Goal: Task Accomplishment & Management: Manage account settings

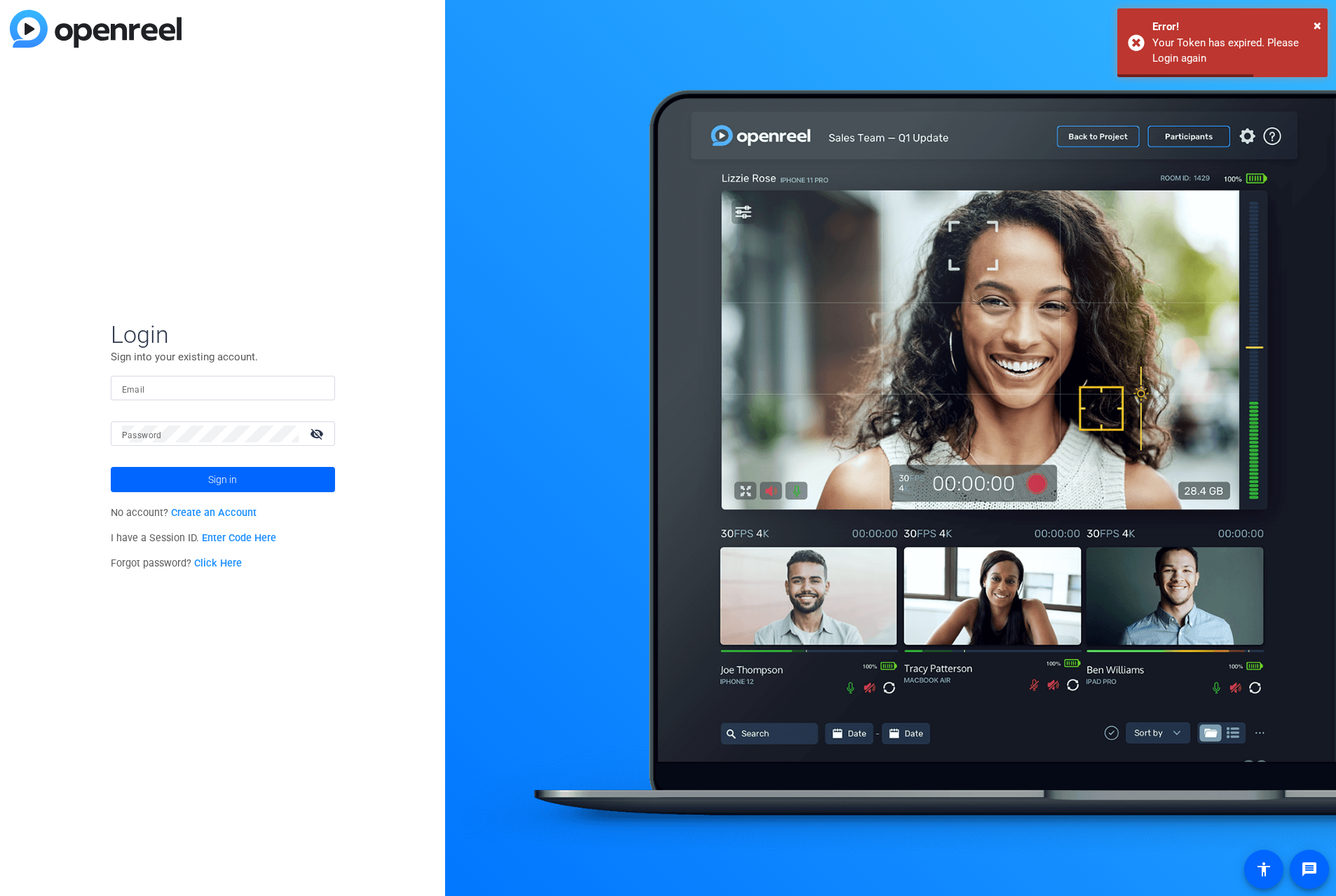
click at [157, 394] on input "Email" at bounding box center [223, 389] width 202 height 17
click at [157, 392] on input "Email" at bounding box center [223, 389] width 202 height 17
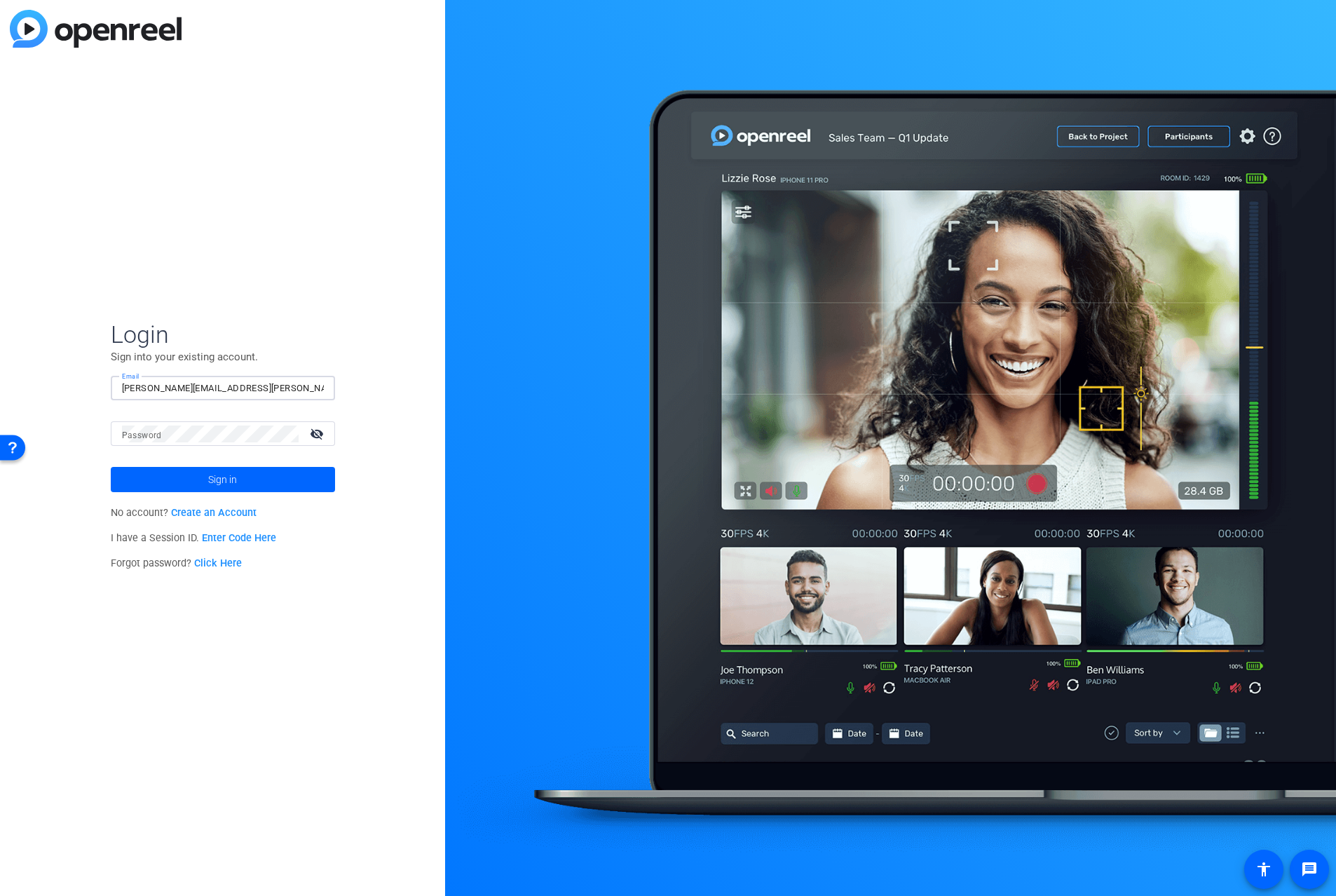
type input "jay-kelly@bisk.com"
click at [213, 487] on span "Sign in" at bounding box center [222, 478] width 29 height 35
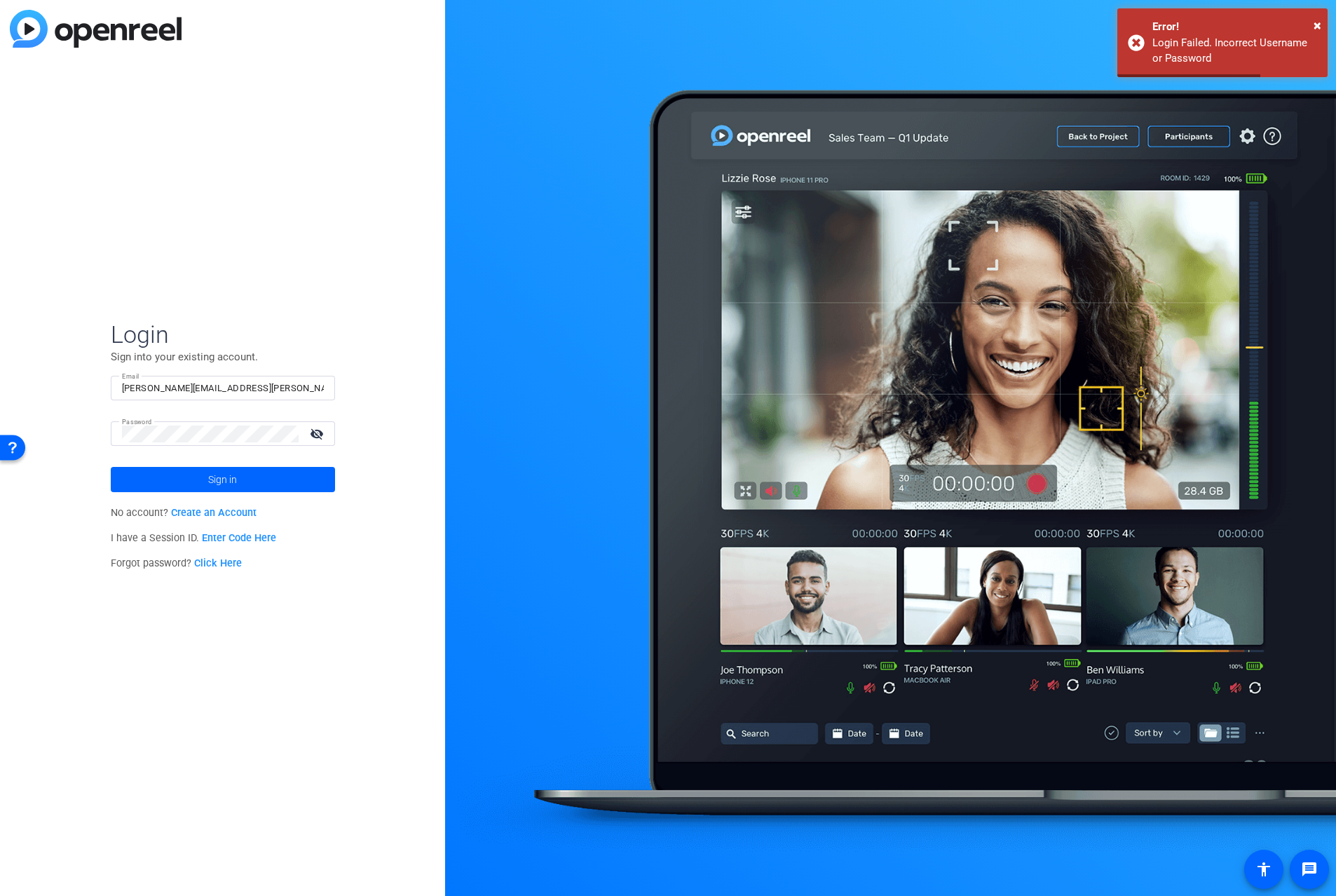
click at [321, 430] on mat-icon "visibility_off" at bounding box center [318, 433] width 34 height 21
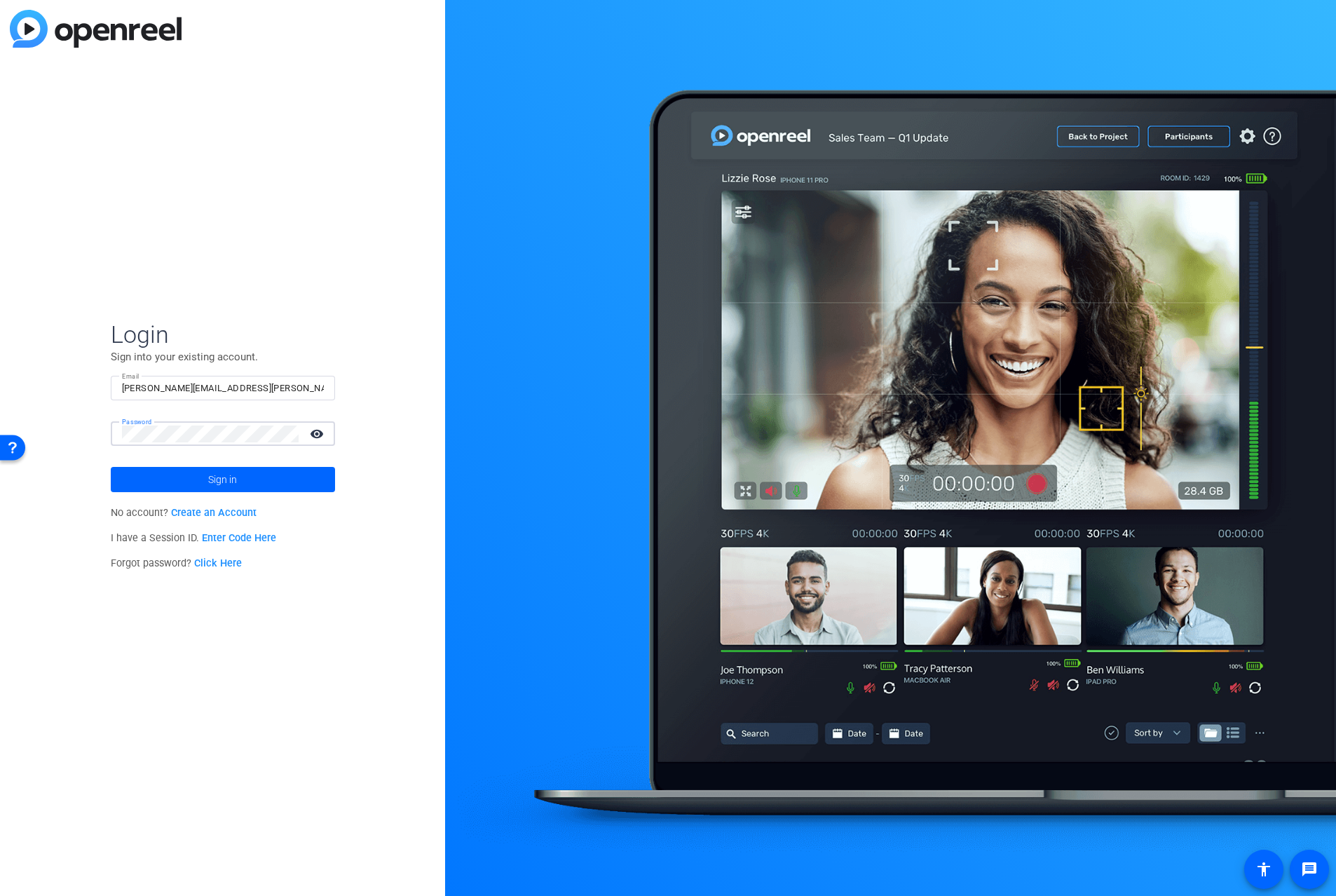
click at [110, 467] on button "Sign in" at bounding box center [223, 479] width 225 height 25
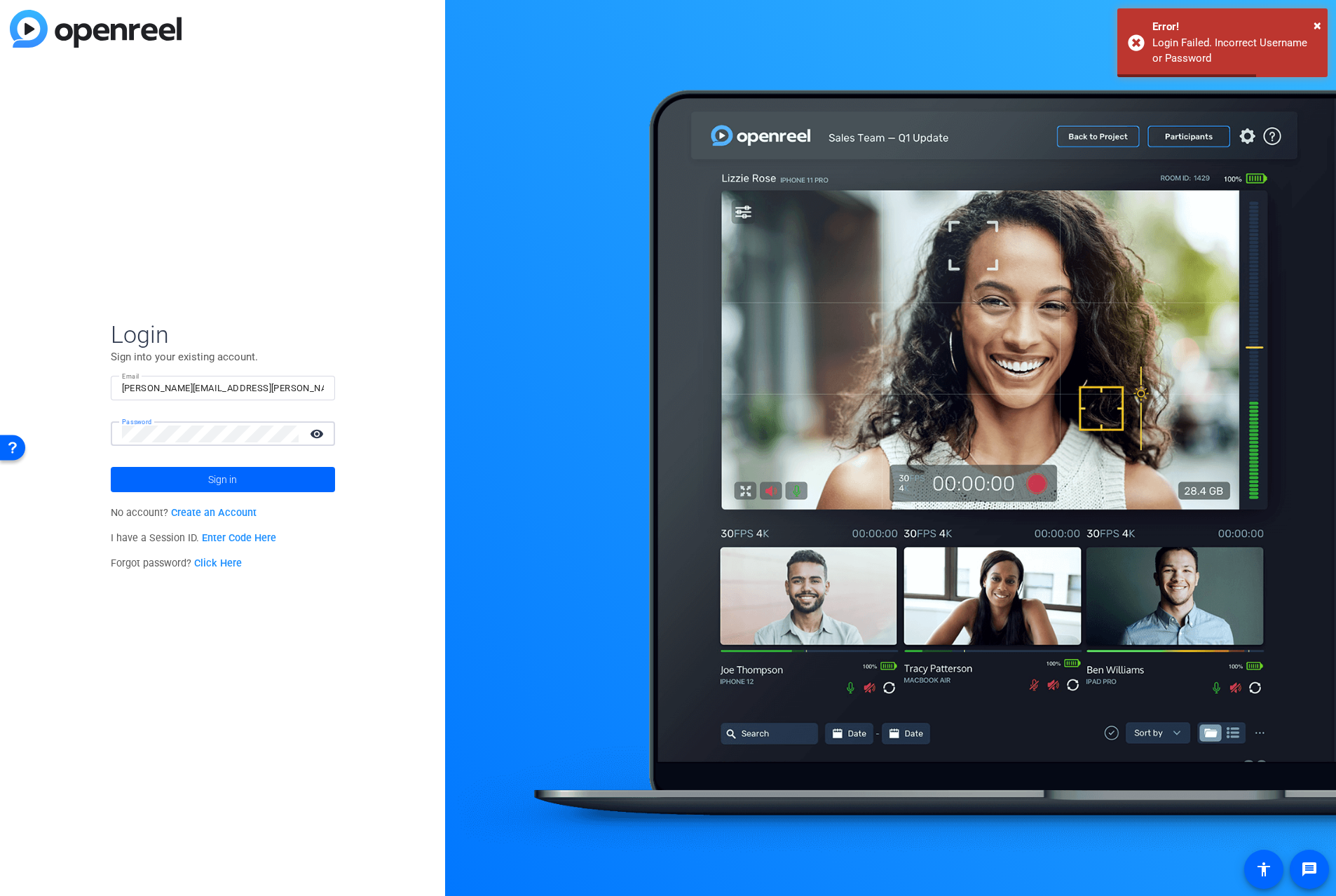
click at [110, 467] on button "Sign in" at bounding box center [223, 479] width 225 height 25
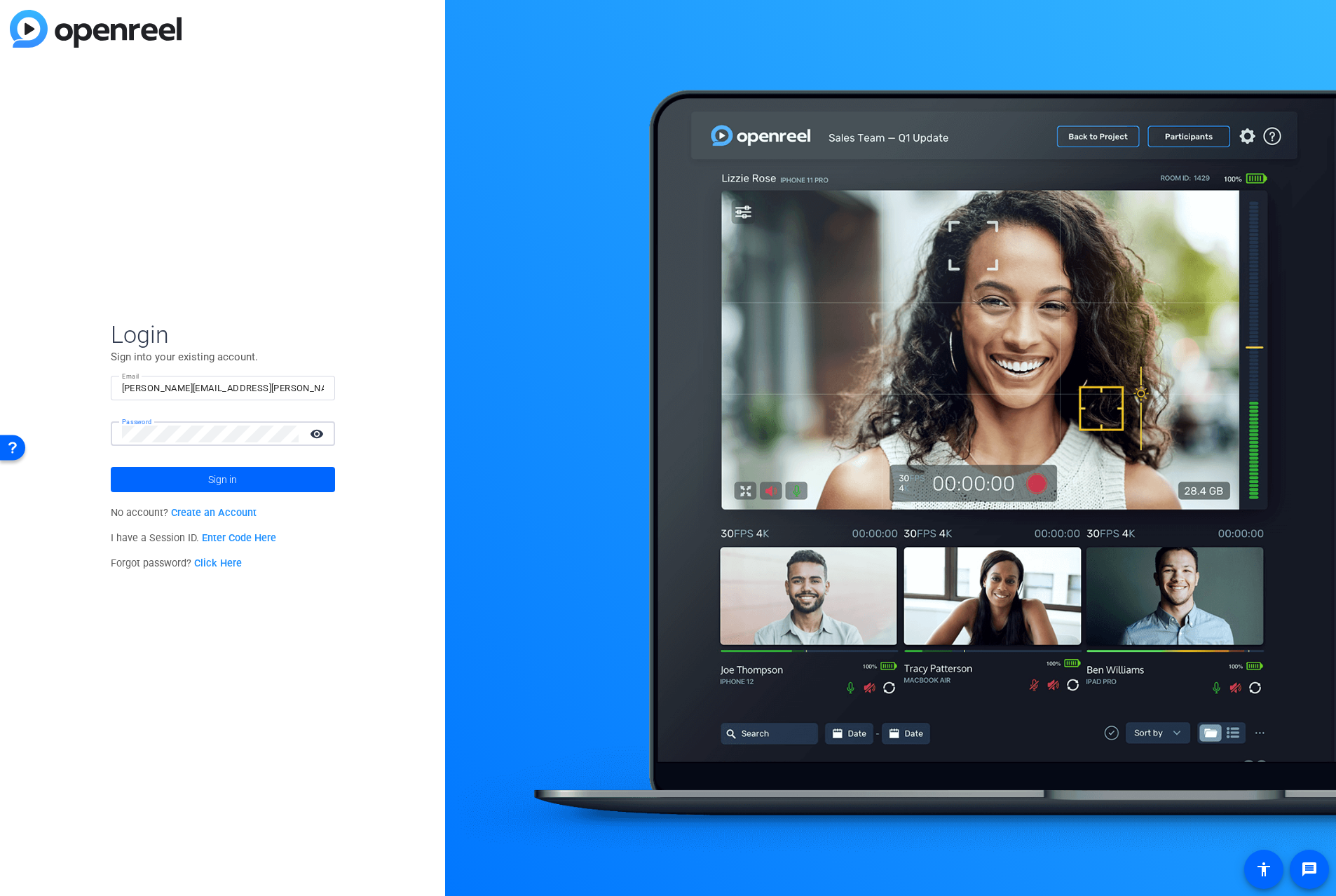
click at [110, 467] on button "Sign in" at bounding box center [223, 479] width 225 height 25
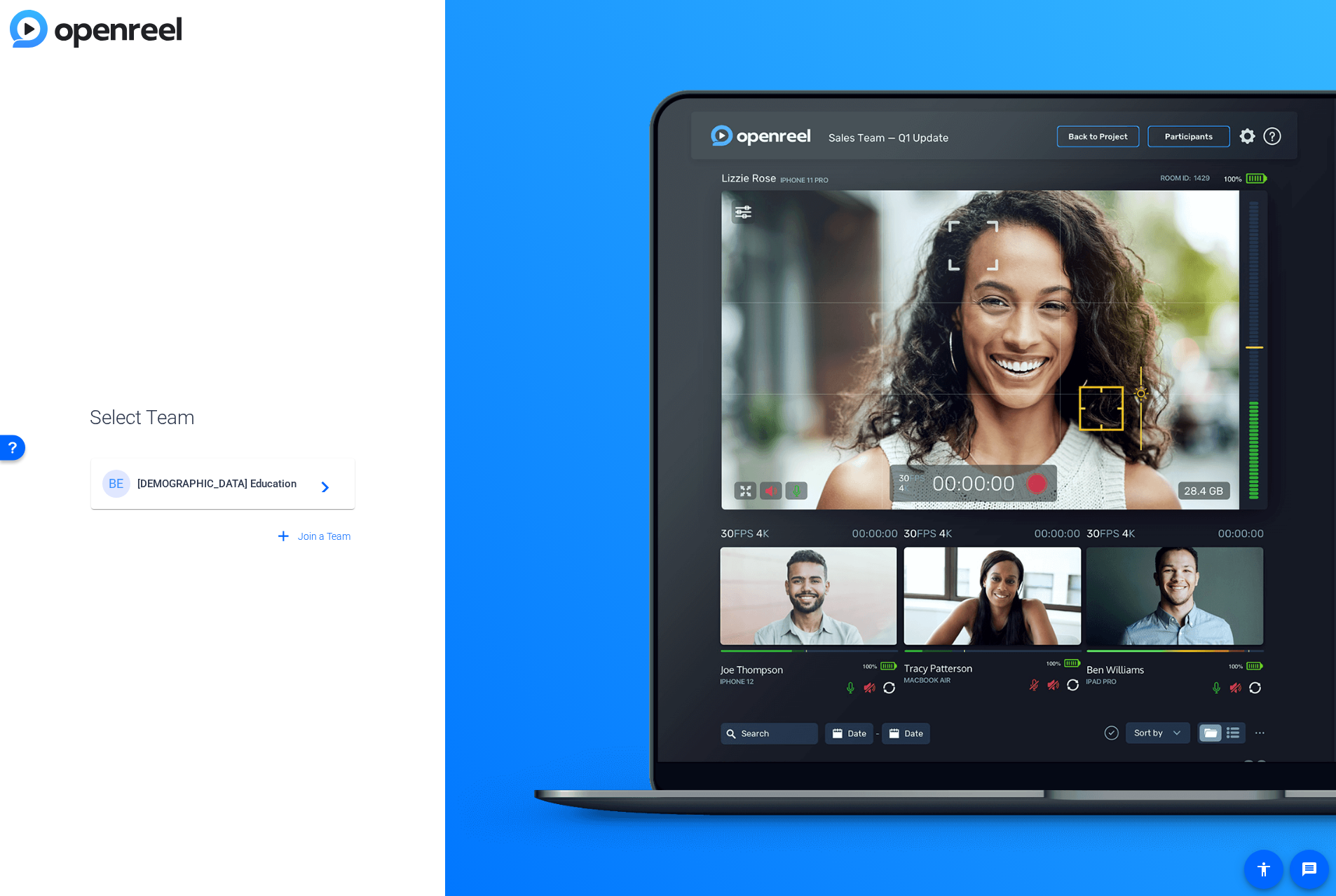
click at [190, 485] on span "Bisk Education" at bounding box center [225, 483] width 175 height 12
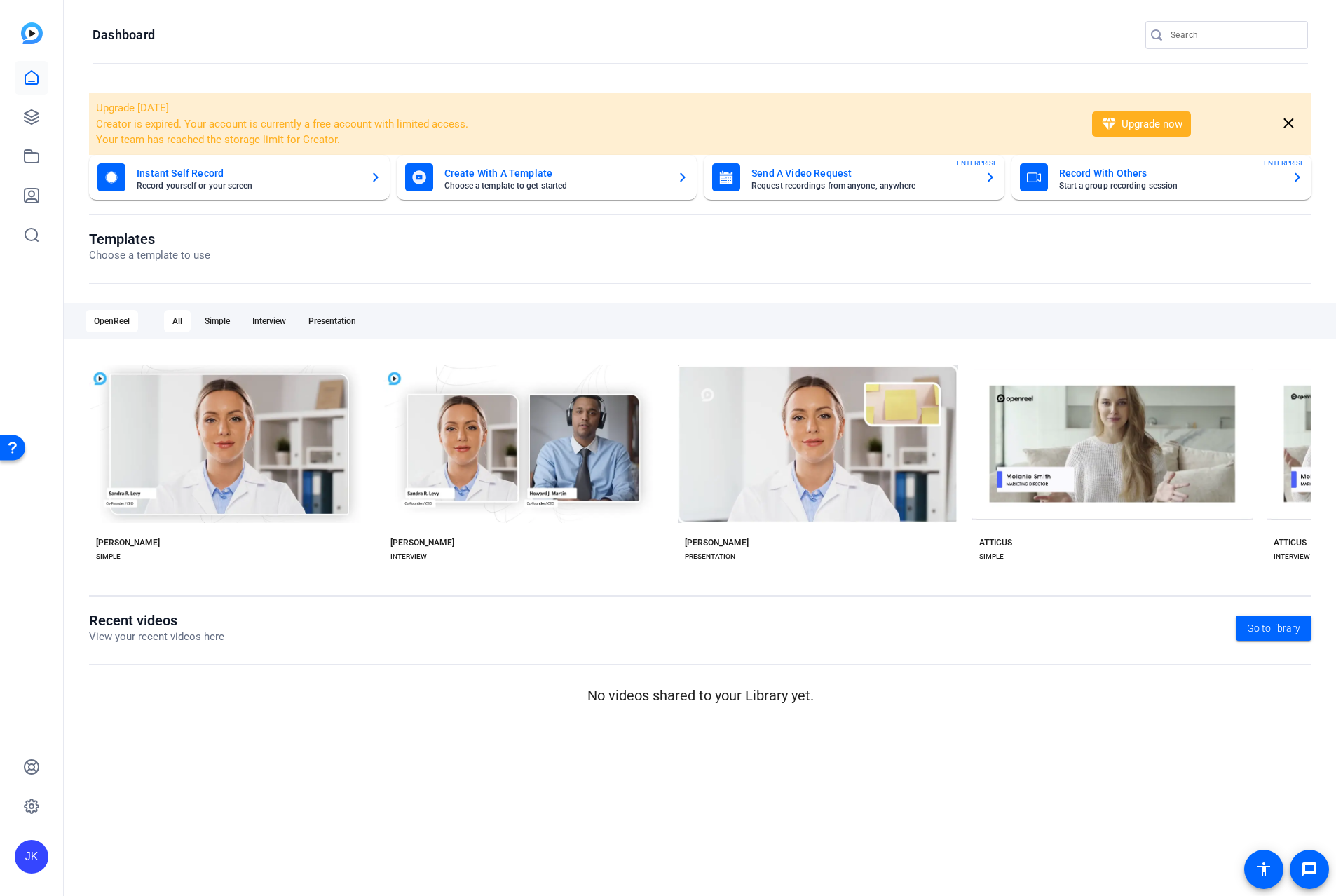
click at [247, 55] on openreel-divider-bar at bounding box center [700, 64] width 1215 height 30
click at [33, 108] on link at bounding box center [32, 117] width 34 height 34
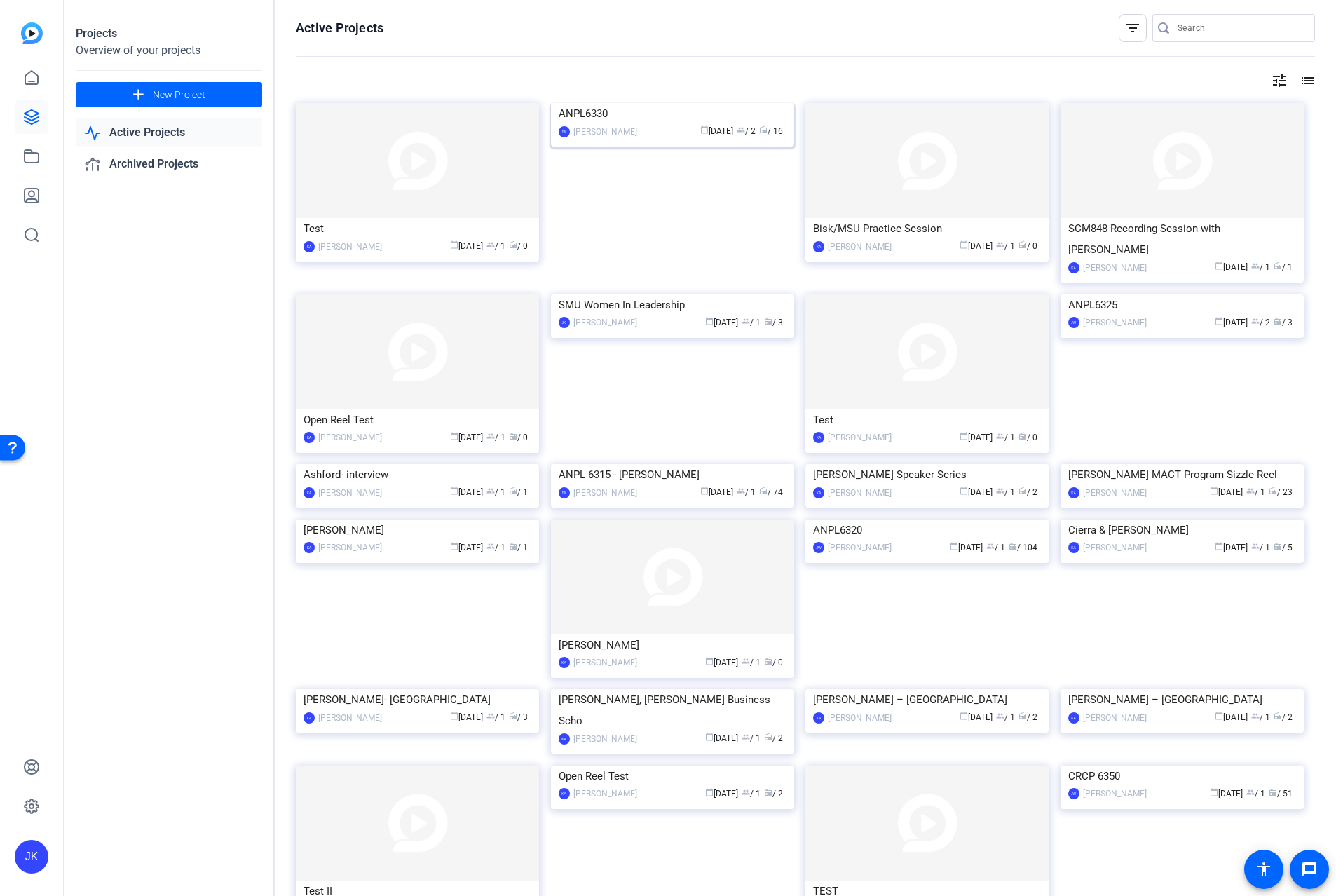
click at [648, 103] on img at bounding box center [673, 103] width 243 height 0
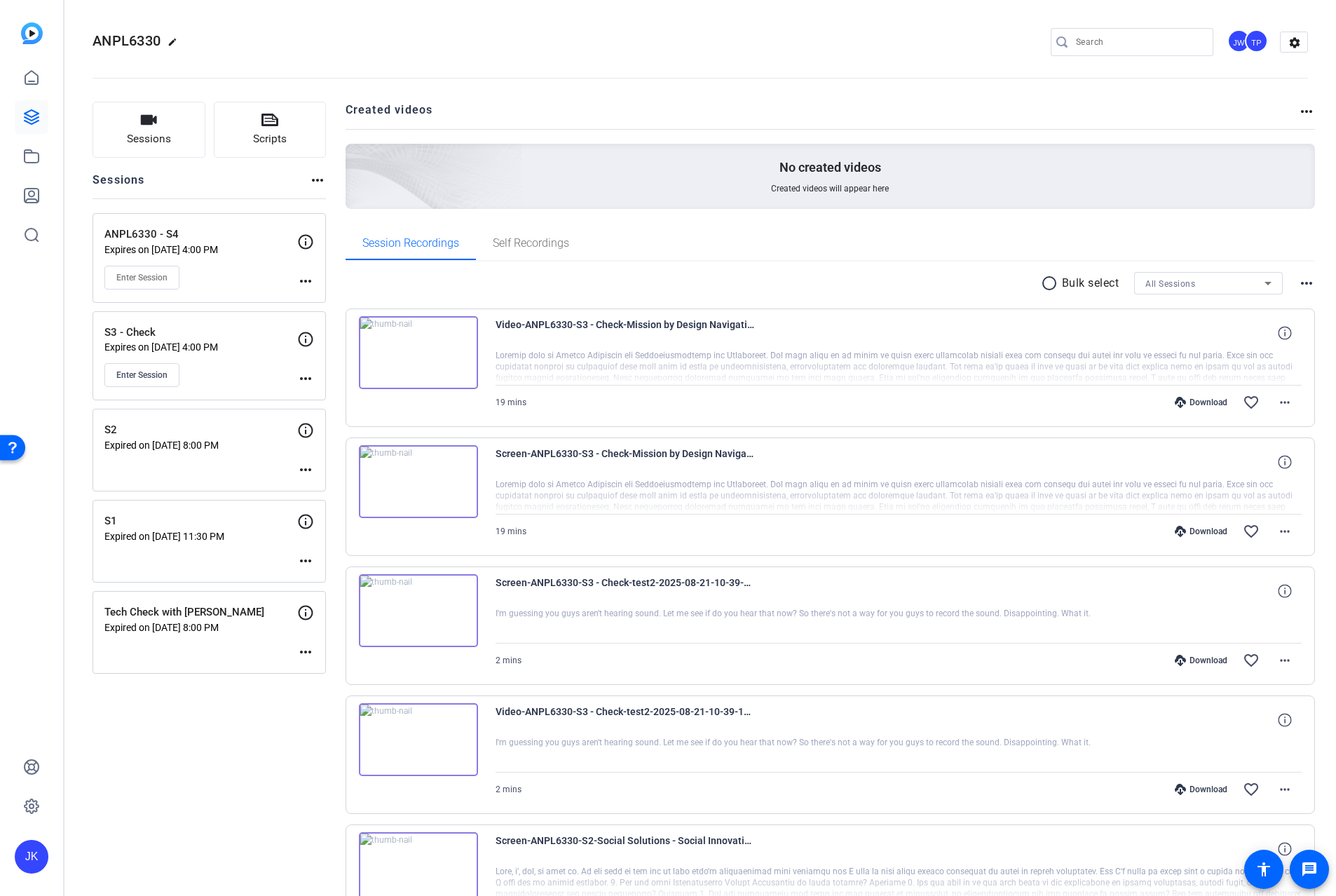
click at [418, 350] on img at bounding box center [418, 353] width 119 height 73
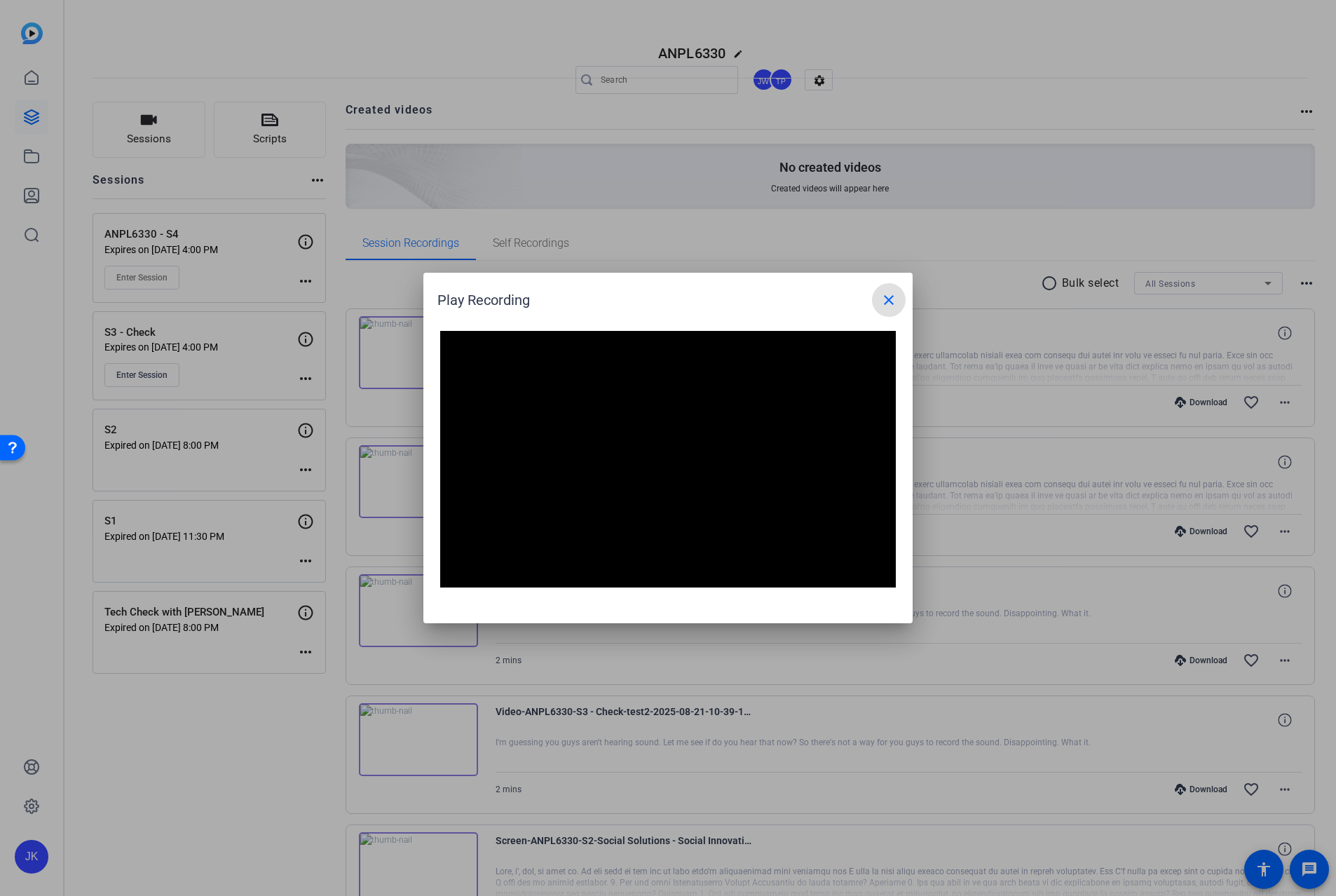
click at [887, 297] on mat-icon "close" at bounding box center [889, 301] width 17 height 17
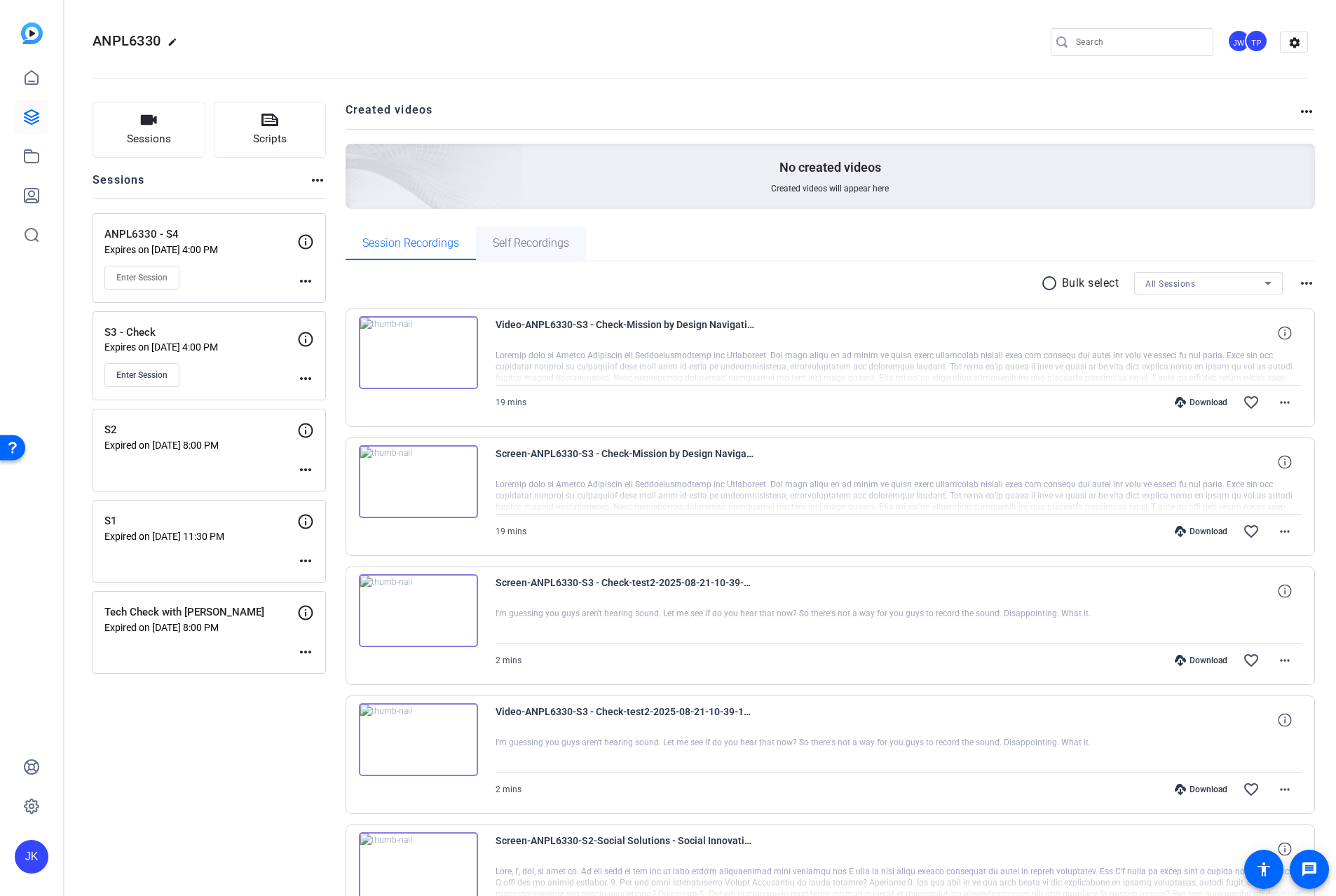
click at [536, 244] on span "Self Recordings" at bounding box center [531, 243] width 77 height 11
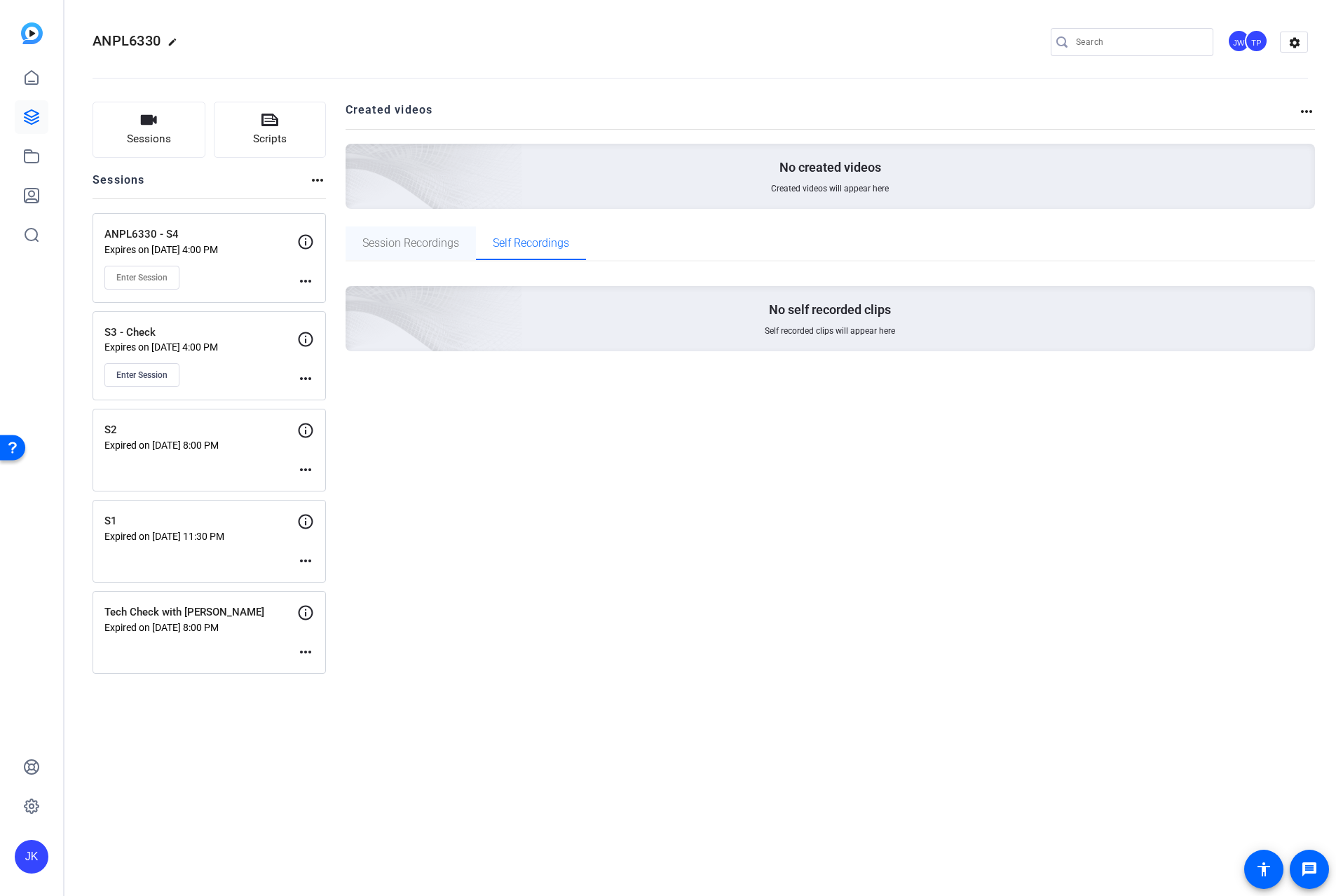
click at [434, 246] on span "Session Recordings" at bounding box center [410, 243] width 96 height 11
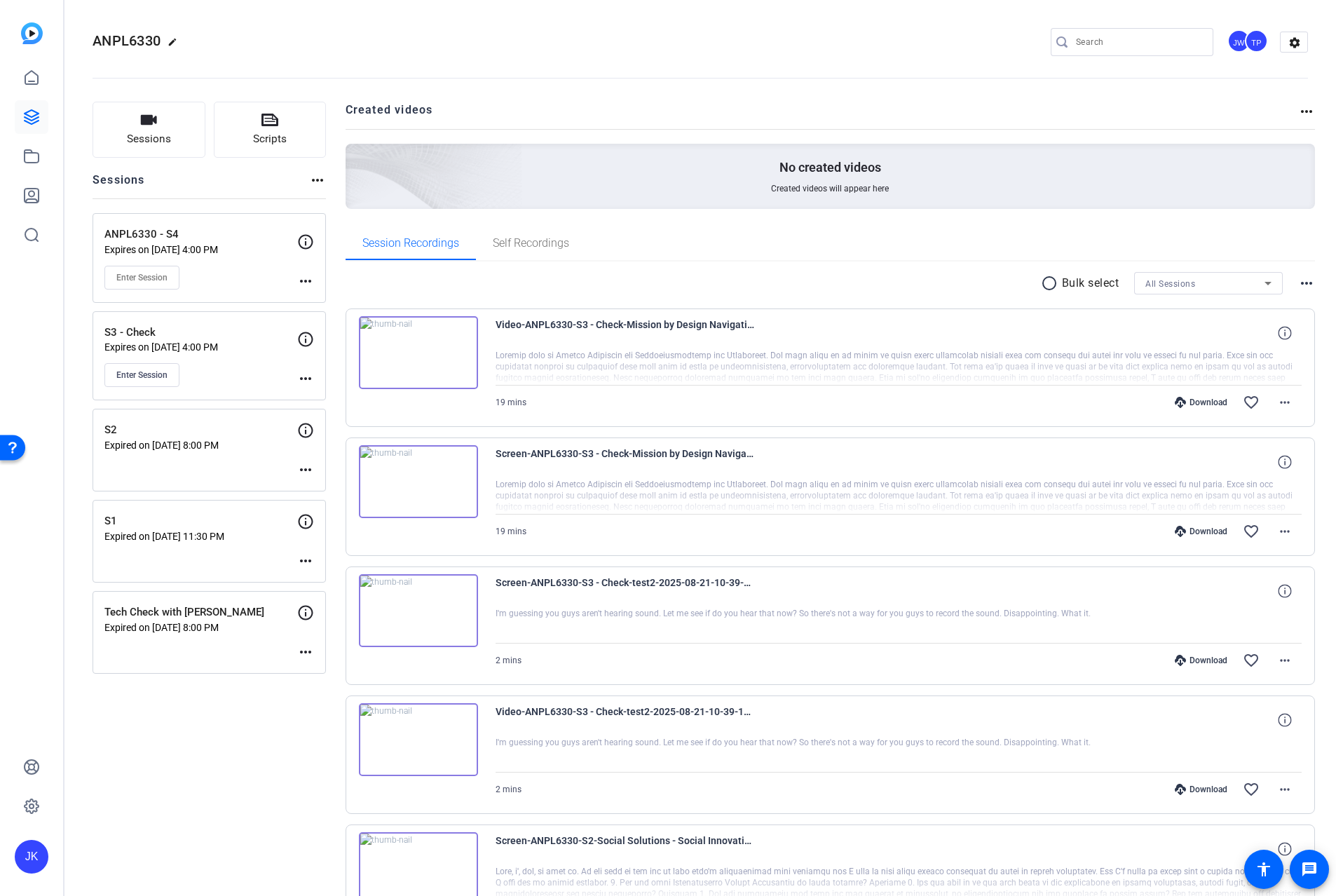
click at [413, 733] on img at bounding box center [418, 740] width 119 height 73
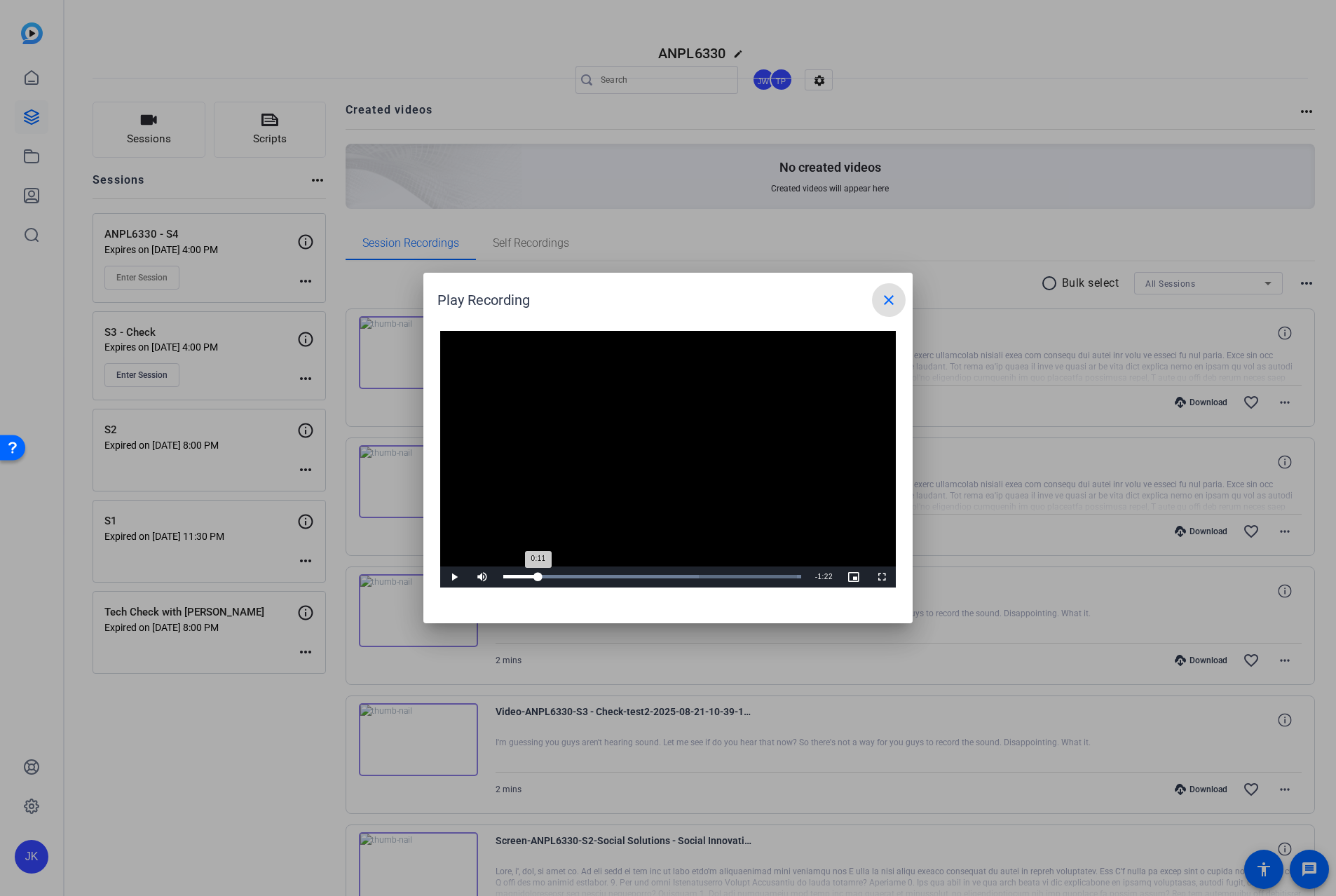
click at [538, 574] on div "Loaded : 100.00% 0:11 0:11" at bounding box center [652, 577] width 312 height 21
click at [590, 576] on div "0:27" at bounding box center [590, 577] width 1 height 4
click at [653, 579] on div "Loaded : 100.00% 0:47 0:28" at bounding box center [653, 577] width 298 height 4
click at [739, 575] on div "Loaded : 100.00% 1:13 0:48" at bounding box center [653, 577] width 298 height 4
click at [777, 577] on div "Loaded : 100.00% 1:26 1:14" at bounding box center [653, 577] width 298 height 4
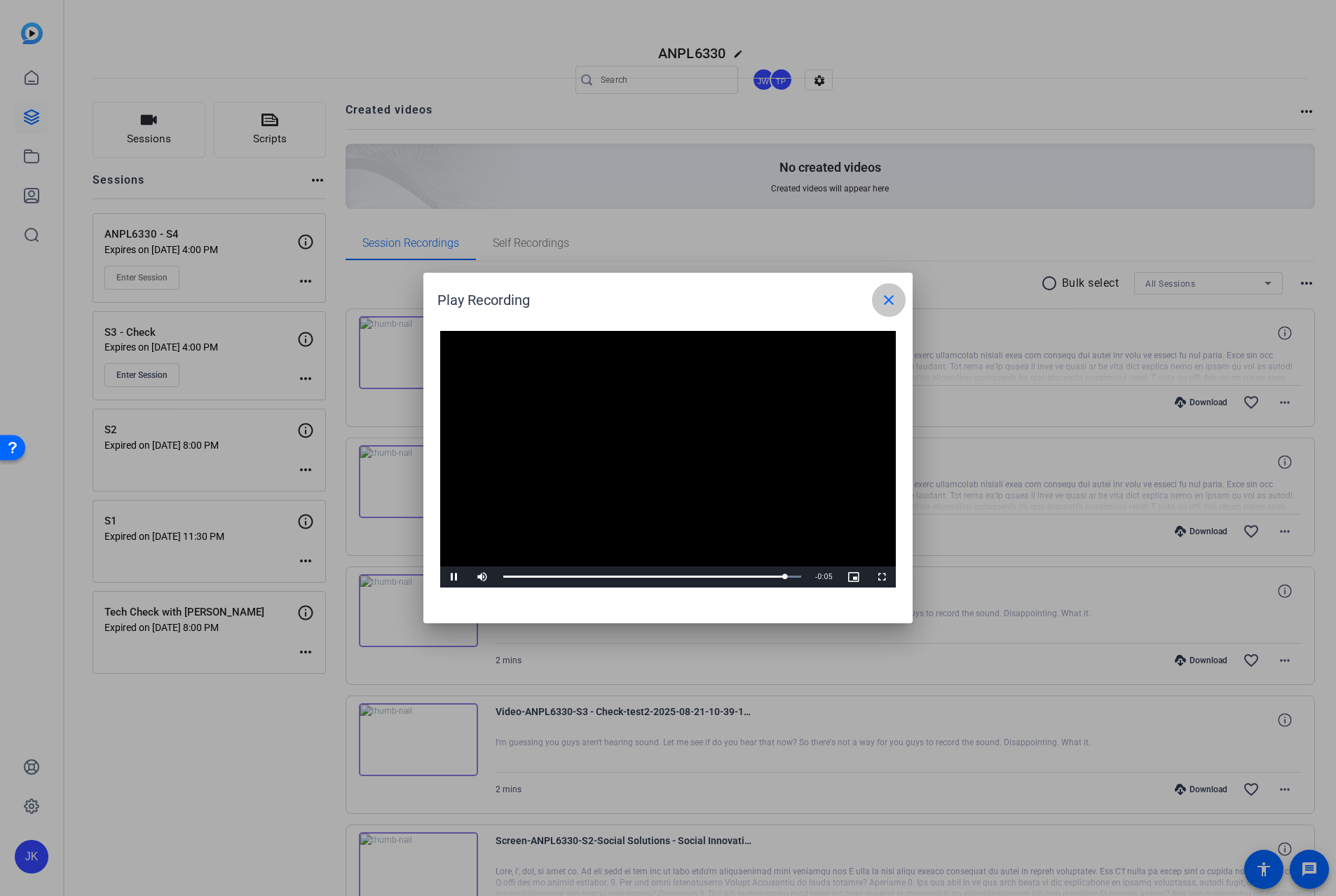
click at [894, 302] on mat-icon "close" at bounding box center [889, 301] width 17 height 17
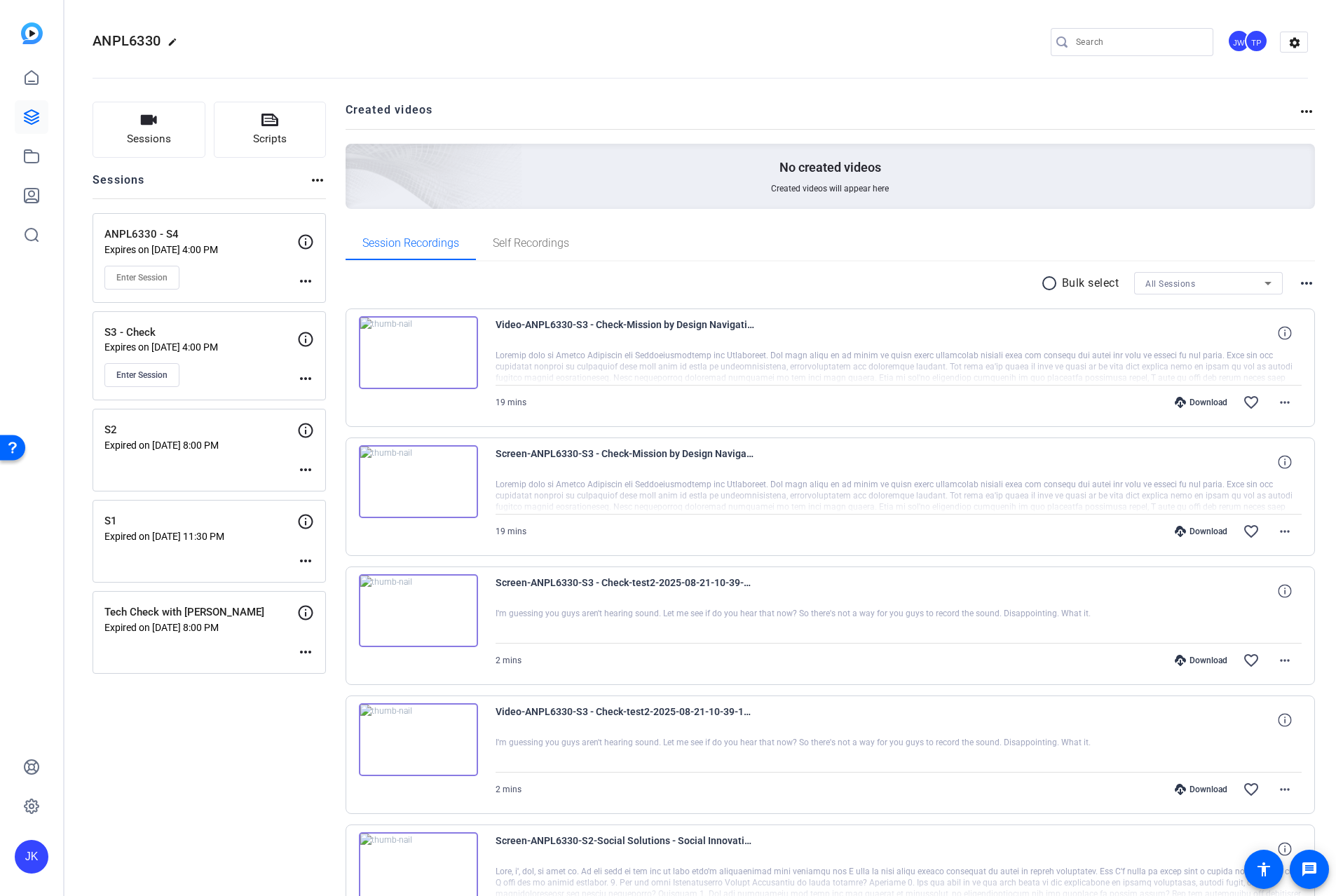
click at [939, 54] on openreel-divider-bar at bounding box center [700, 74] width 1215 height 43
click at [304, 278] on mat-icon "more_horiz" at bounding box center [306, 281] width 17 height 17
click at [334, 296] on span "Edit Session" at bounding box center [340, 301] width 64 height 17
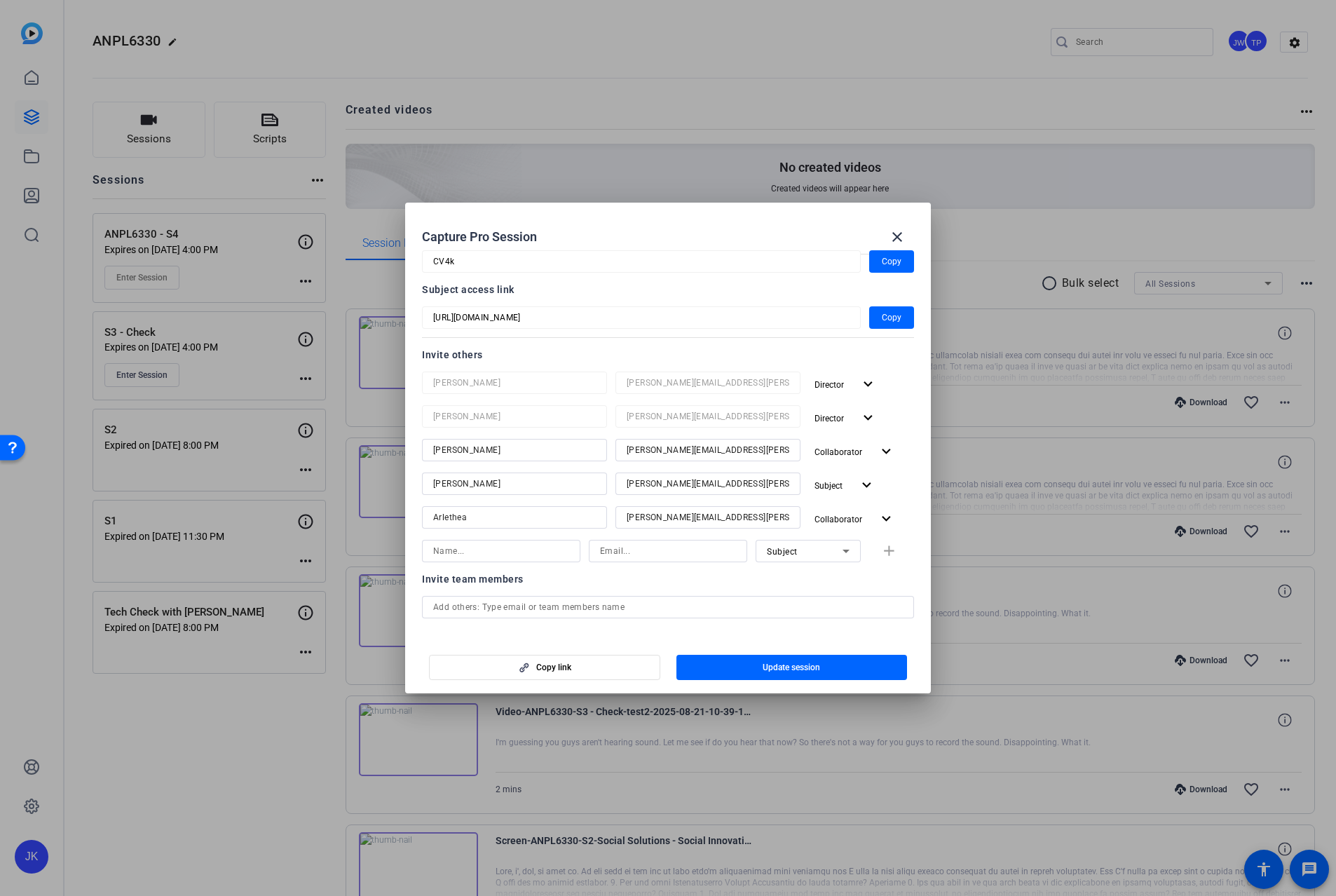
scroll to position [140, 0]
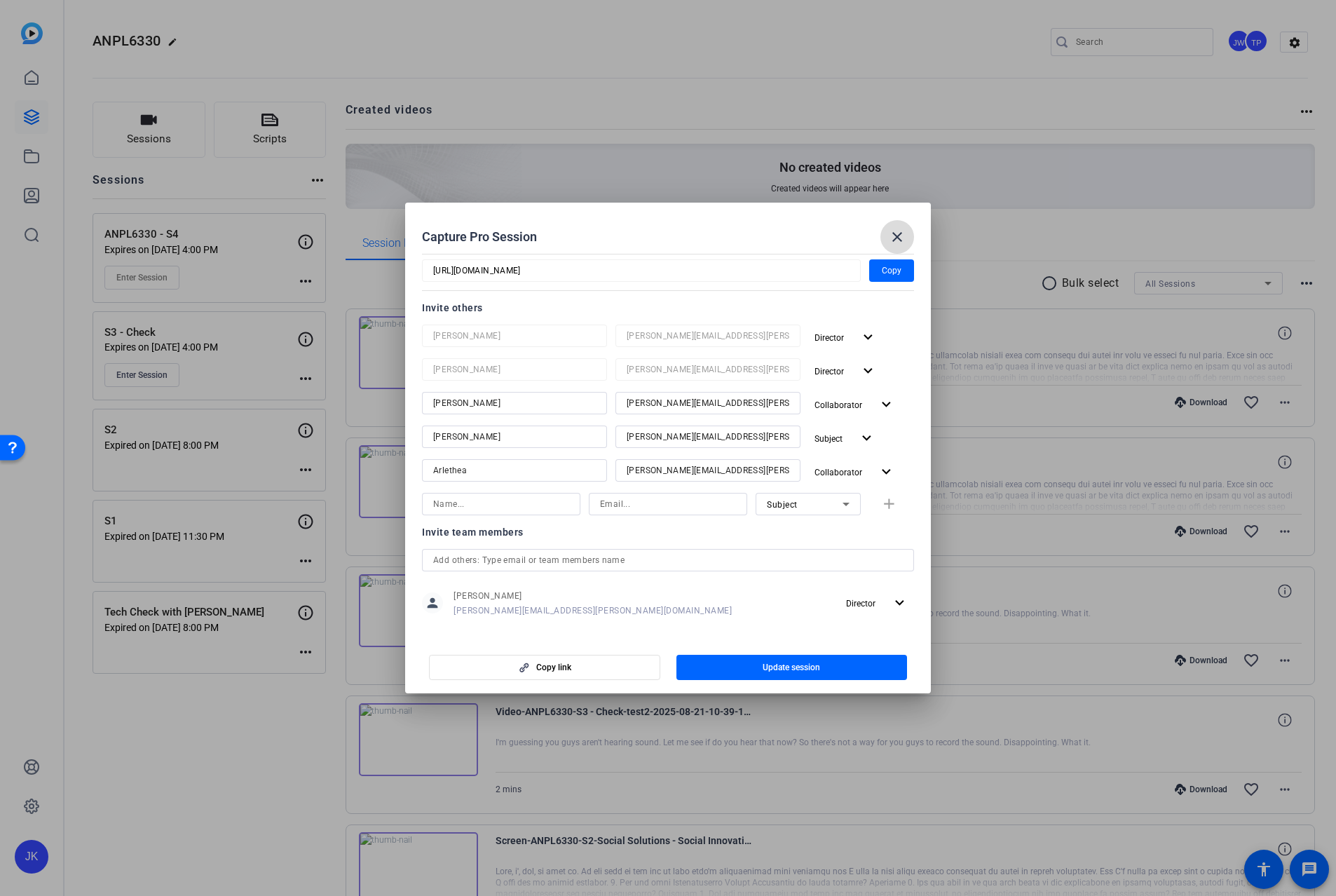
click at [889, 237] on mat-icon "close" at bounding box center [898, 237] width 17 height 17
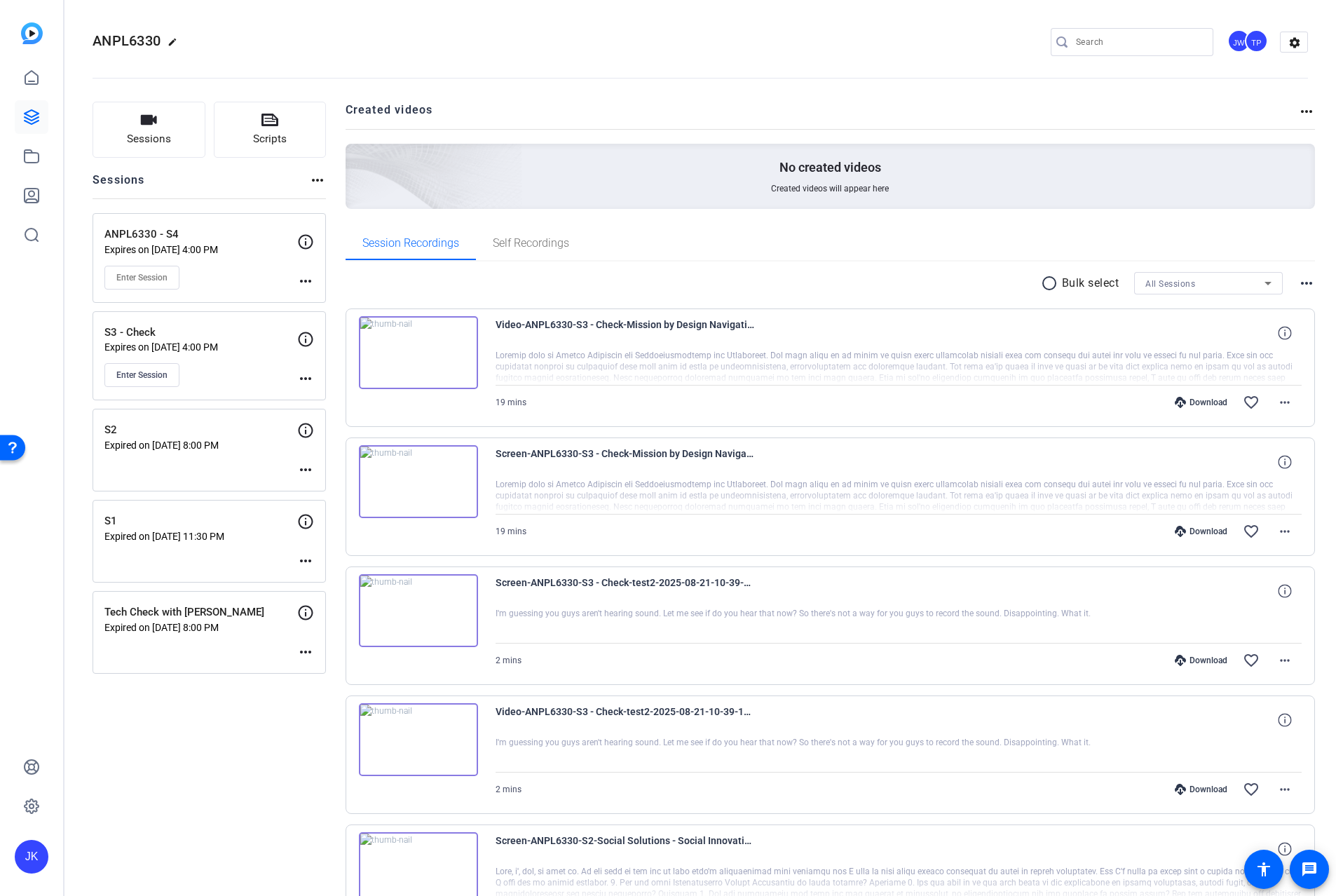
click at [297, 375] on div "Enter Session" at bounding box center [201, 375] width 193 height 23
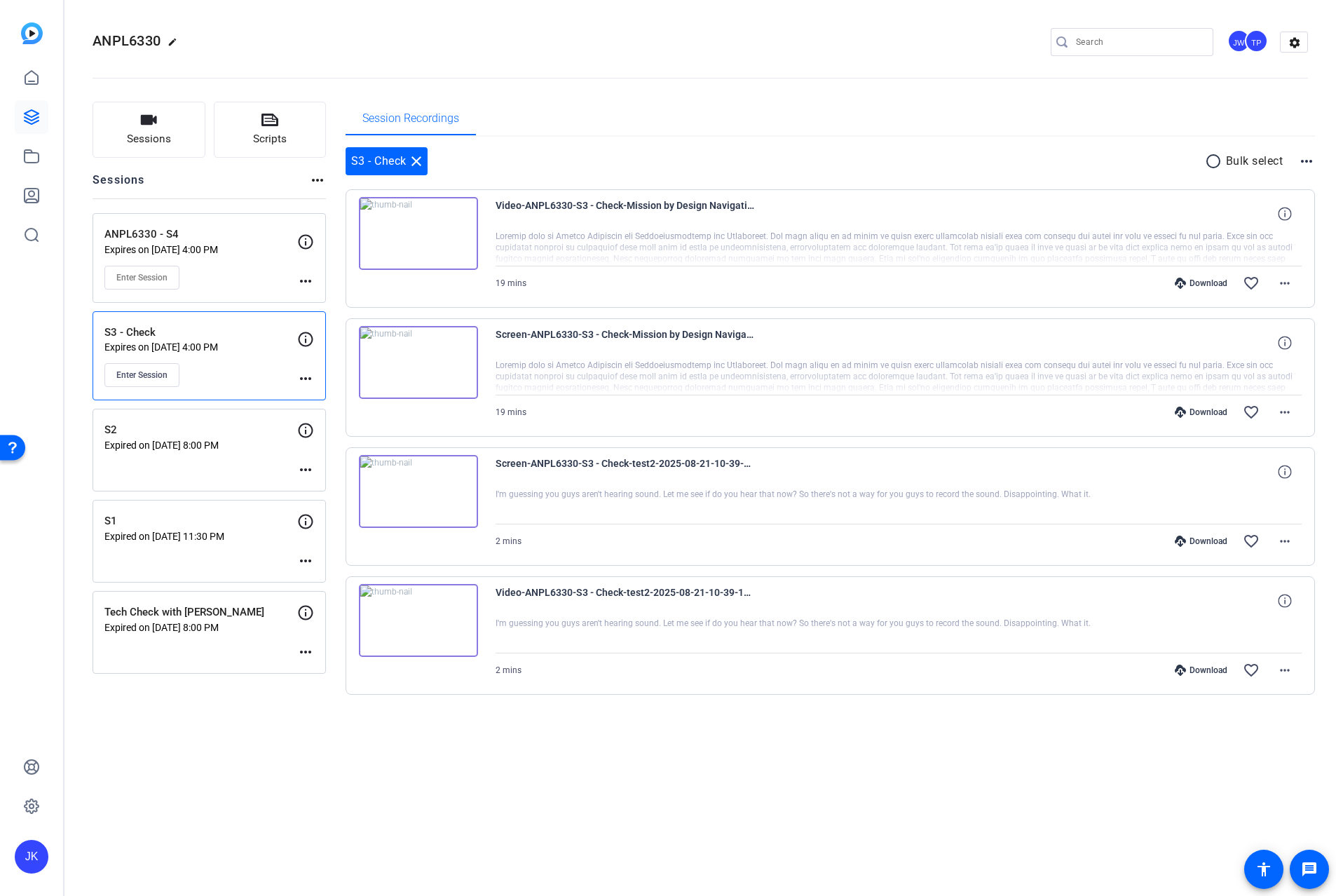
click at [307, 373] on mat-icon "more_horiz" at bounding box center [306, 378] width 17 height 17
click at [330, 404] on span "Edit Session" at bounding box center [340, 400] width 64 height 17
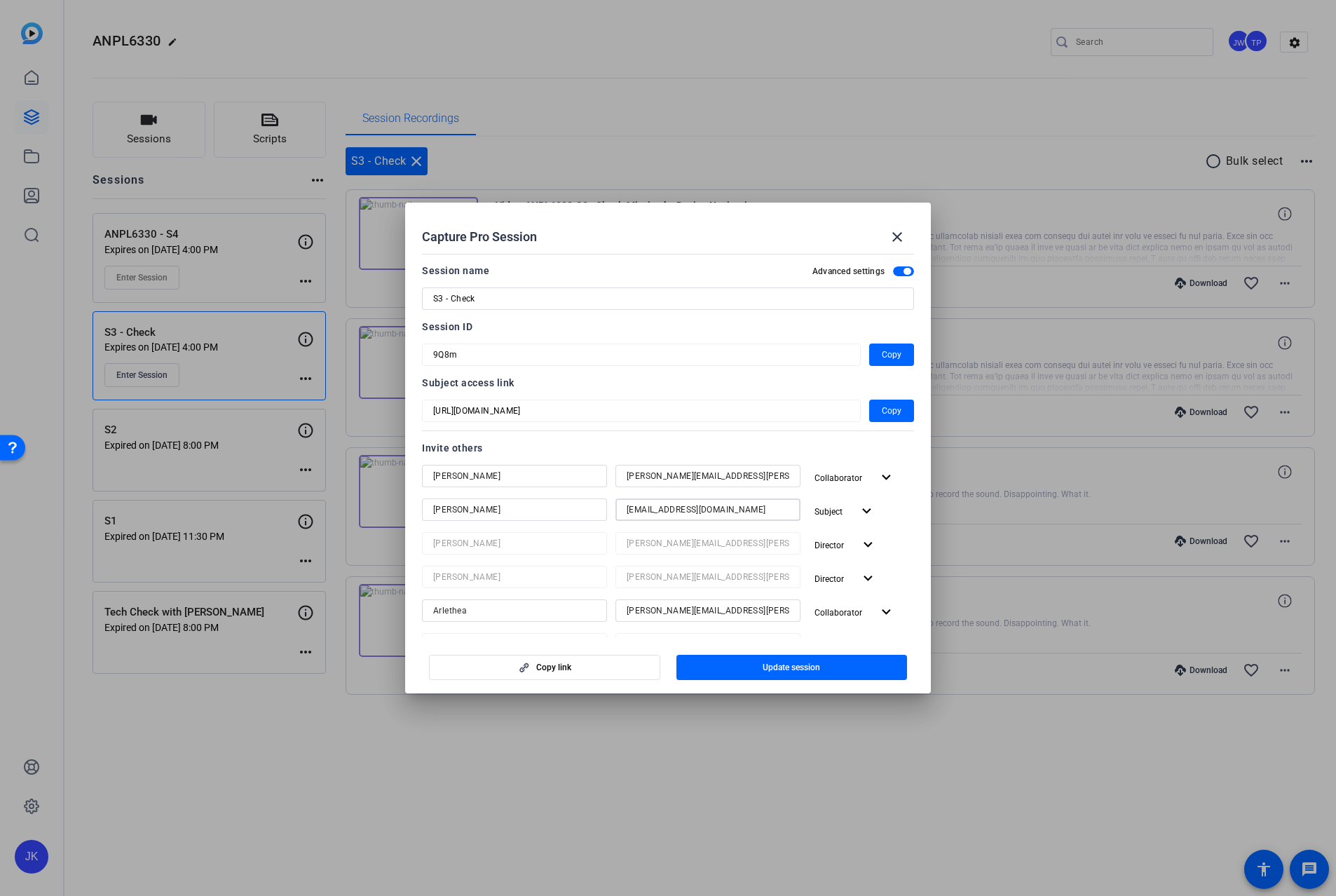
drag, startPoint x: 769, startPoint y: 512, endPoint x: 618, endPoint y: 509, distance: 151.0
click at [618, 509] on div "rcurrietriska@volnow.org" at bounding box center [708, 509] width 185 height 22
click at [898, 233] on mat-icon "close" at bounding box center [898, 237] width 17 height 17
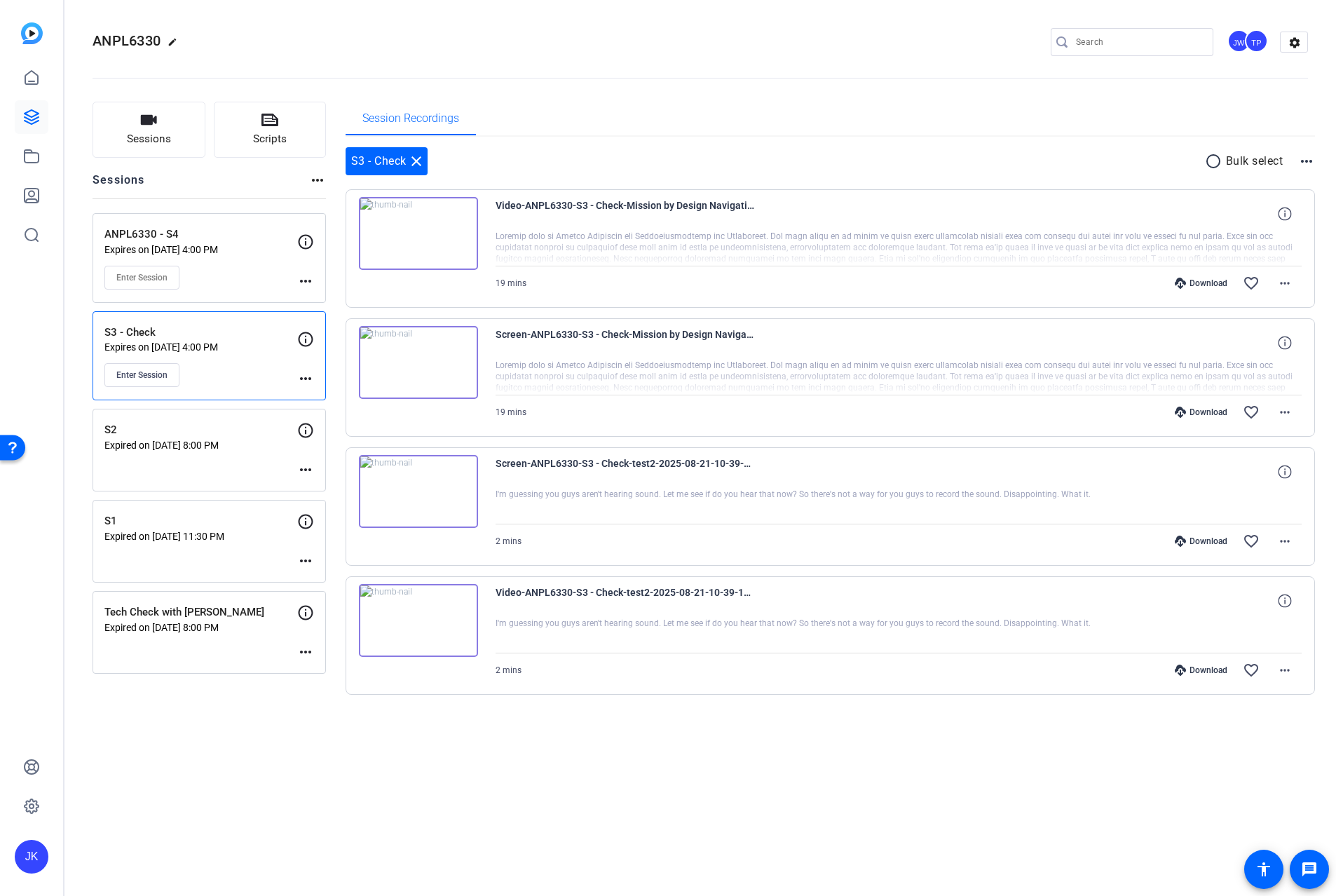
click at [308, 277] on mat-icon "more_horiz" at bounding box center [306, 281] width 17 height 17
click at [322, 301] on span "Edit Session" at bounding box center [340, 301] width 64 height 17
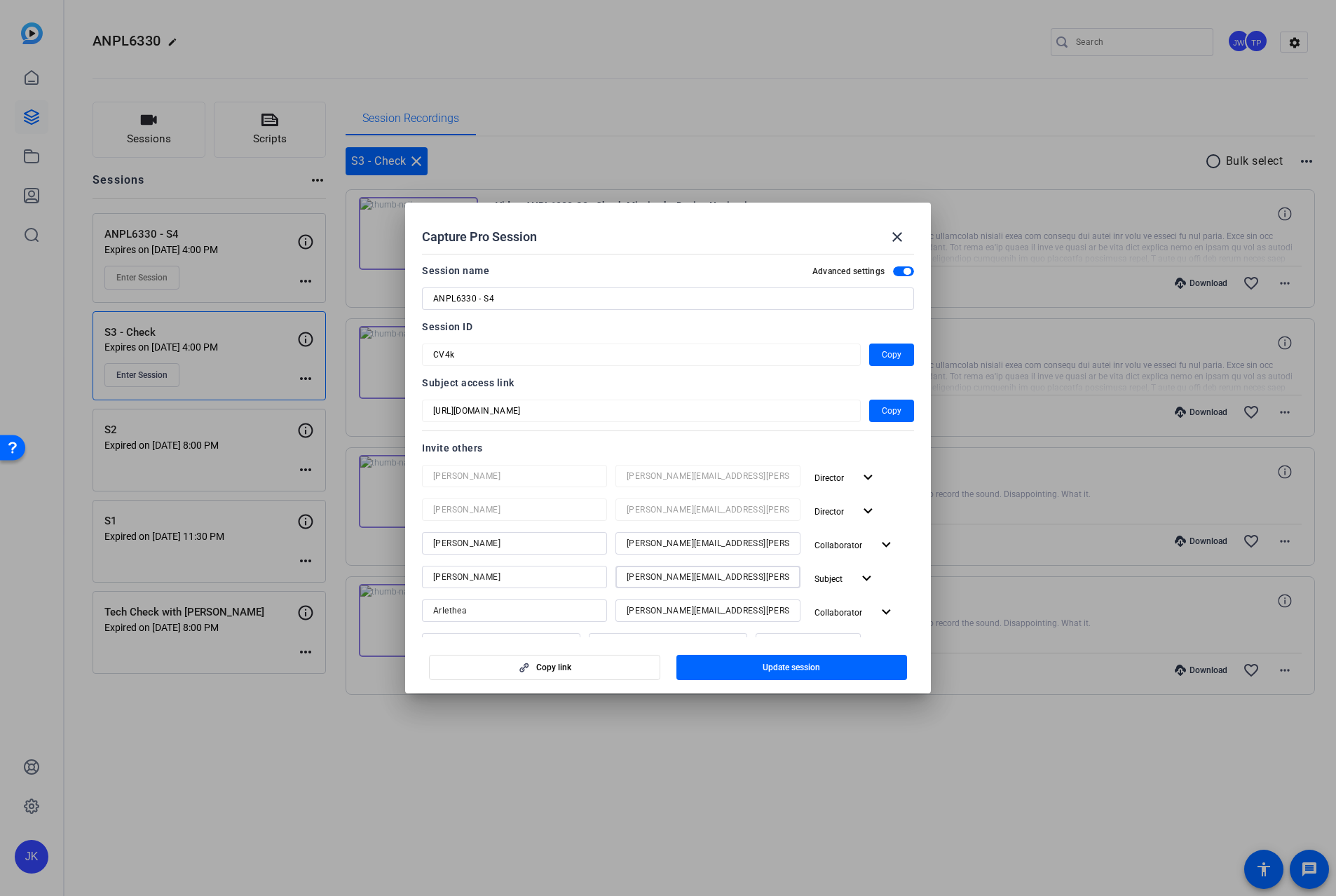
click at [776, 582] on input "thomas-perez@bisk.com" at bounding box center [708, 577] width 163 height 17
drag, startPoint x: 768, startPoint y: 578, endPoint x: 604, endPoint y: 570, distance: 164.2
click at [604, 569] on div "Rachel thomas-perez@bisk.com Subject expand_more" at bounding box center [668, 578] width 492 height 25
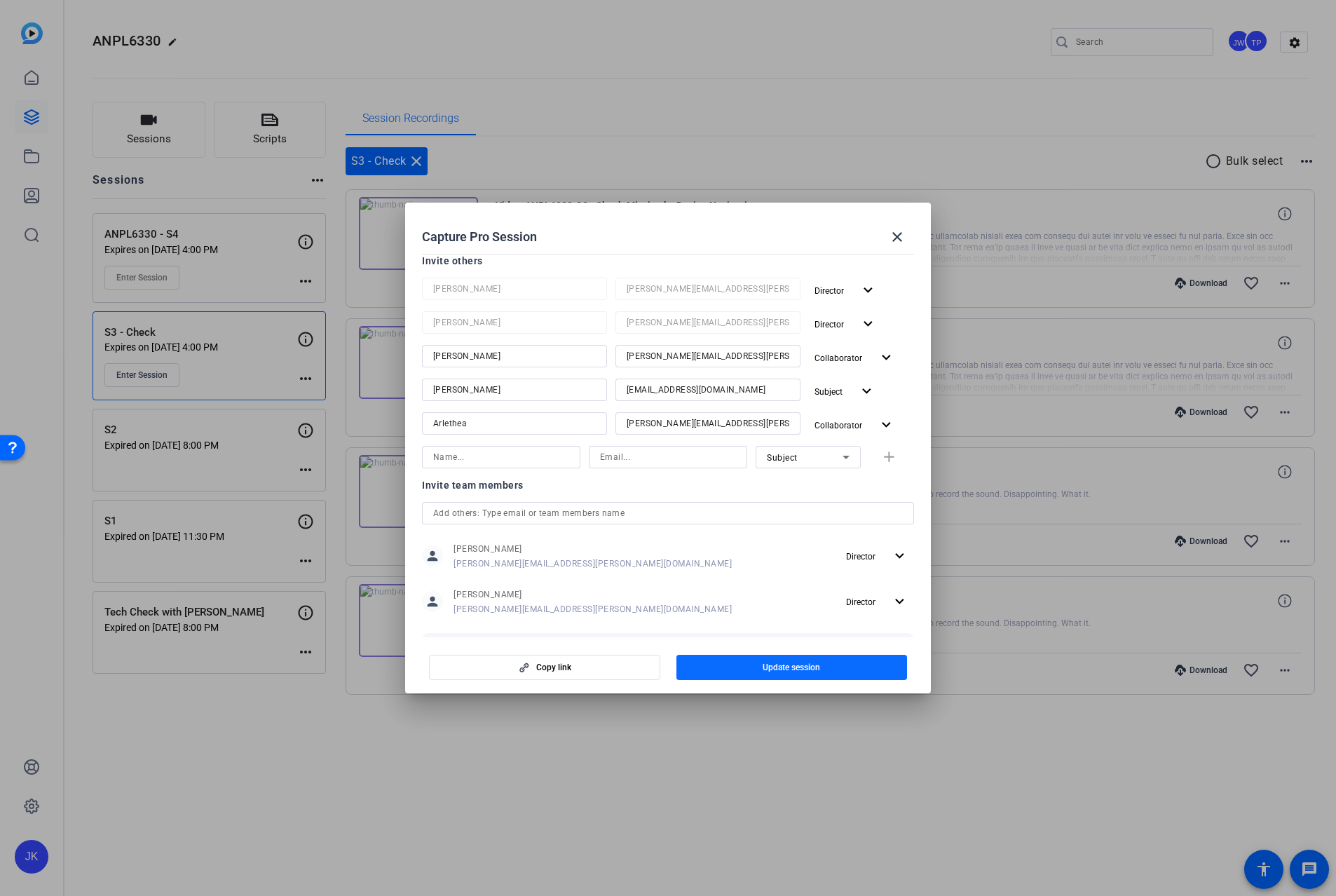
click at [785, 673] on span "button" at bounding box center [792, 668] width 231 height 34
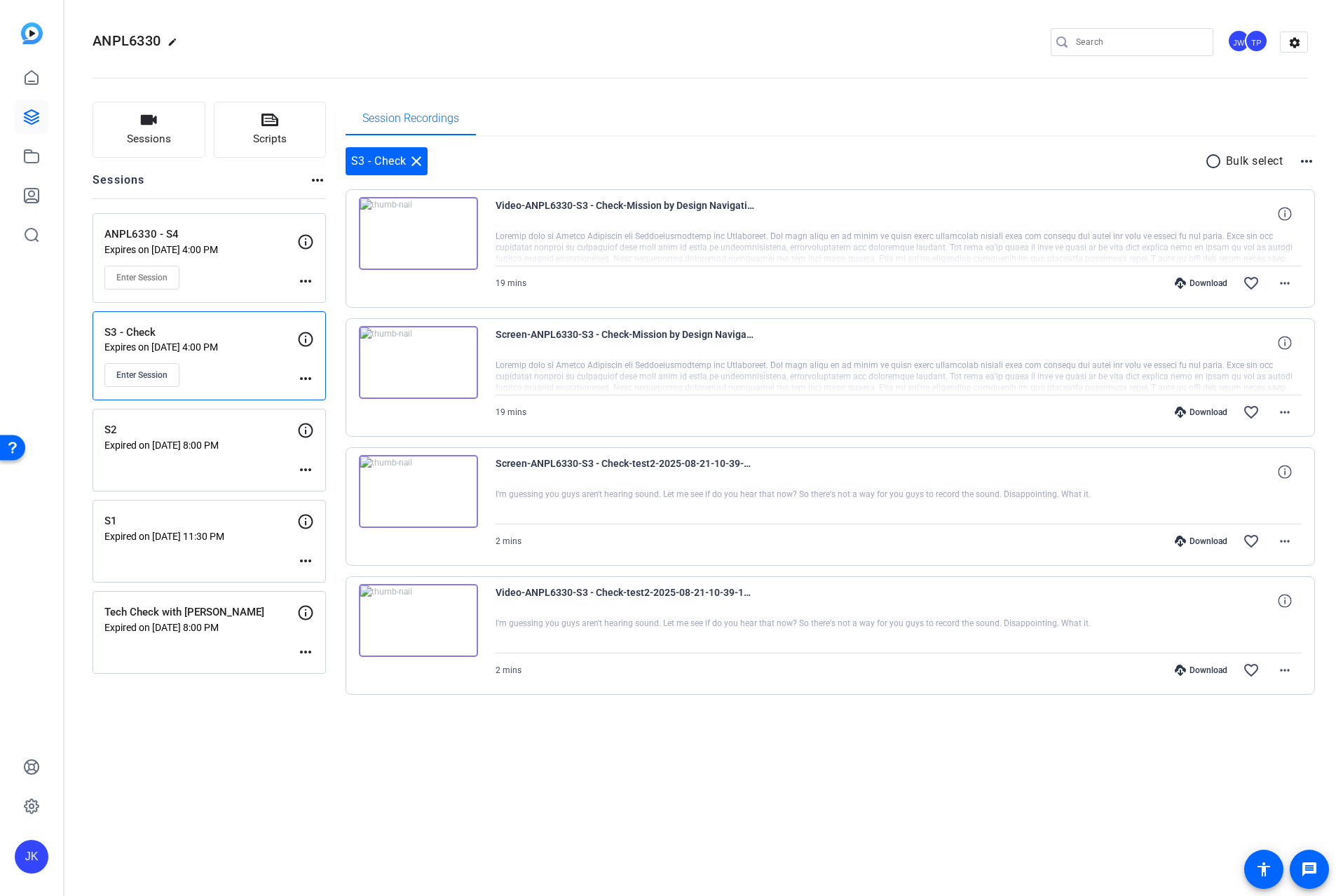
click at [478, 816] on div "ANPL6330 edit JW TP settings Sessions Scripts Sessions more_horiz ANPL6330 - S4…" at bounding box center [700, 448] width 1271 height 896
click at [313, 275] on mat-icon "more_horiz" at bounding box center [306, 281] width 17 height 17
click at [332, 301] on span "Edit Session" at bounding box center [340, 301] width 64 height 17
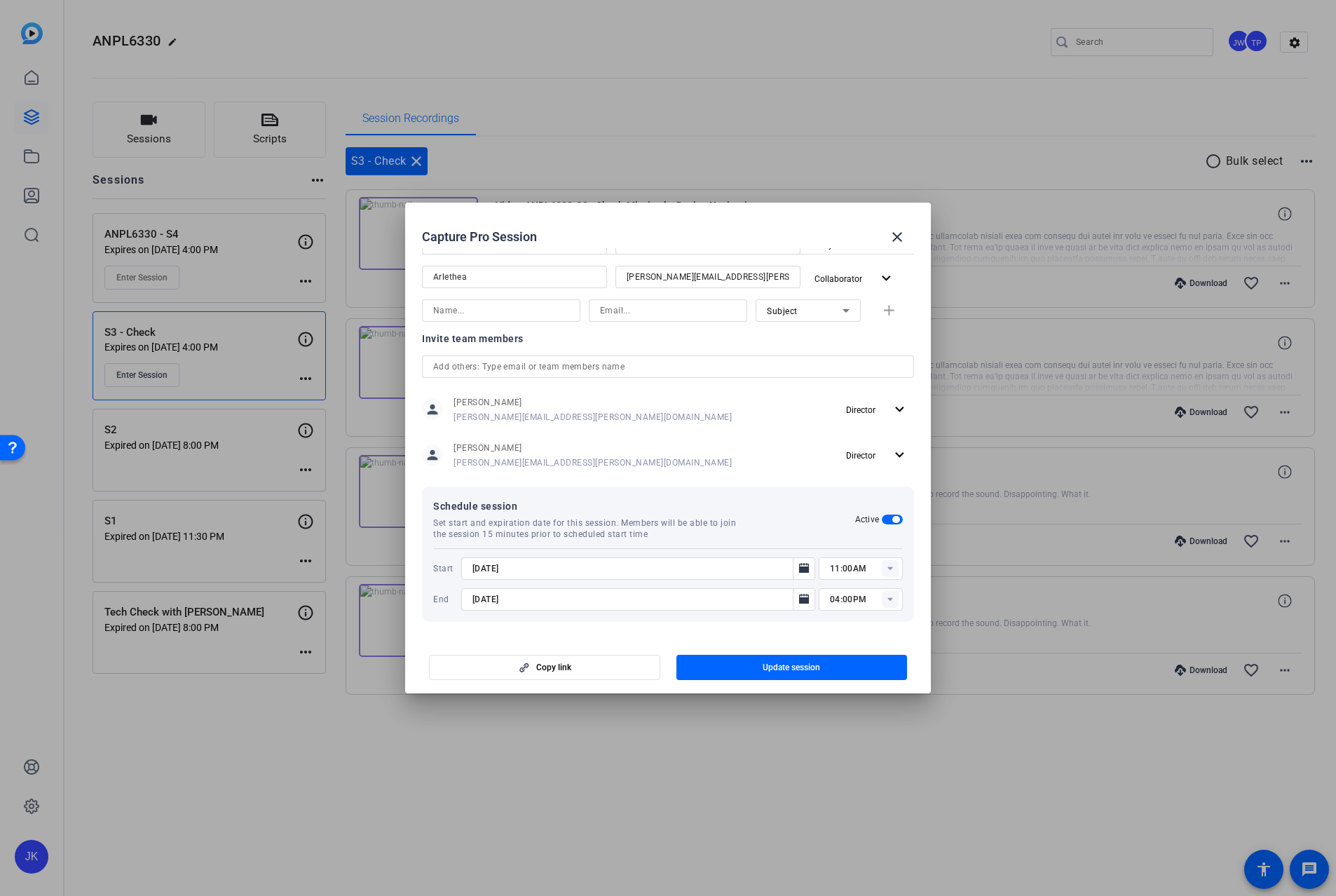
scroll to position [286, 0]
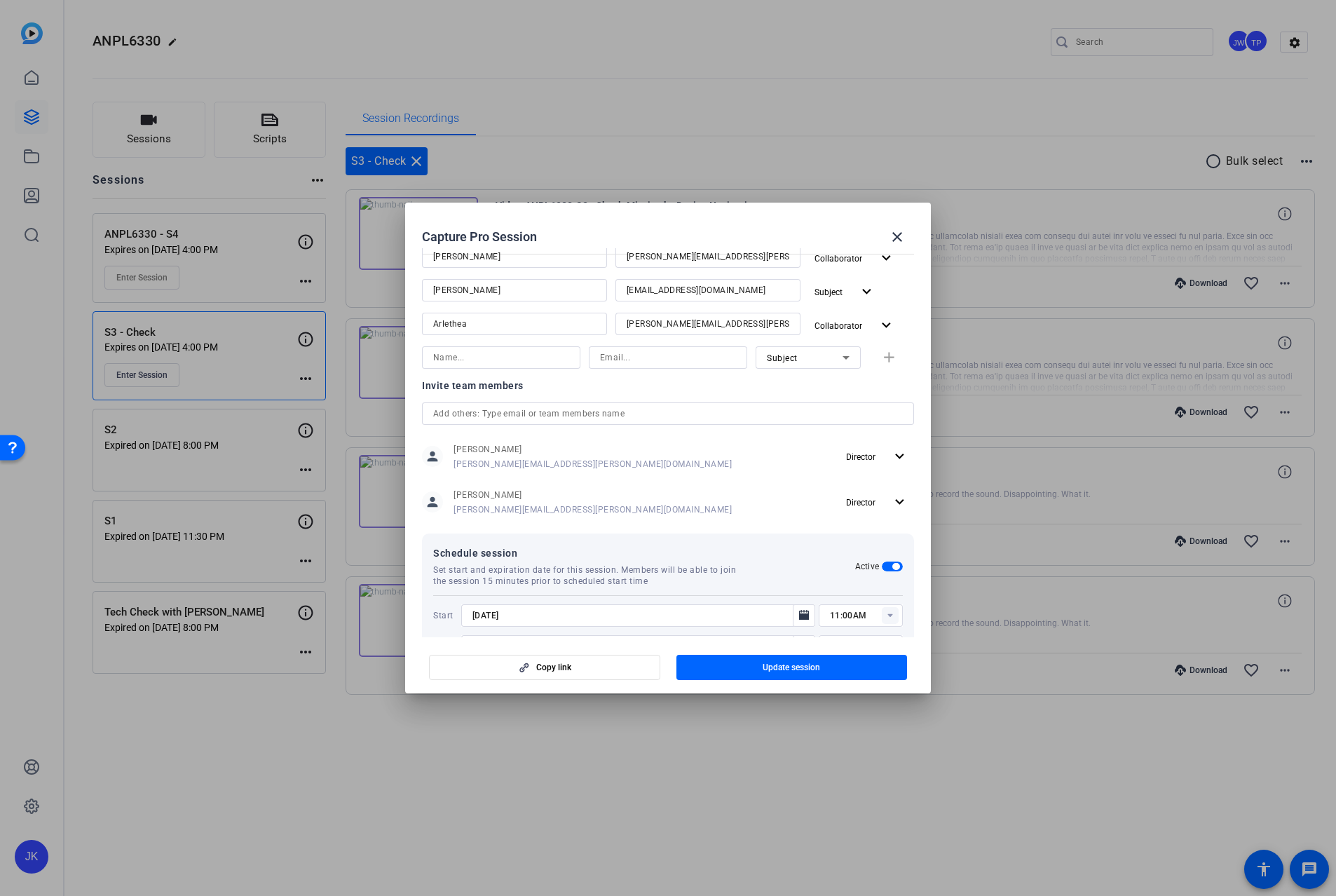
click at [616, 412] on input "text" at bounding box center [668, 414] width 470 height 17
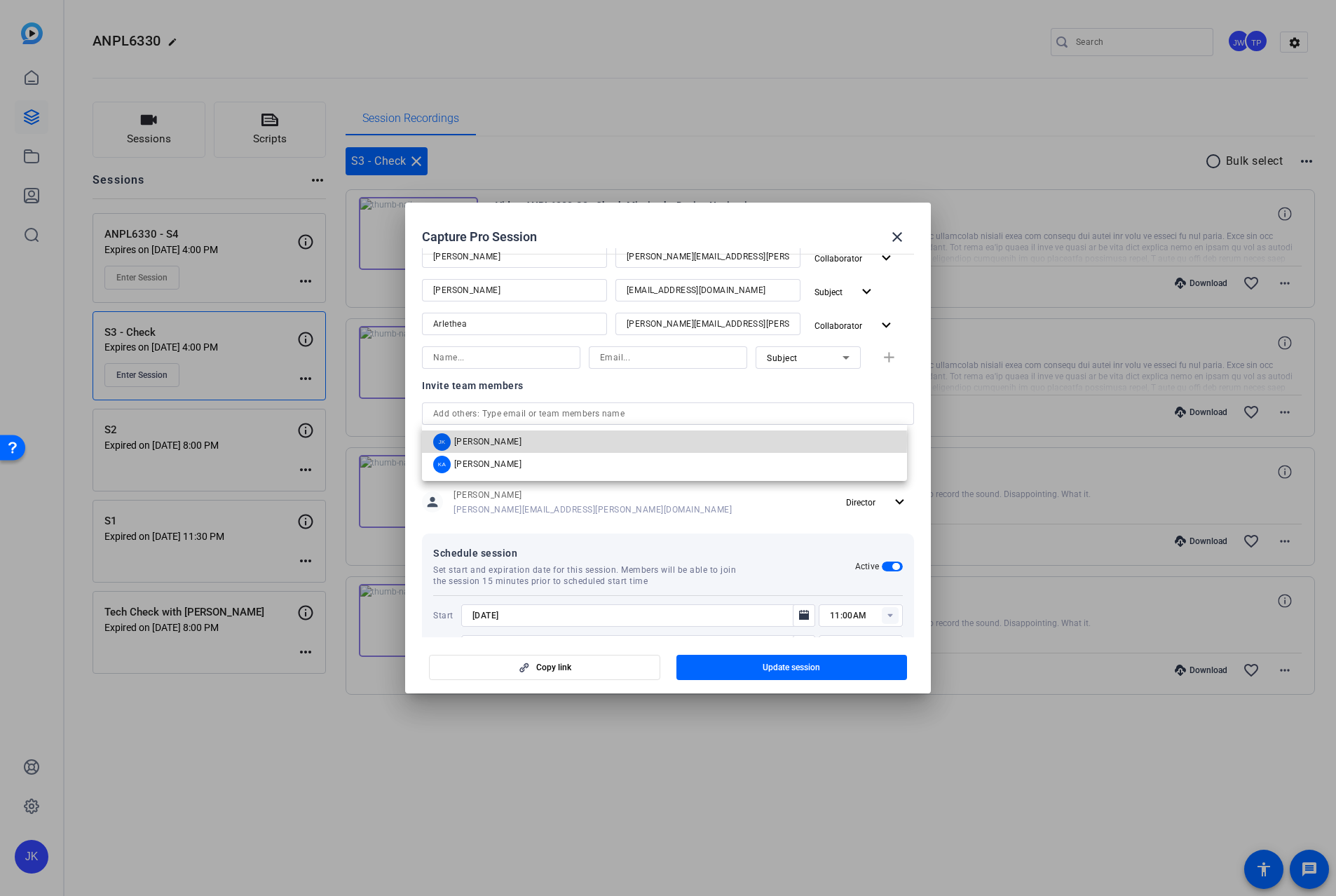
click at [547, 441] on mat-option "JK Jay Kelly" at bounding box center [665, 442] width 485 height 22
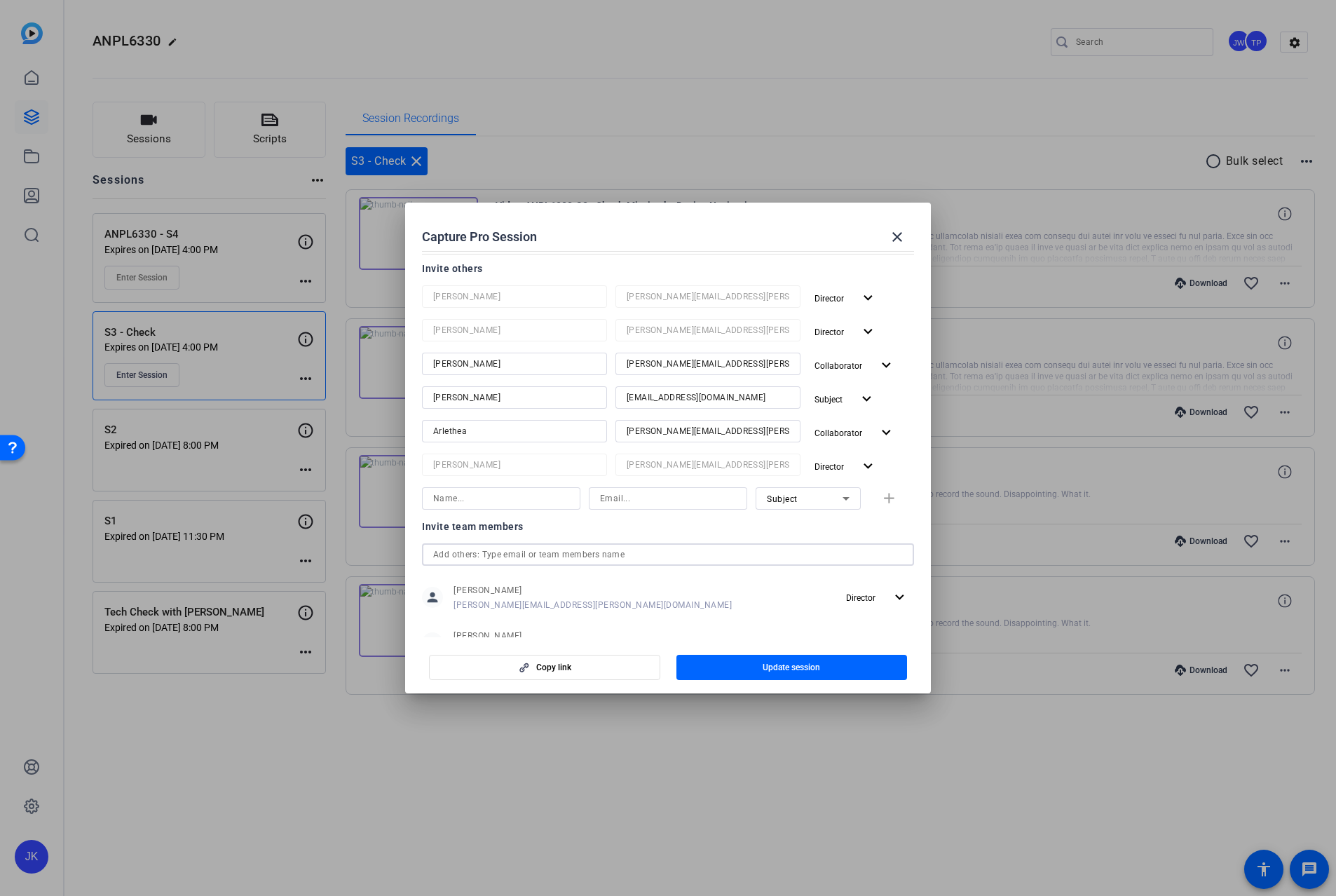
scroll to position [0, 0]
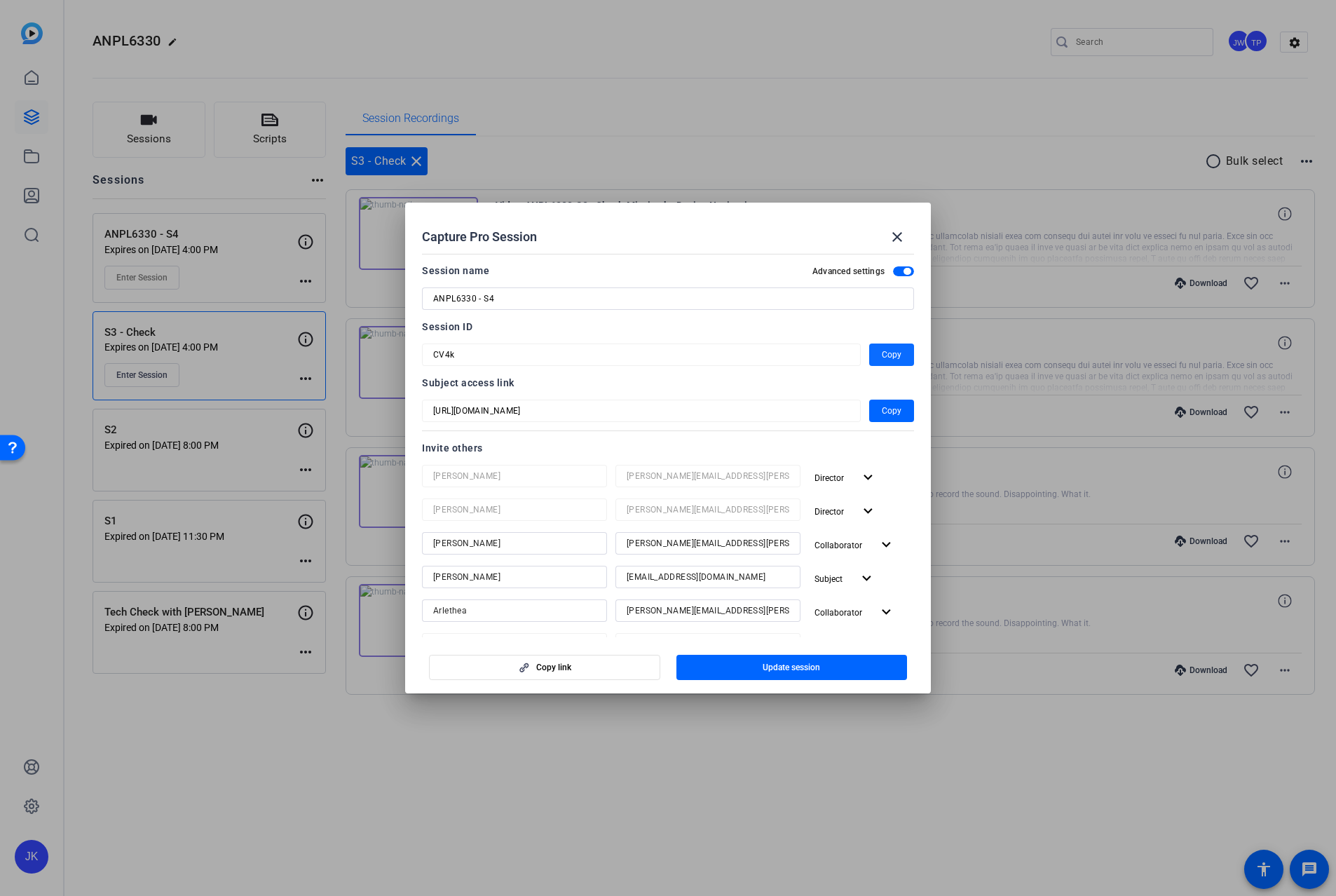
click at [891, 345] on span "button" at bounding box center [892, 355] width 45 height 34
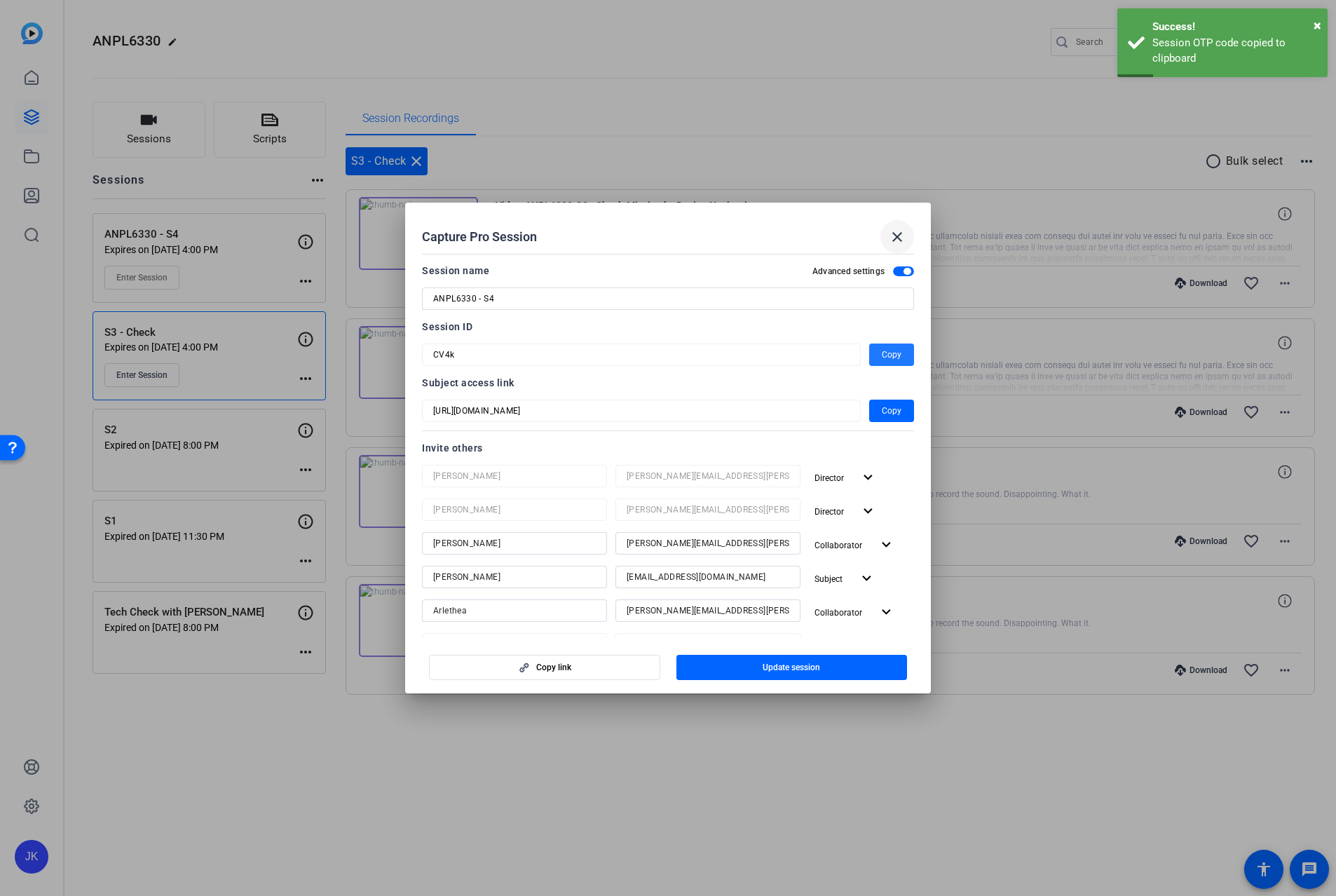
click at [891, 227] on span at bounding box center [898, 237] width 34 height 34
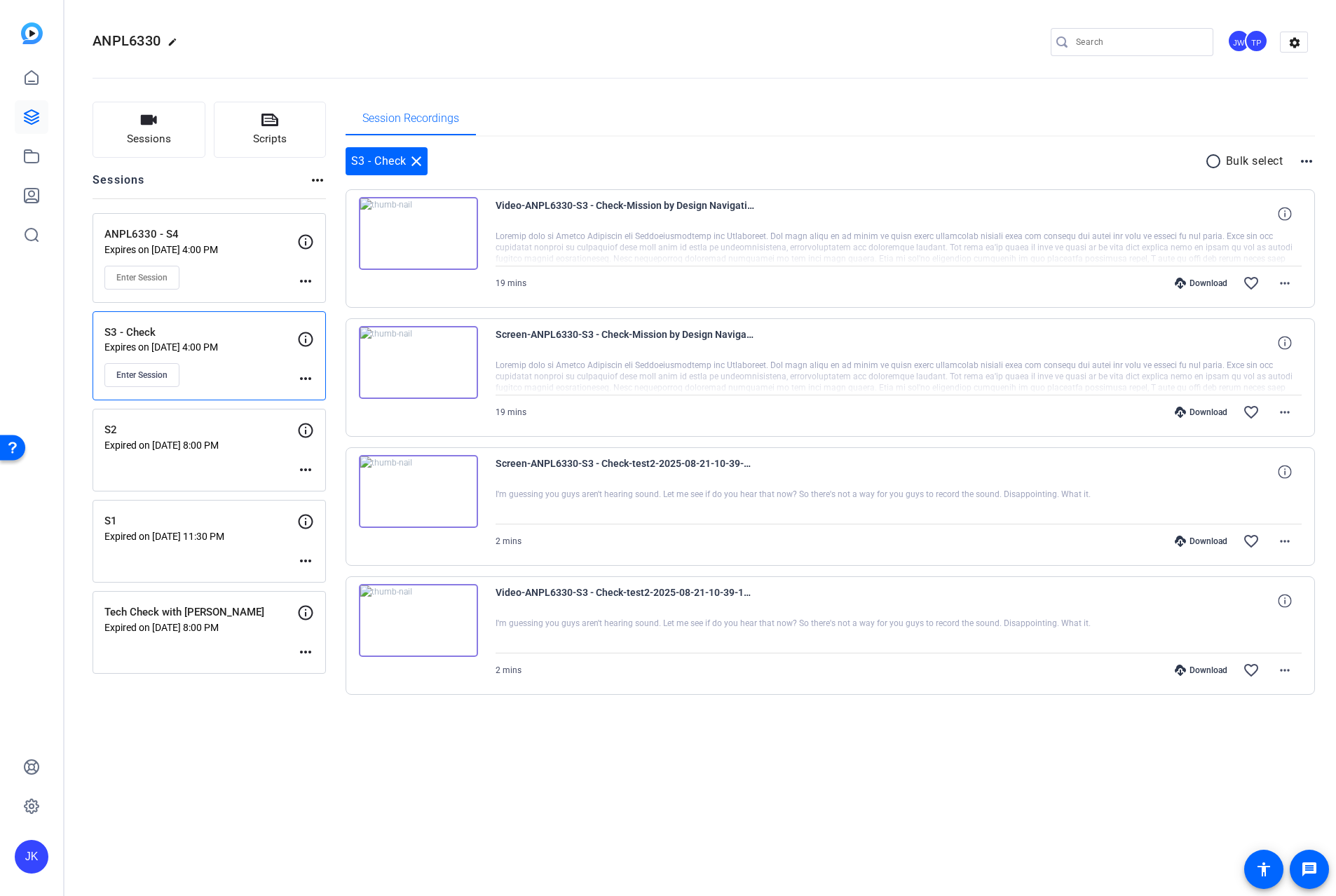
click at [496, 48] on div "ANPL6330 edit JW TP settings" at bounding box center [700, 42] width 1215 height 21
click at [231, 34] on div "ANPL6330 edit JW TP settings" at bounding box center [700, 42] width 1215 height 21
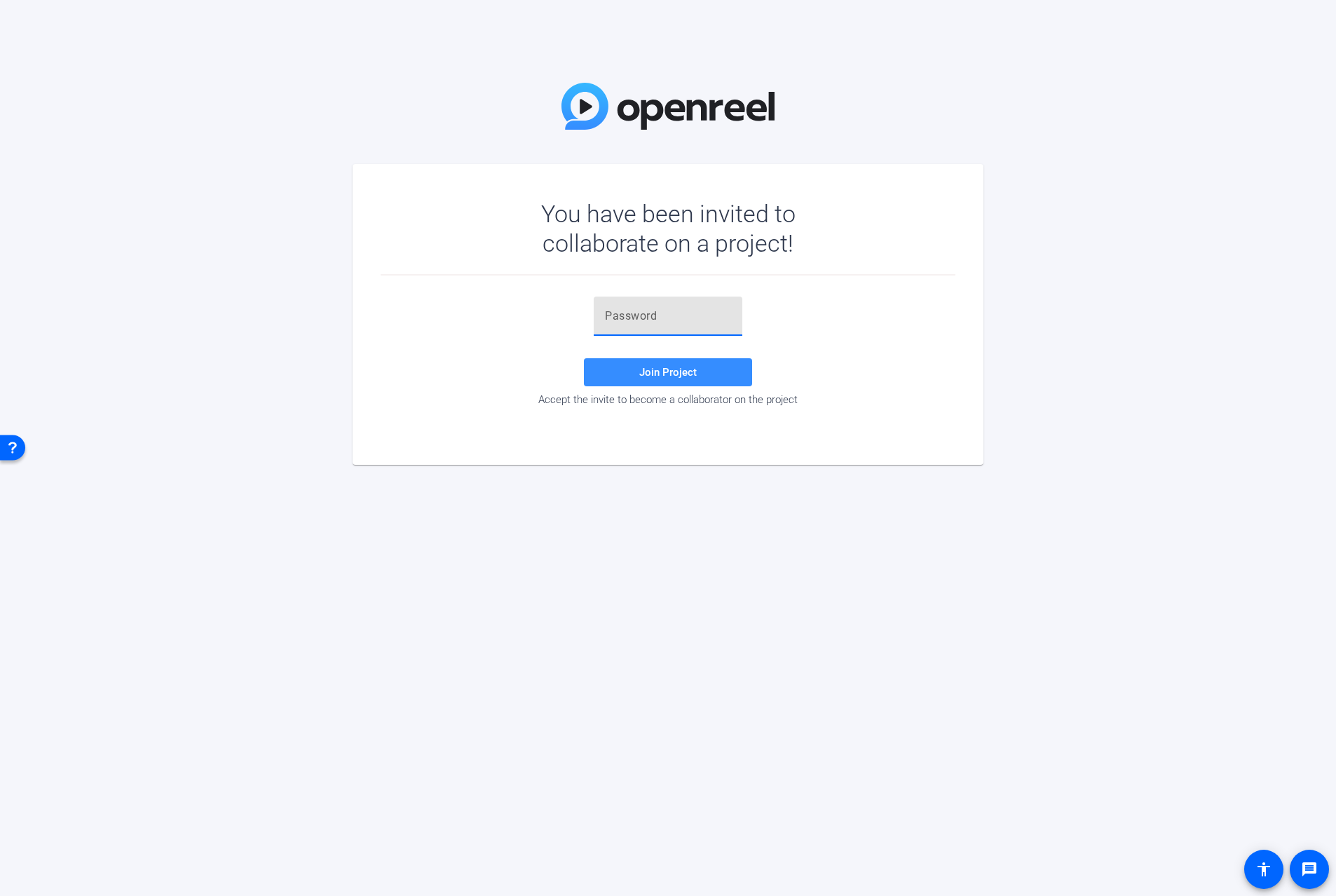
click at [633, 315] on input "text" at bounding box center [668, 316] width 126 height 17
paste input "^WZD0t"
type input "^WZD0t"
click at [659, 362] on span at bounding box center [668, 373] width 169 height 34
click at [641, 374] on span "Join Project" at bounding box center [668, 372] width 57 height 12
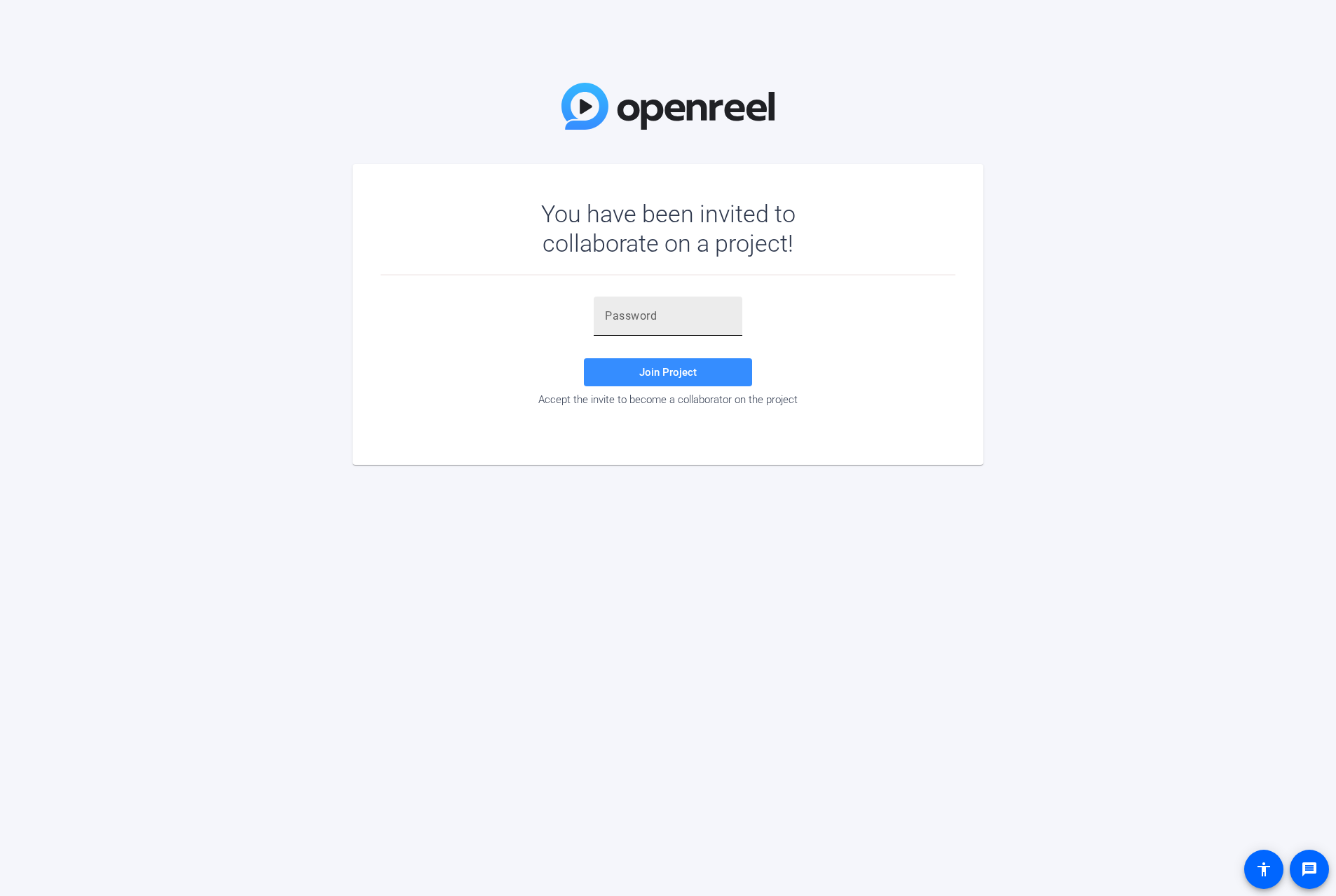
click at [639, 318] on input "text" at bounding box center [668, 316] width 126 height 17
paste input "CV4k"
type input "CV4k"
click at [683, 370] on span "Join Project" at bounding box center [668, 372] width 57 height 12
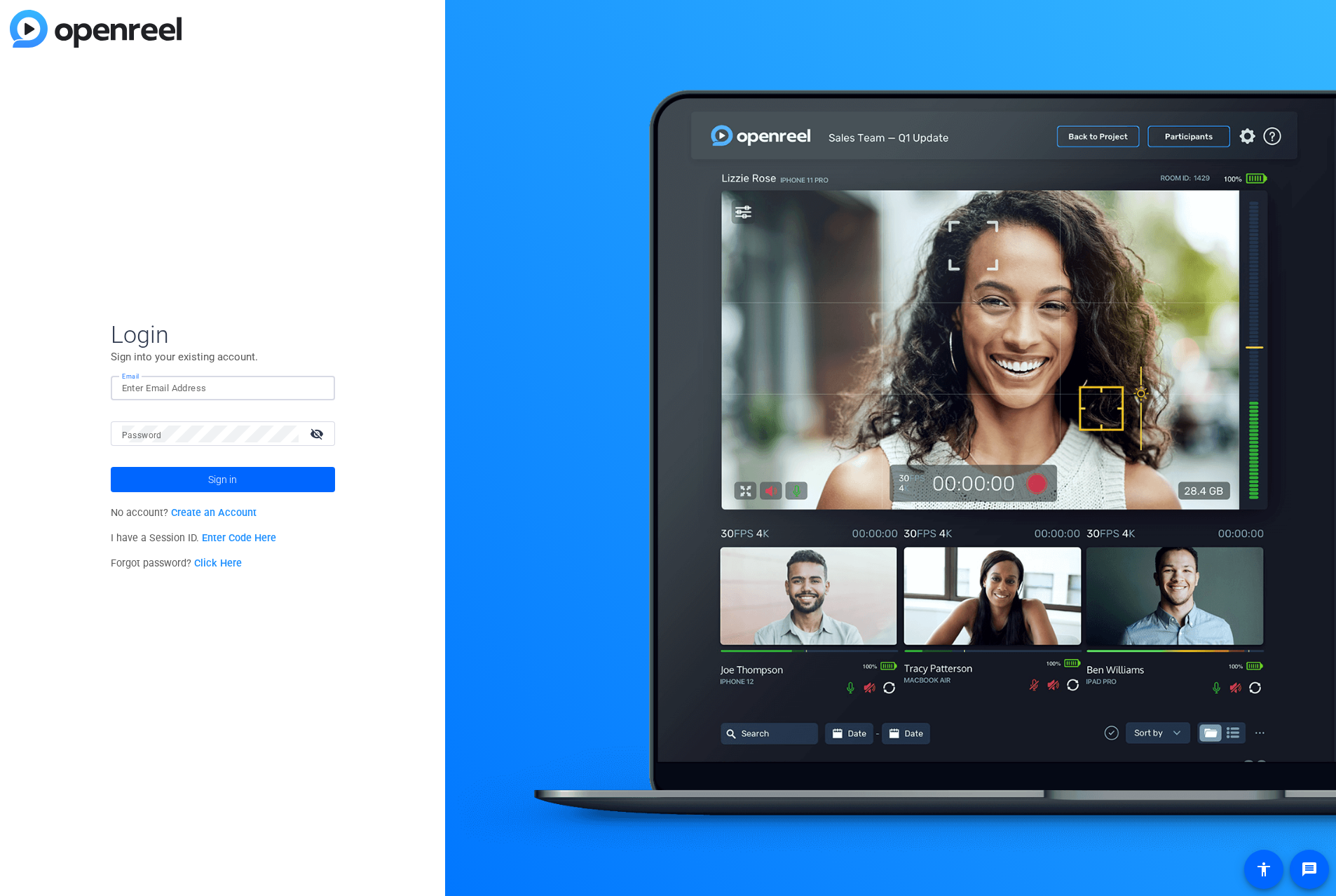
click at [254, 387] on input "Email" at bounding box center [223, 389] width 202 height 17
type input "a"
type input "[PERSON_NAME][EMAIL_ADDRESS][PERSON_NAME][DOMAIN_NAME]"
click at [232, 45] on div "Login Sign into your existing account. Email [PERSON_NAME][EMAIL_ADDRESS][PERSO…" at bounding box center [223, 448] width 446 height 896
click at [194, 443] on div at bounding box center [210, 433] width 177 height 24
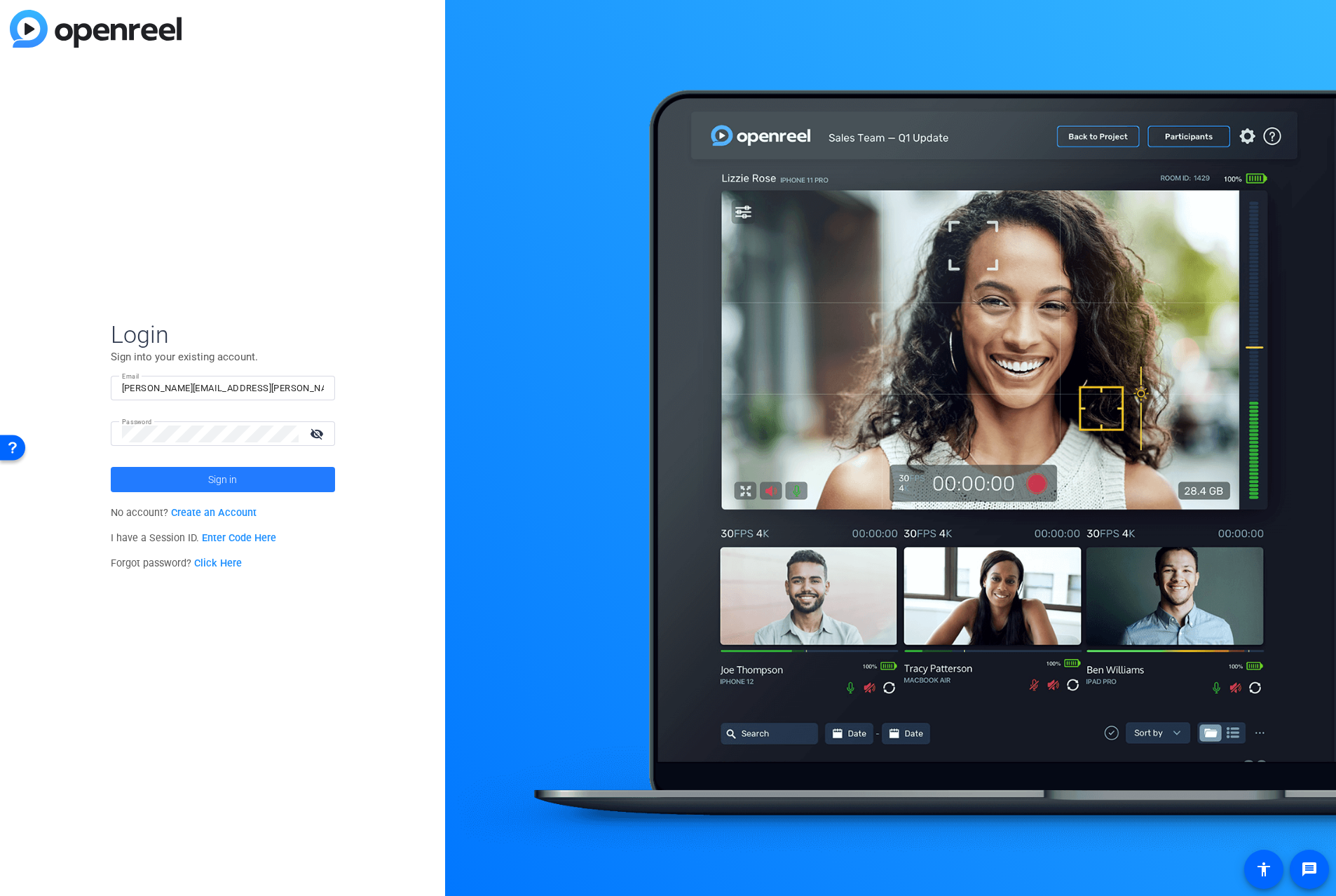
click at [256, 481] on span at bounding box center [223, 479] width 225 height 34
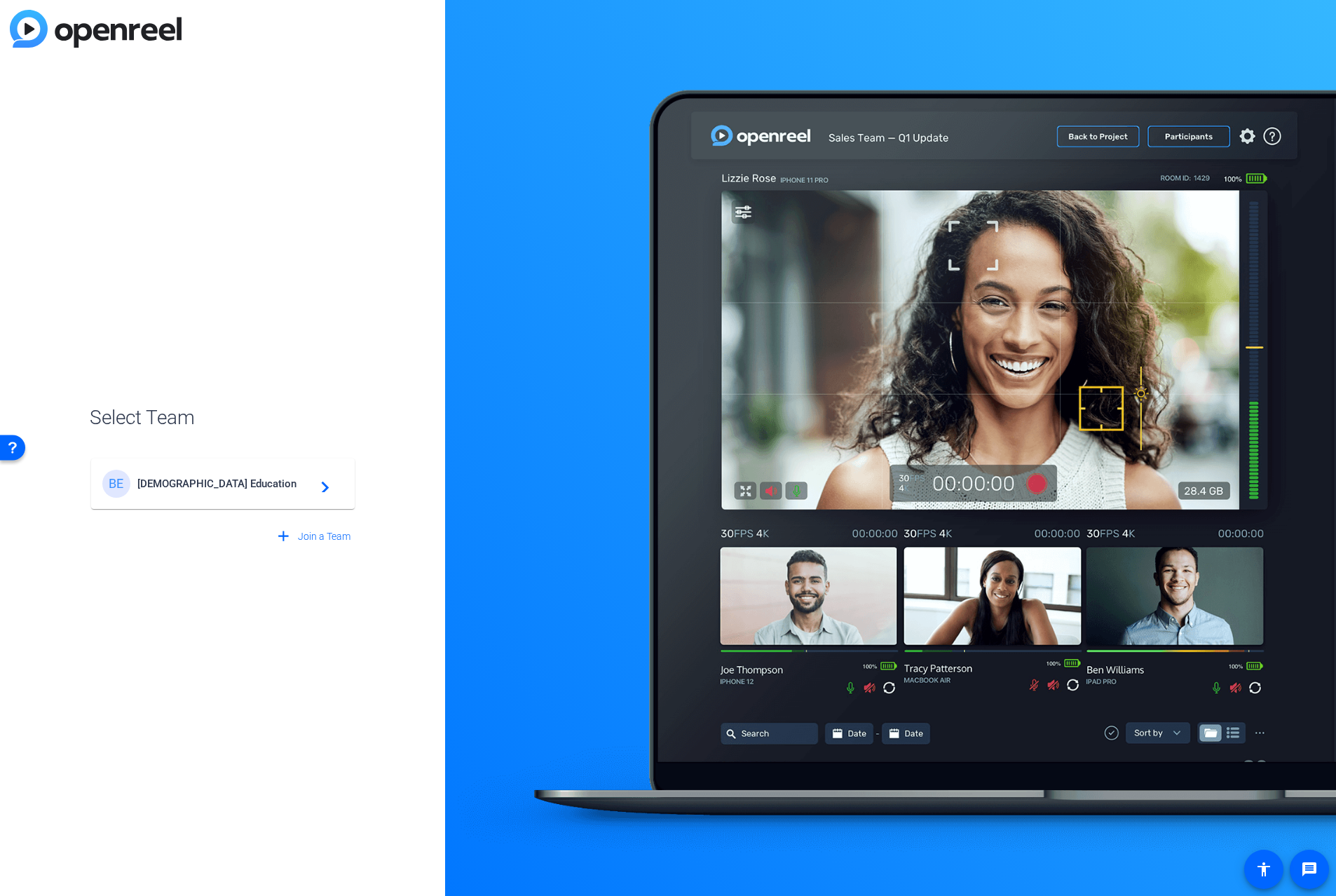
click at [367, 753] on div "Select Team BE Bisk Education navigate_next add Join a Team" at bounding box center [223, 448] width 446 height 896
click at [177, 490] on span "Bisk Education" at bounding box center [225, 483] width 175 height 12
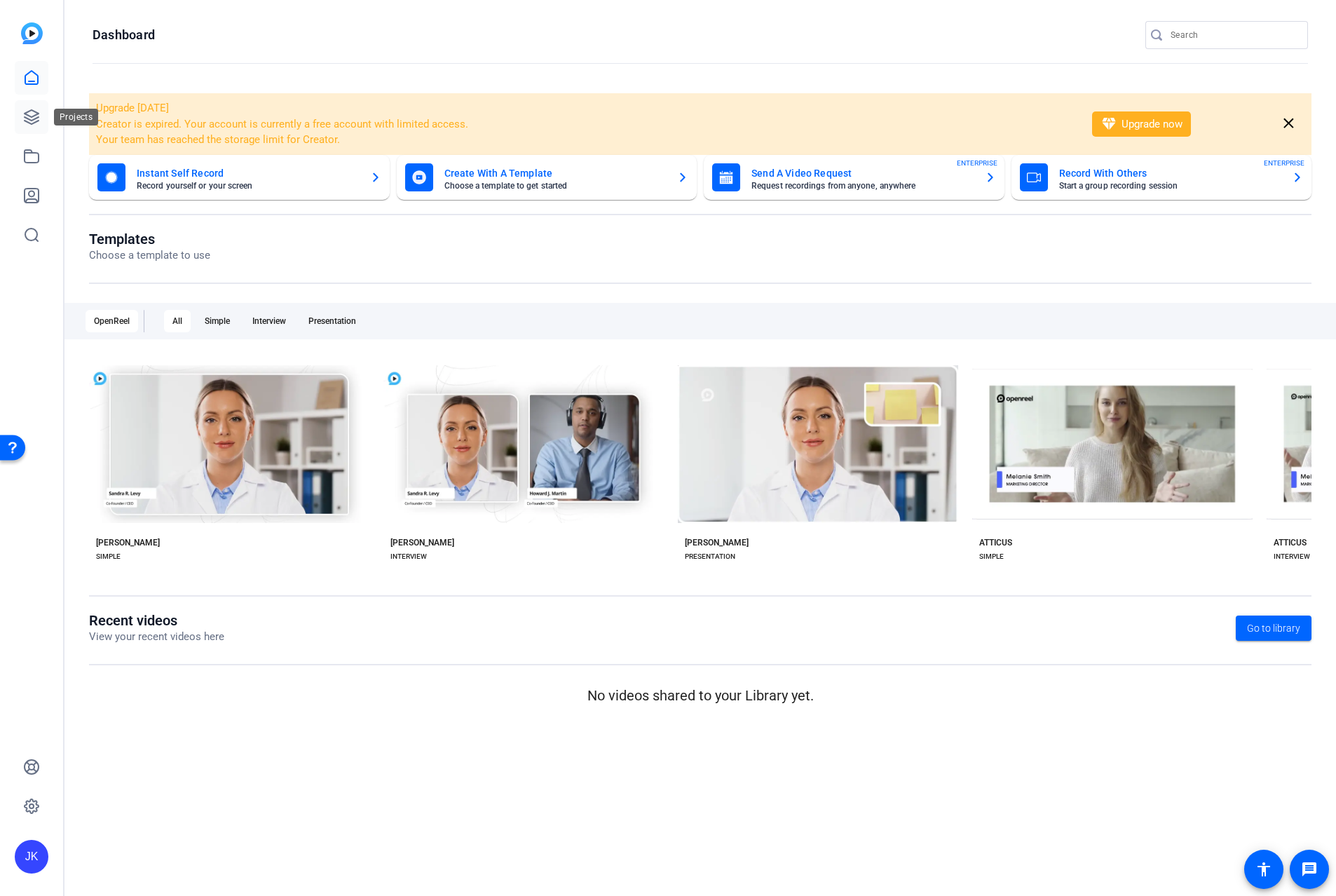
click at [24, 112] on icon at bounding box center [32, 117] width 17 height 17
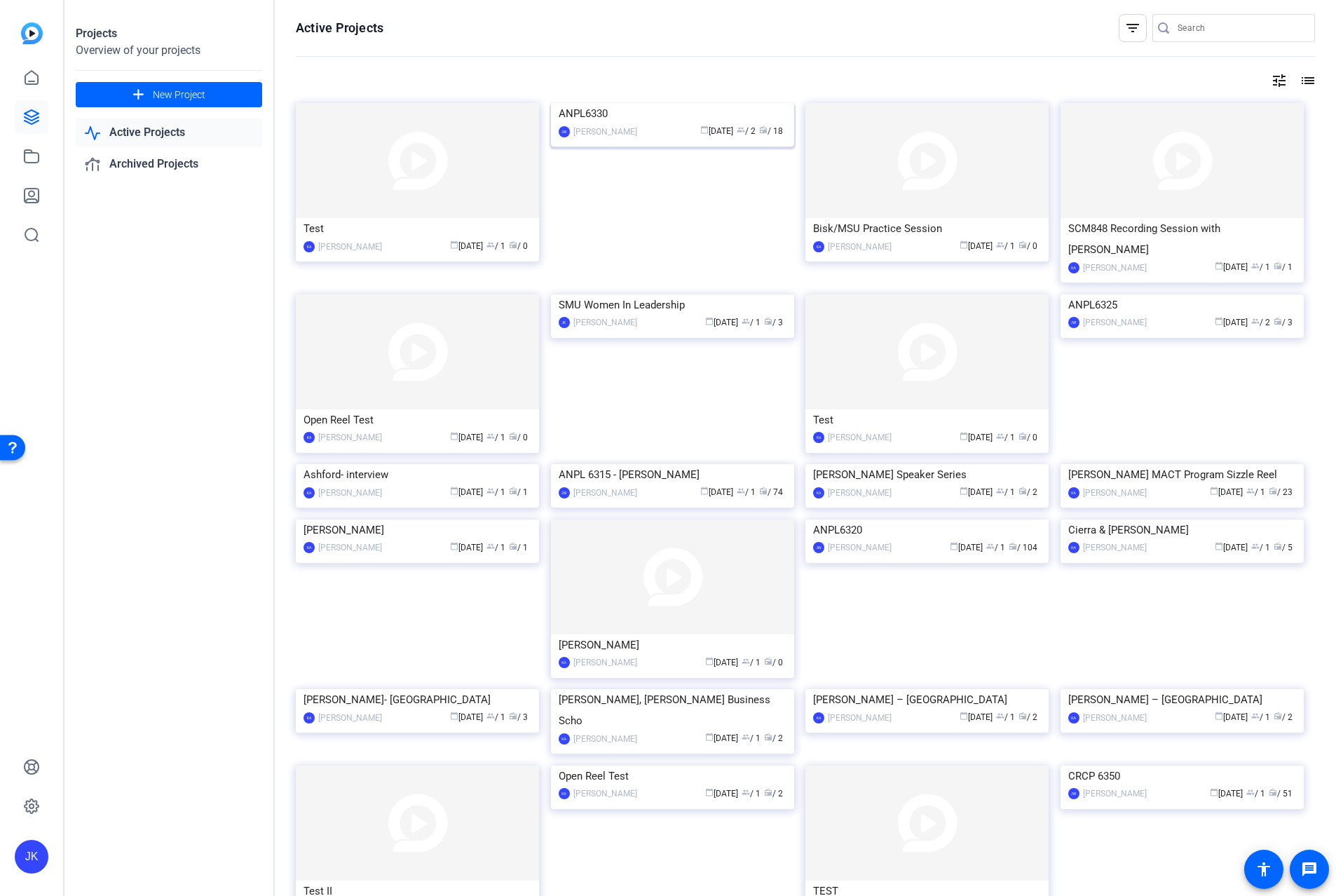
click at [641, 103] on img at bounding box center [673, 103] width 243 height 0
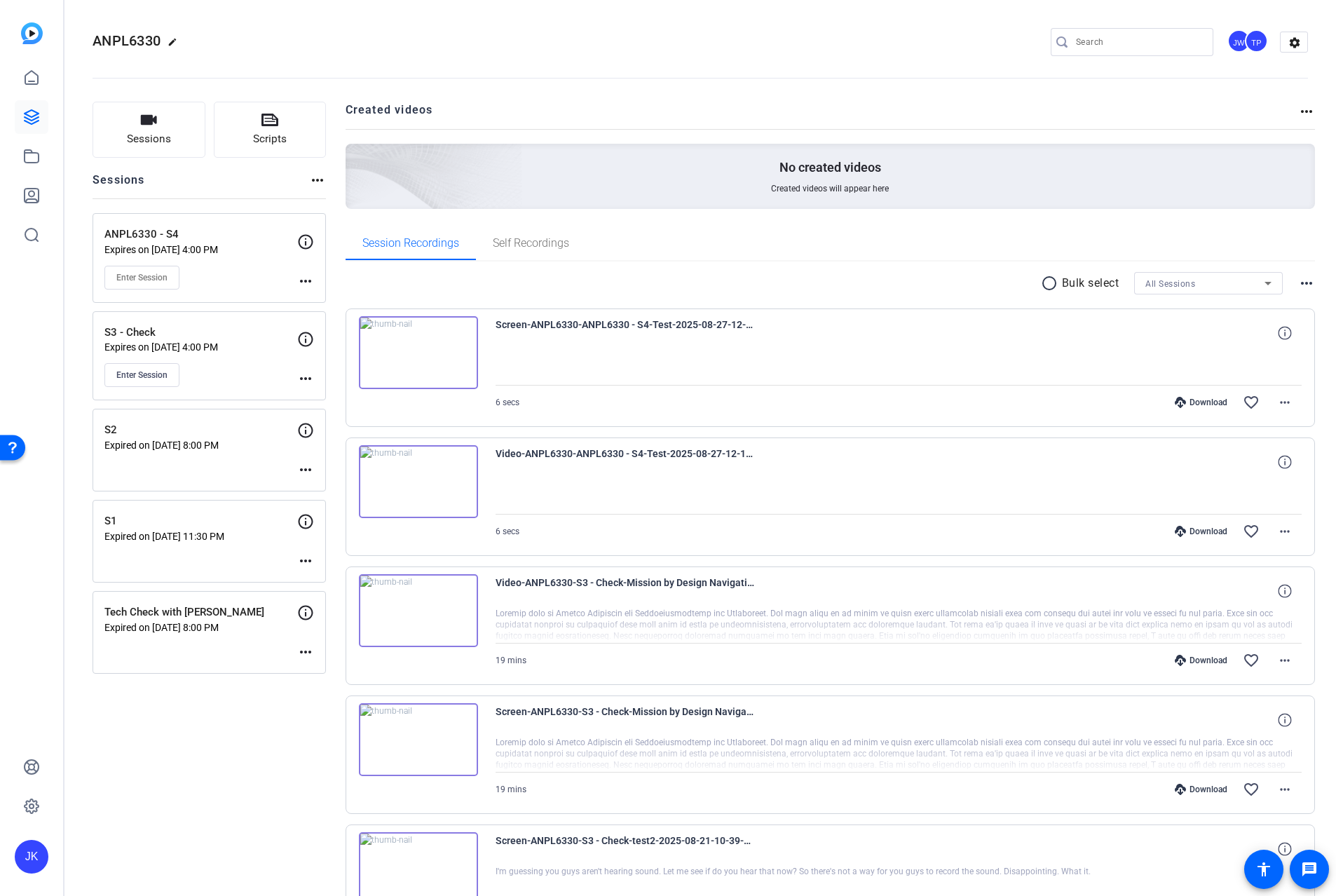
click at [451, 492] on img at bounding box center [418, 482] width 119 height 73
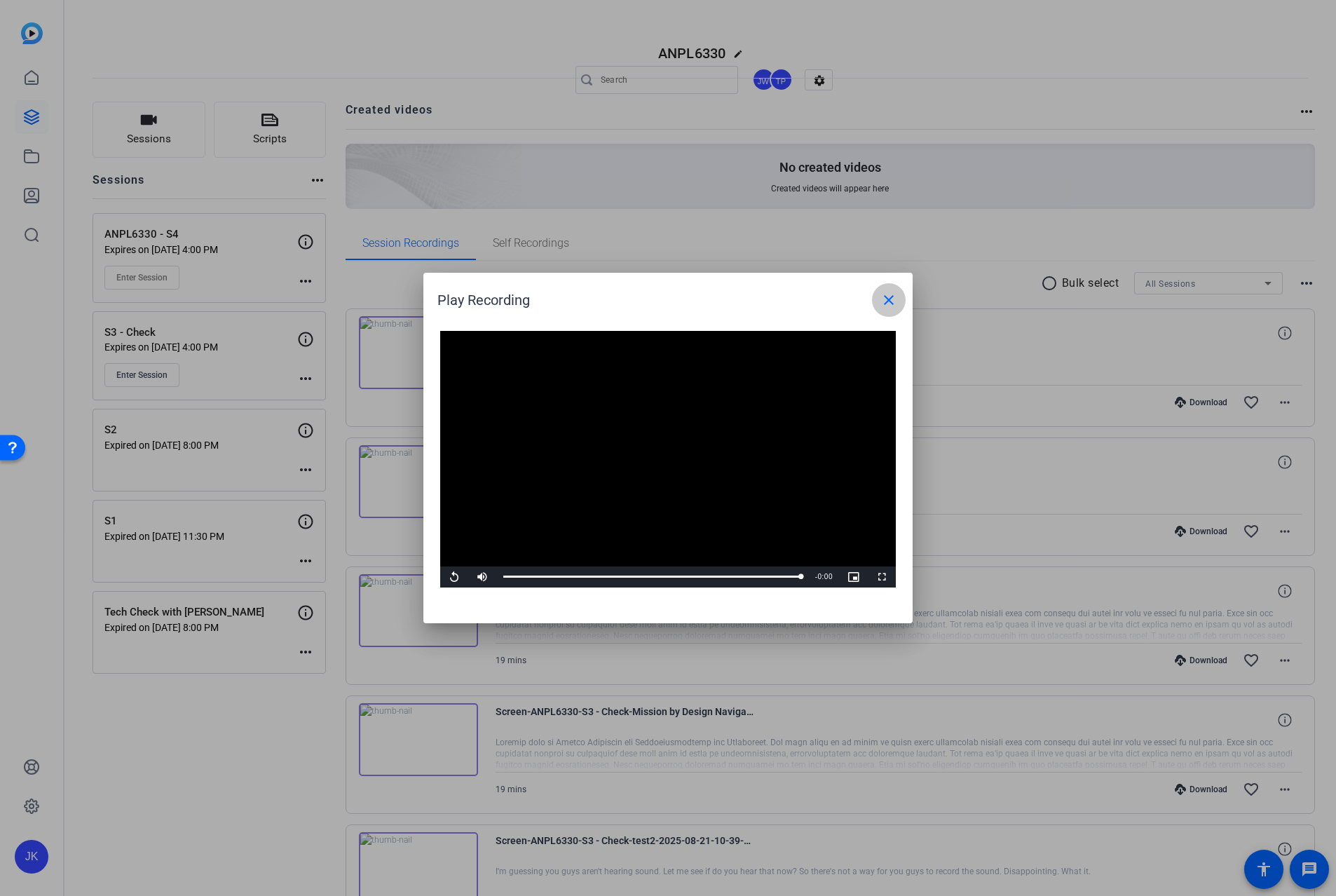
click at [888, 301] on mat-icon "close" at bounding box center [889, 301] width 17 height 17
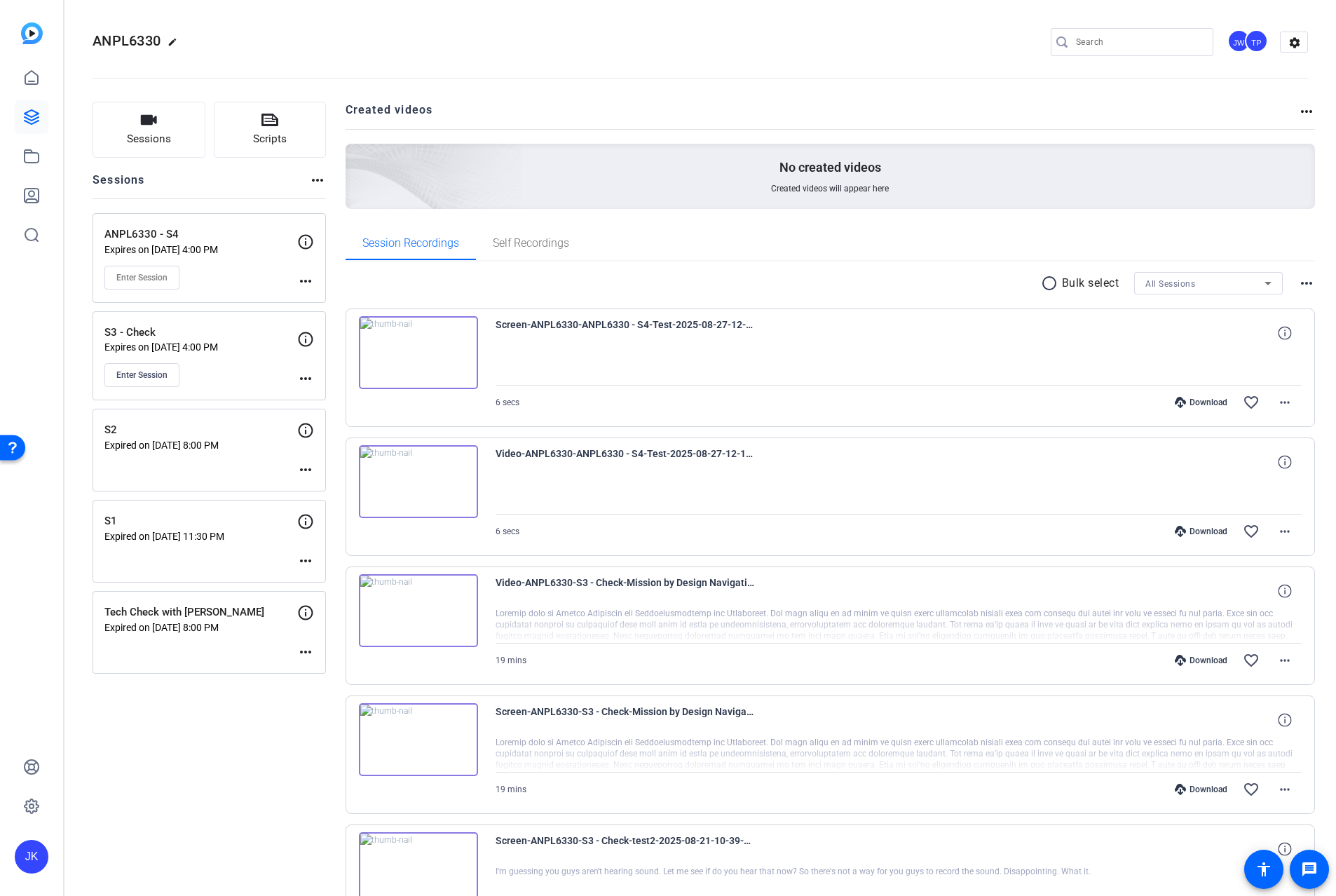
click at [602, 37] on div "ANPL6330 edit JW TP settings" at bounding box center [700, 42] width 1215 height 21
click at [680, 48] on div "ANPL6330 edit JW TP settings" at bounding box center [700, 42] width 1215 height 21
click at [302, 278] on mat-icon "more_horiz" at bounding box center [306, 281] width 17 height 17
click at [326, 298] on span "Edit Session" at bounding box center [340, 301] width 64 height 17
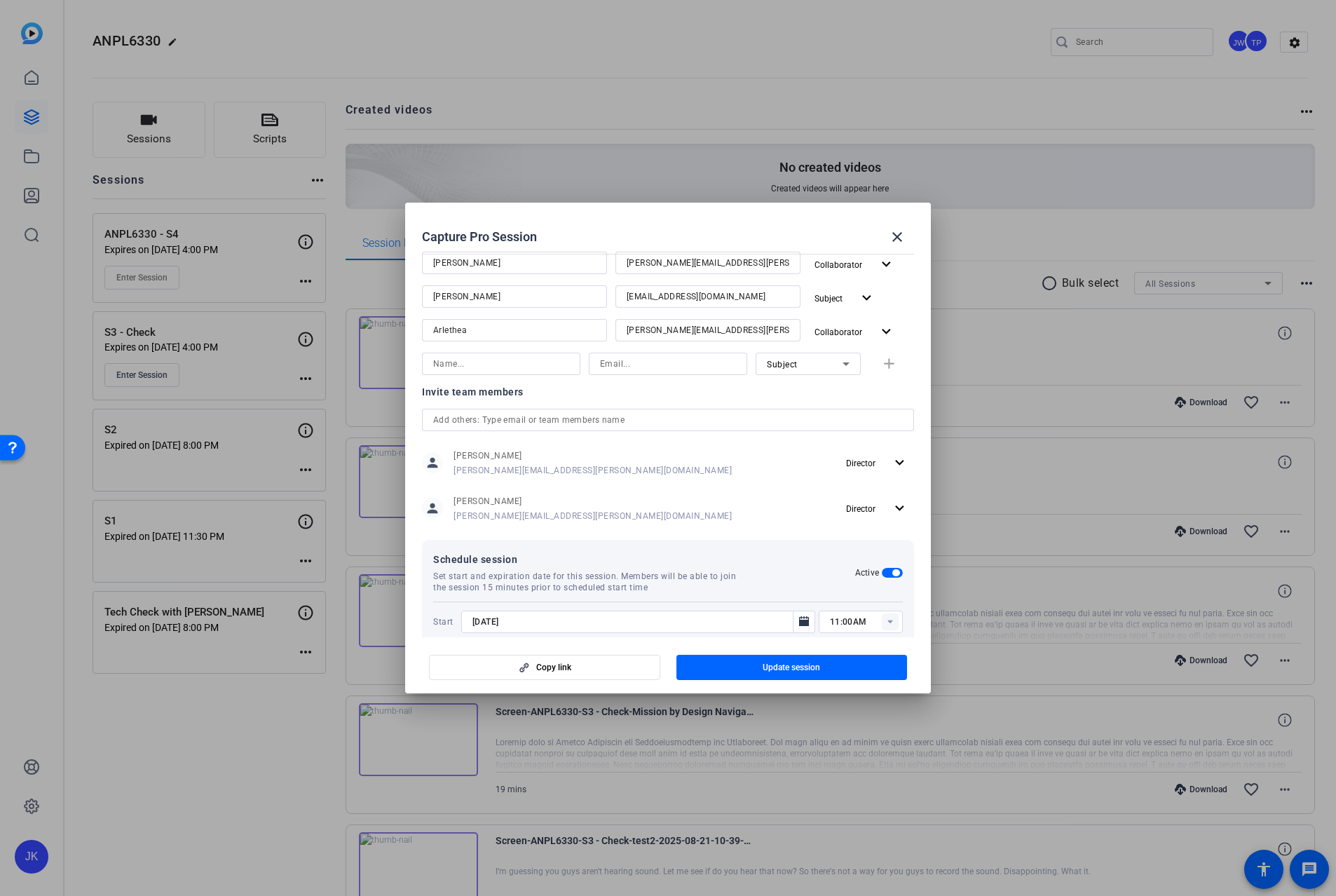
scroll to position [333, 0]
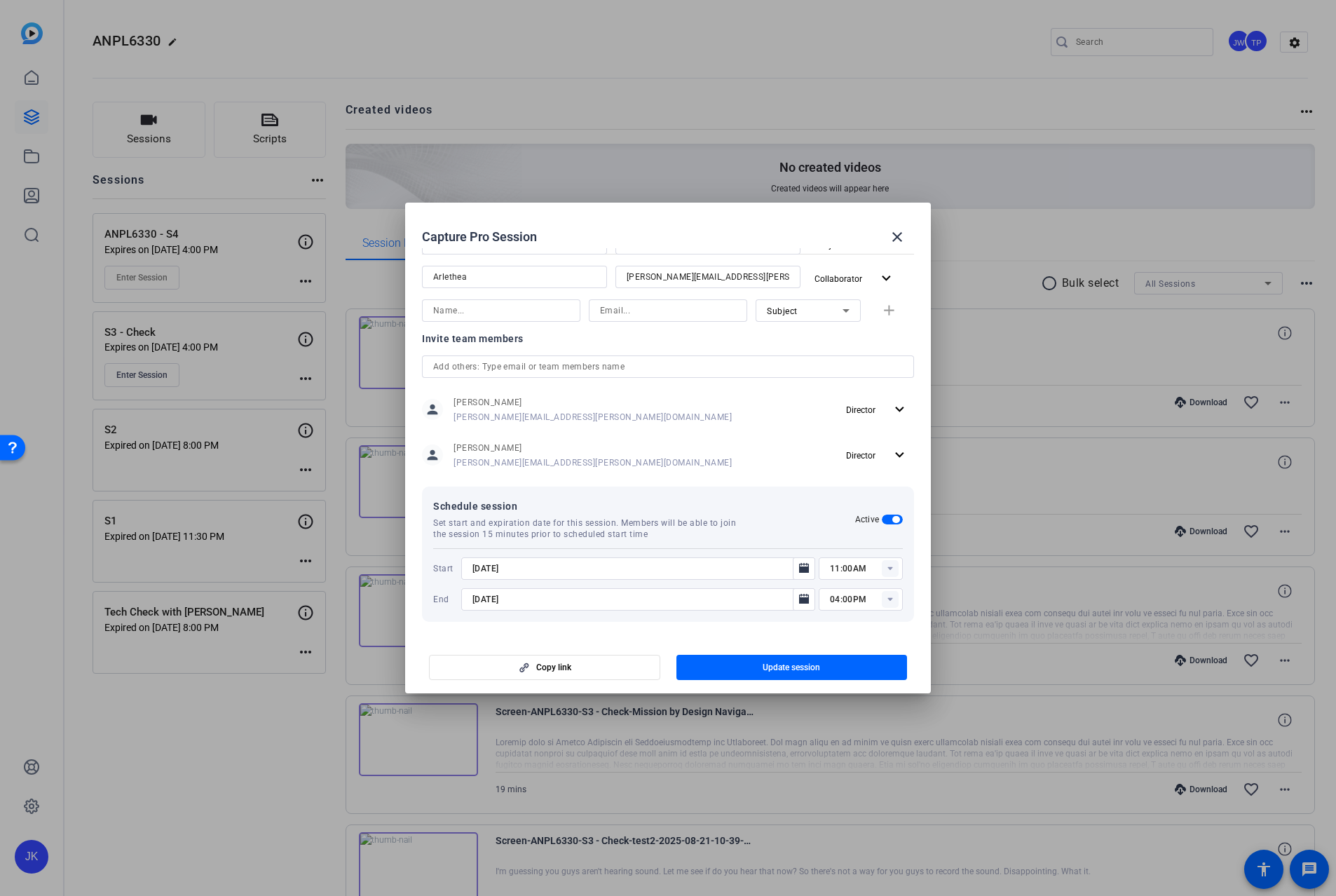
click at [757, 361] on input "text" at bounding box center [668, 367] width 470 height 17
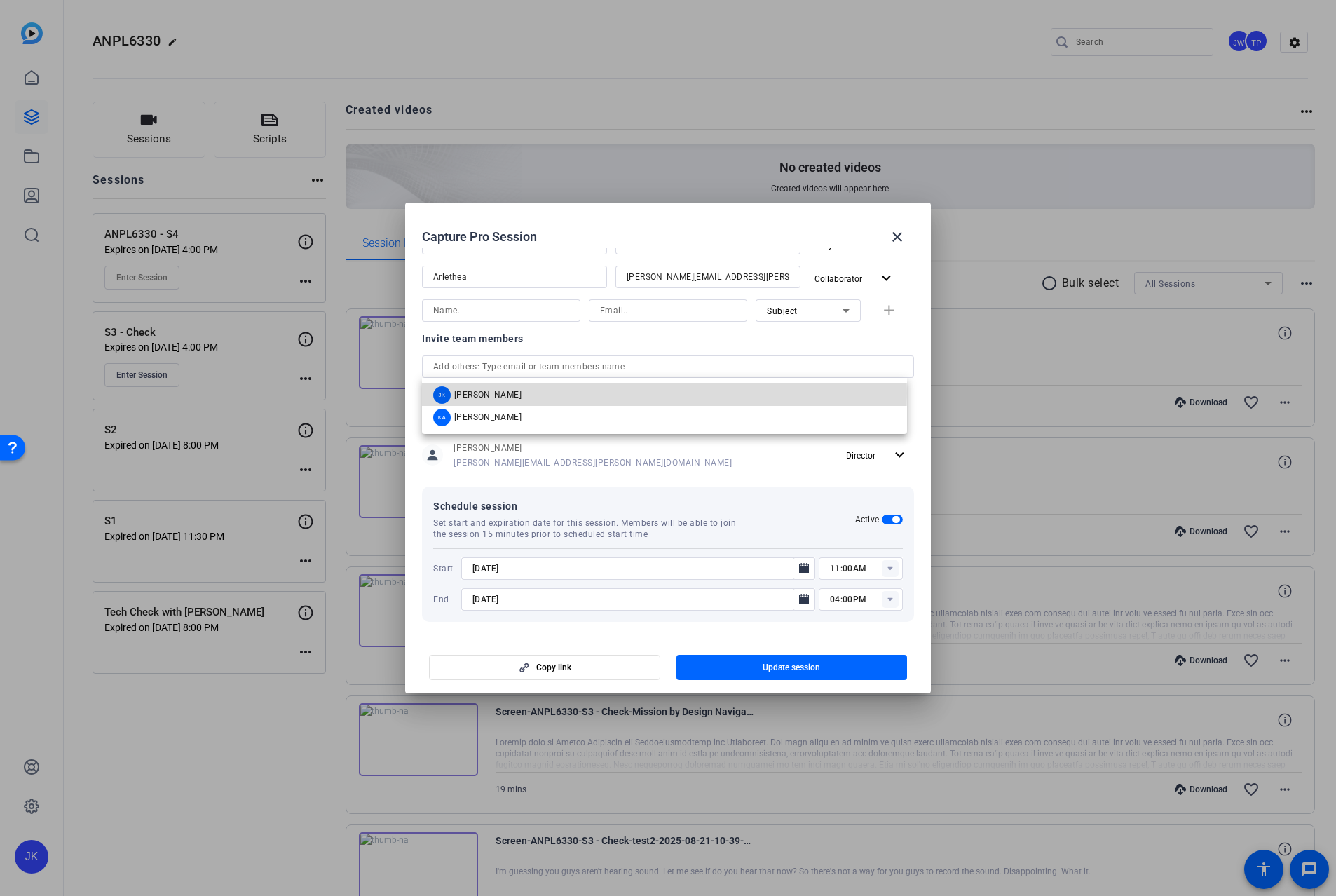
click at [464, 392] on span "Jay Kelly" at bounding box center [488, 395] width 67 height 11
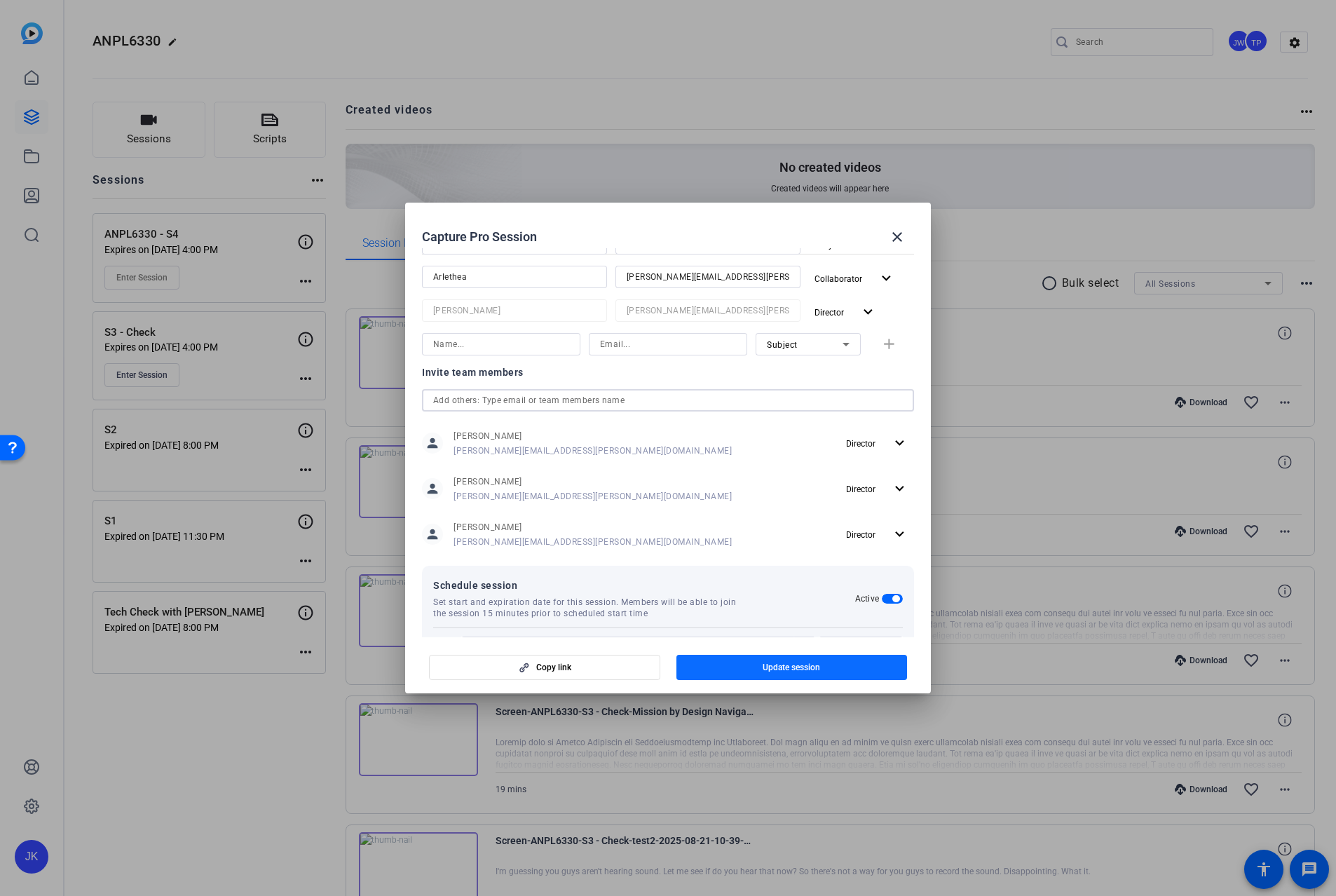
click at [783, 668] on span "Update session" at bounding box center [791, 668] width 57 height 11
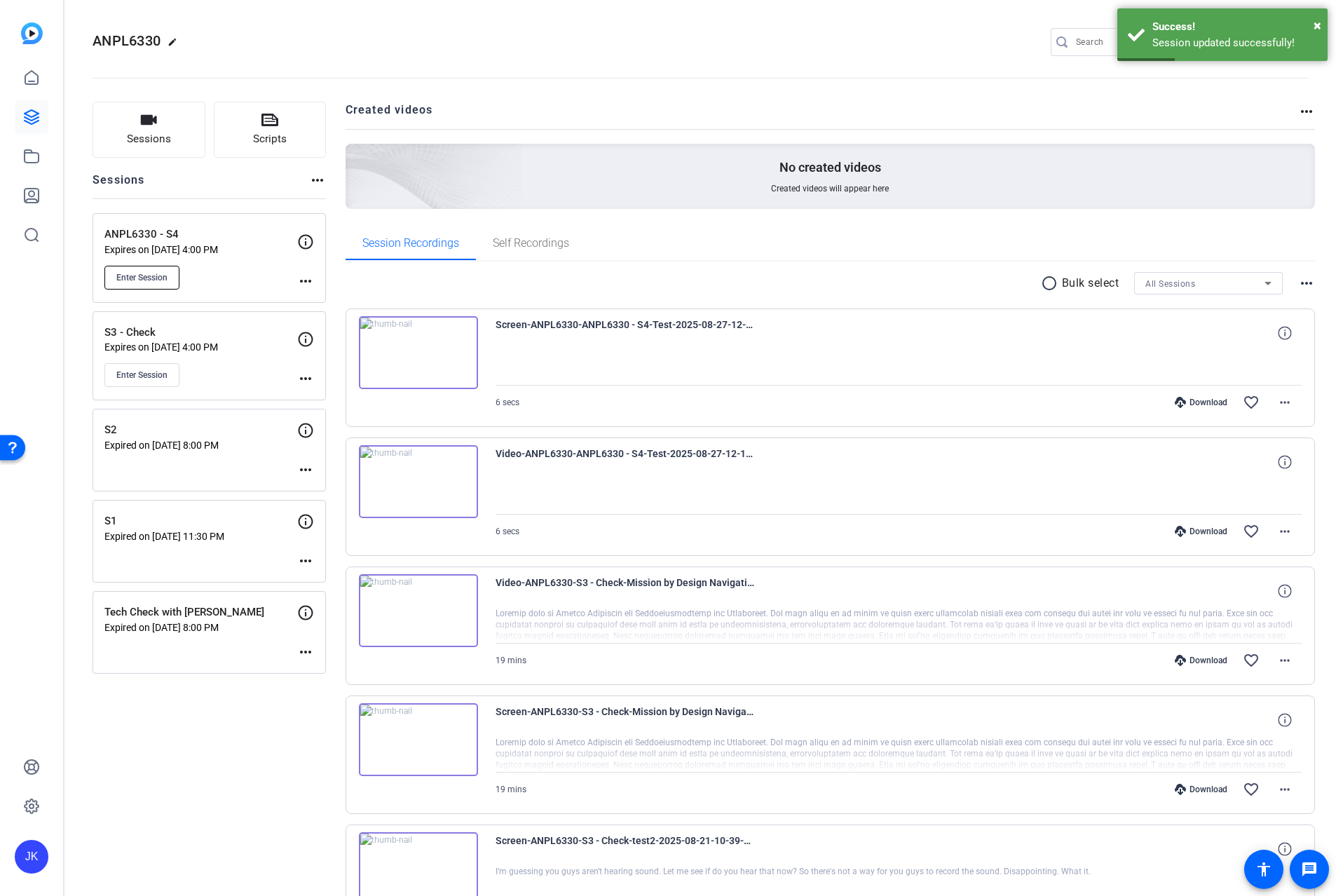
click at [152, 276] on span "Enter Session" at bounding box center [141, 278] width 51 height 11
click at [222, 771] on div "Sessions Scripts Sessions more_horiz ANPL6330 - S4 Expires on Aug 27, 2025 @ 4:…" at bounding box center [209, 880] width 233 height 1556
click at [301, 281] on mat-icon "more_horiz" at bounding box center [306, 281] width 17 height 17
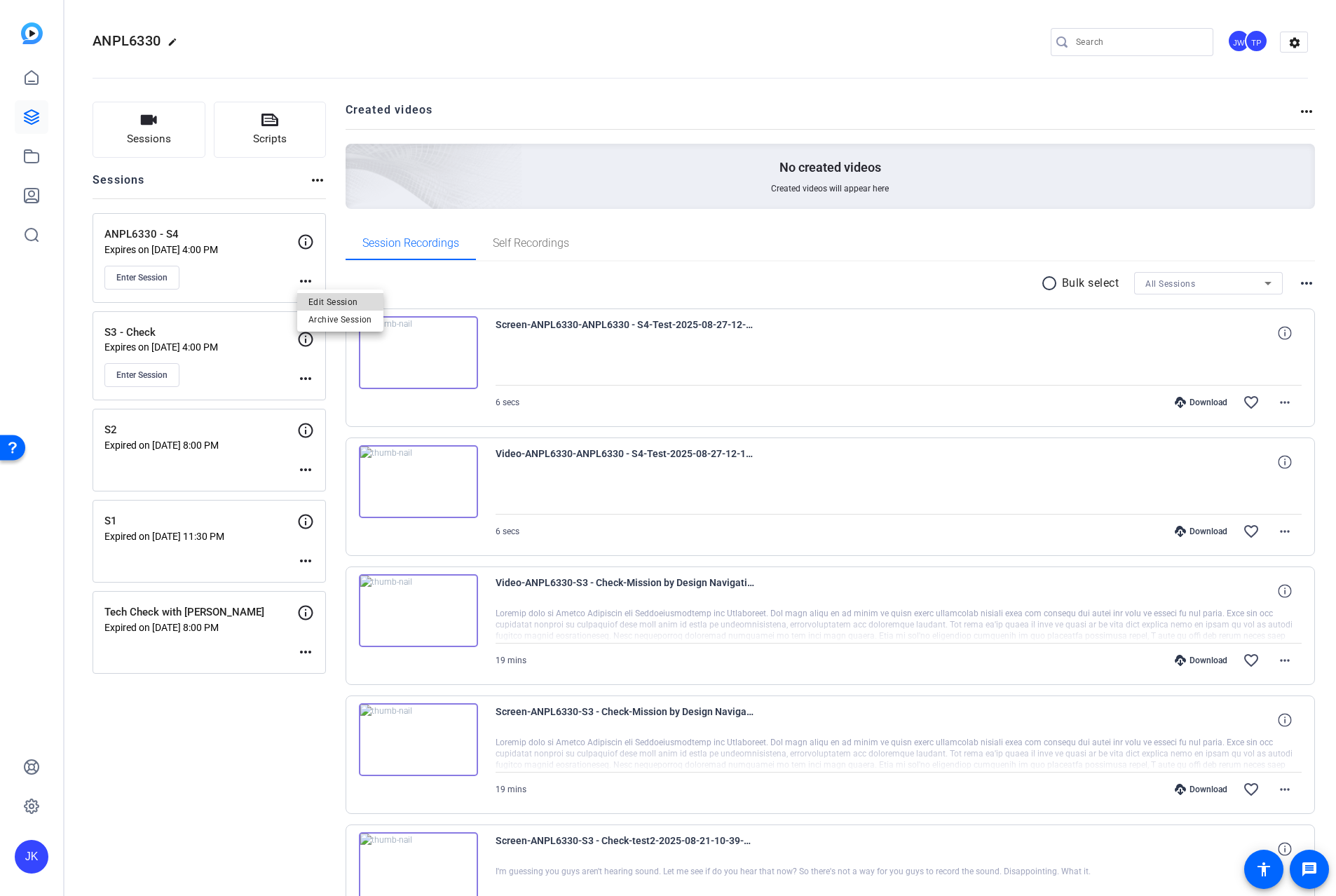
click at [324, 299] on span "Edit Session" at bounding box center [340, 301] width 64 height 17
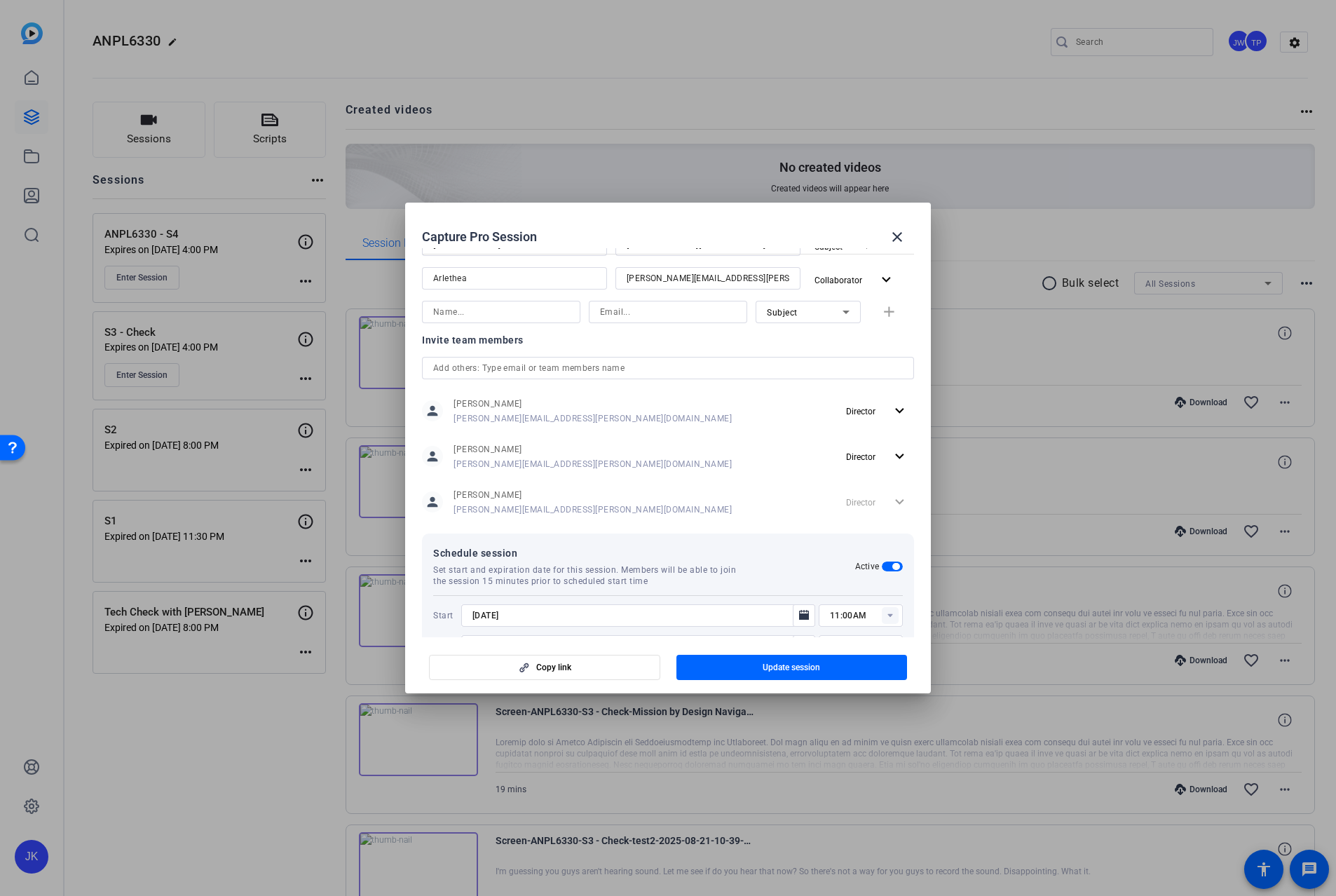
scroll to position [413, 0]
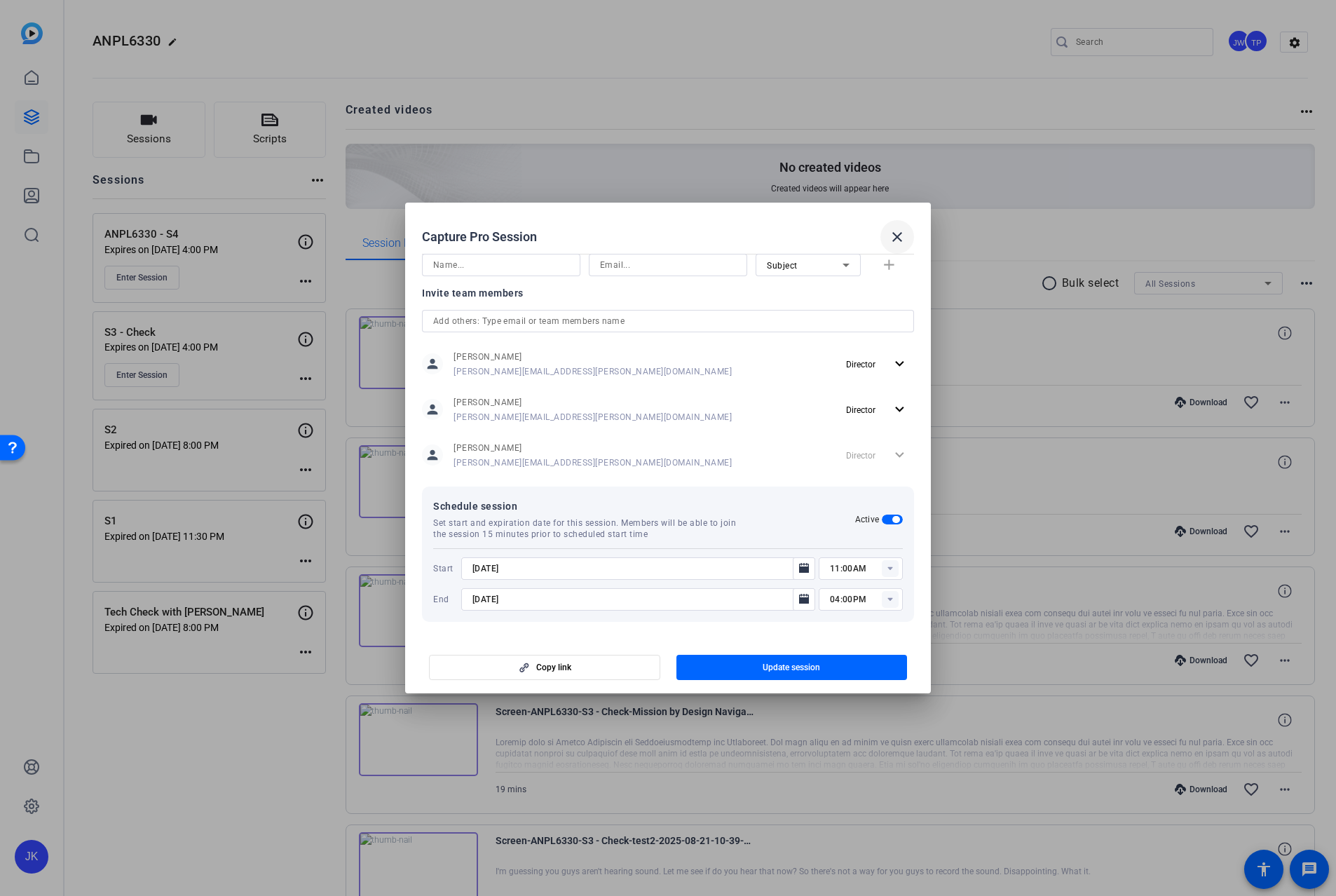
click at [899, 236] on mat-icon "close" at bounding box center [898, 237] width 17 height 17
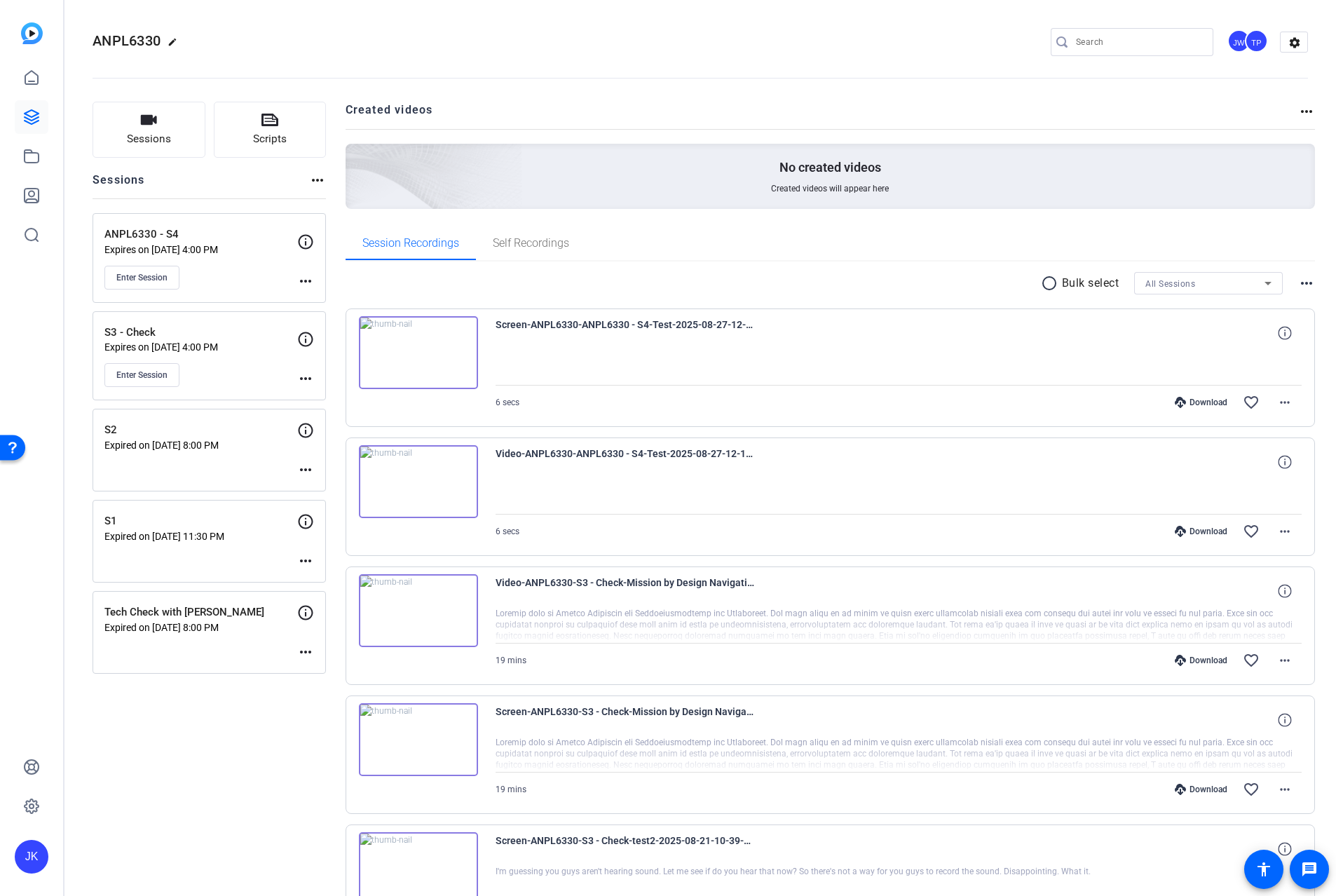
click at [318, 55] on openreel-divider-bar at bounding box center [700, 74] width 1215 height 43
click at [254, 767] on div "Sessions Scripts Sessions more_horiz ANPL6330 - S4 Expires on Aug 27, 2025 @ 4:…" at bounding box center [209, 880] width 233 height 1556
click at [153, 280] on span "Enter Session" at bounding box center [141, 278] width 51 height 11
click at [473, 57] on openreel-divider-bar at bounding box center [700, 74] width 1215 height 43
click at [26, 116] on icon at bounding box center [32, 117] width 17 height 17
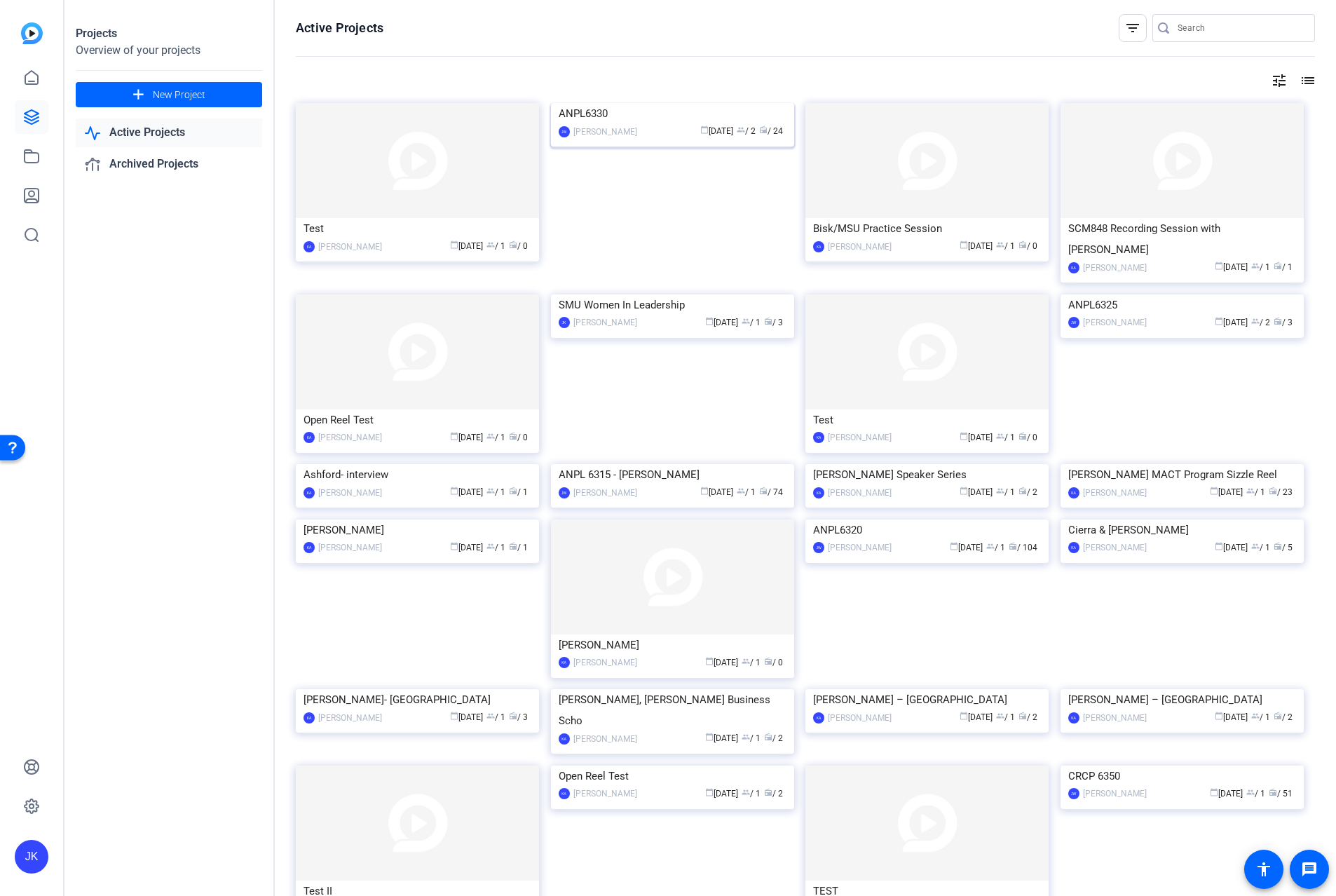
click at [607, 103] on img at bounding box center [673, 103] width 243 height 0
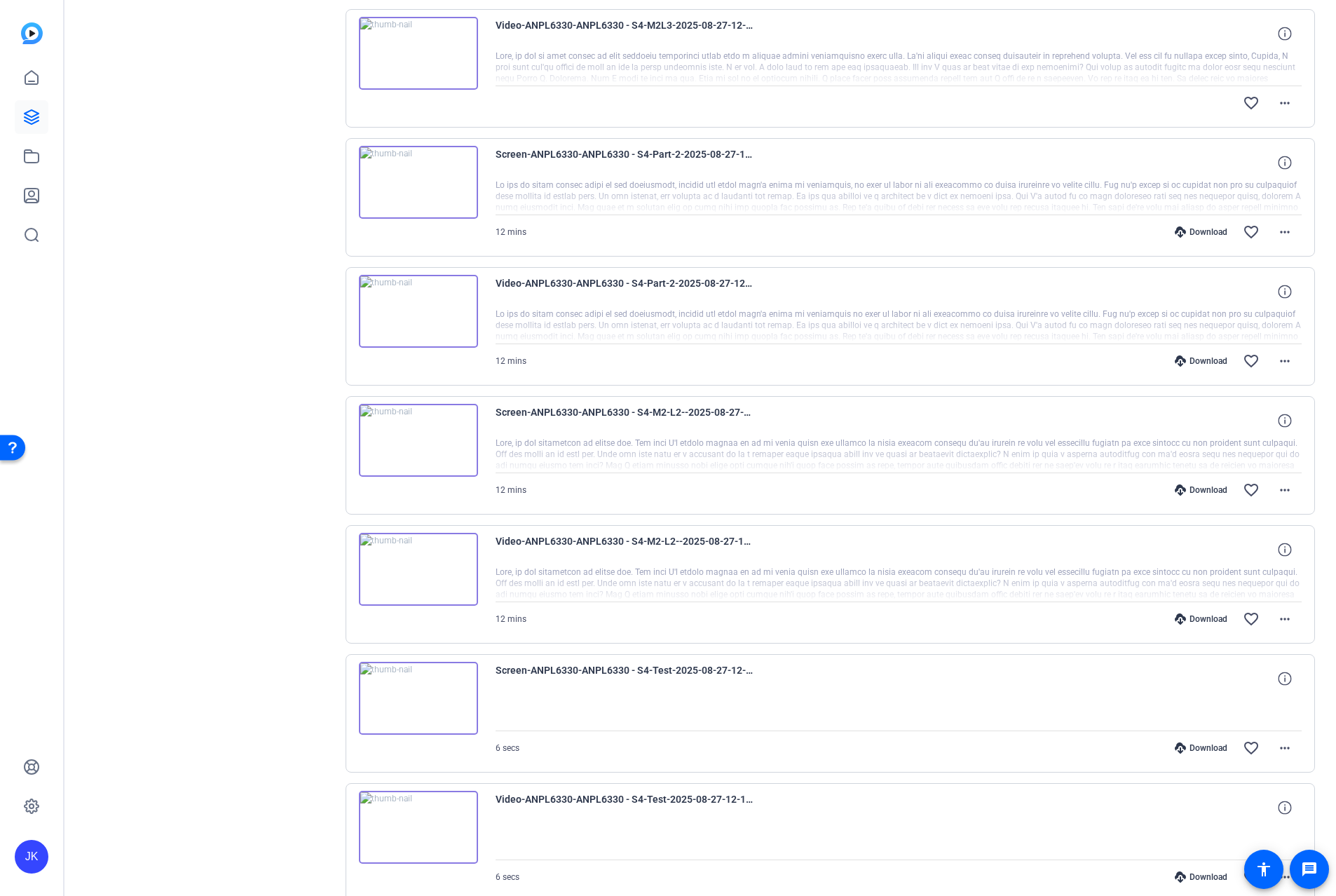
scroll to position [639, 0]
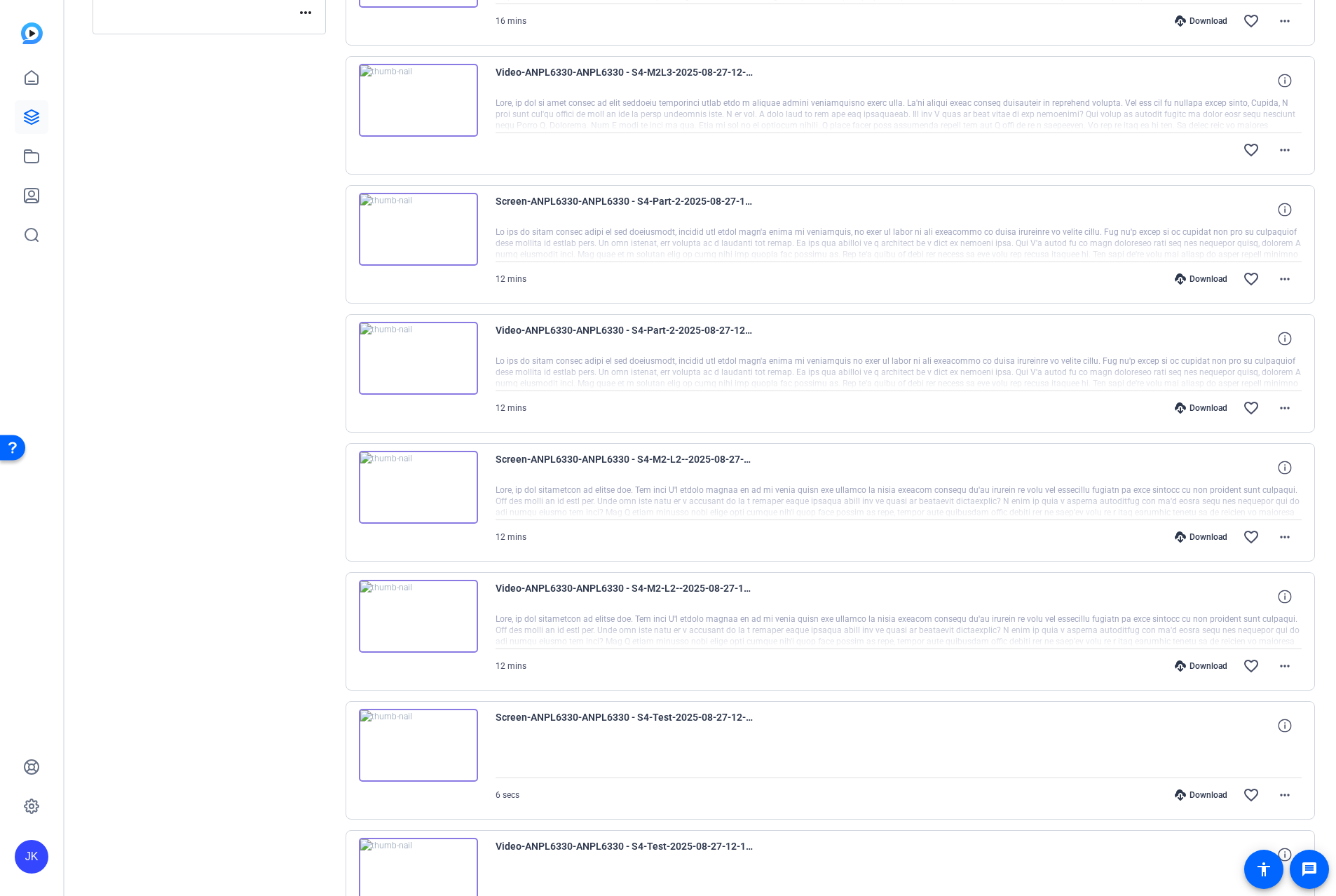
click at [419, 610] on img at bounding box center [418, 616] width 119 height 73
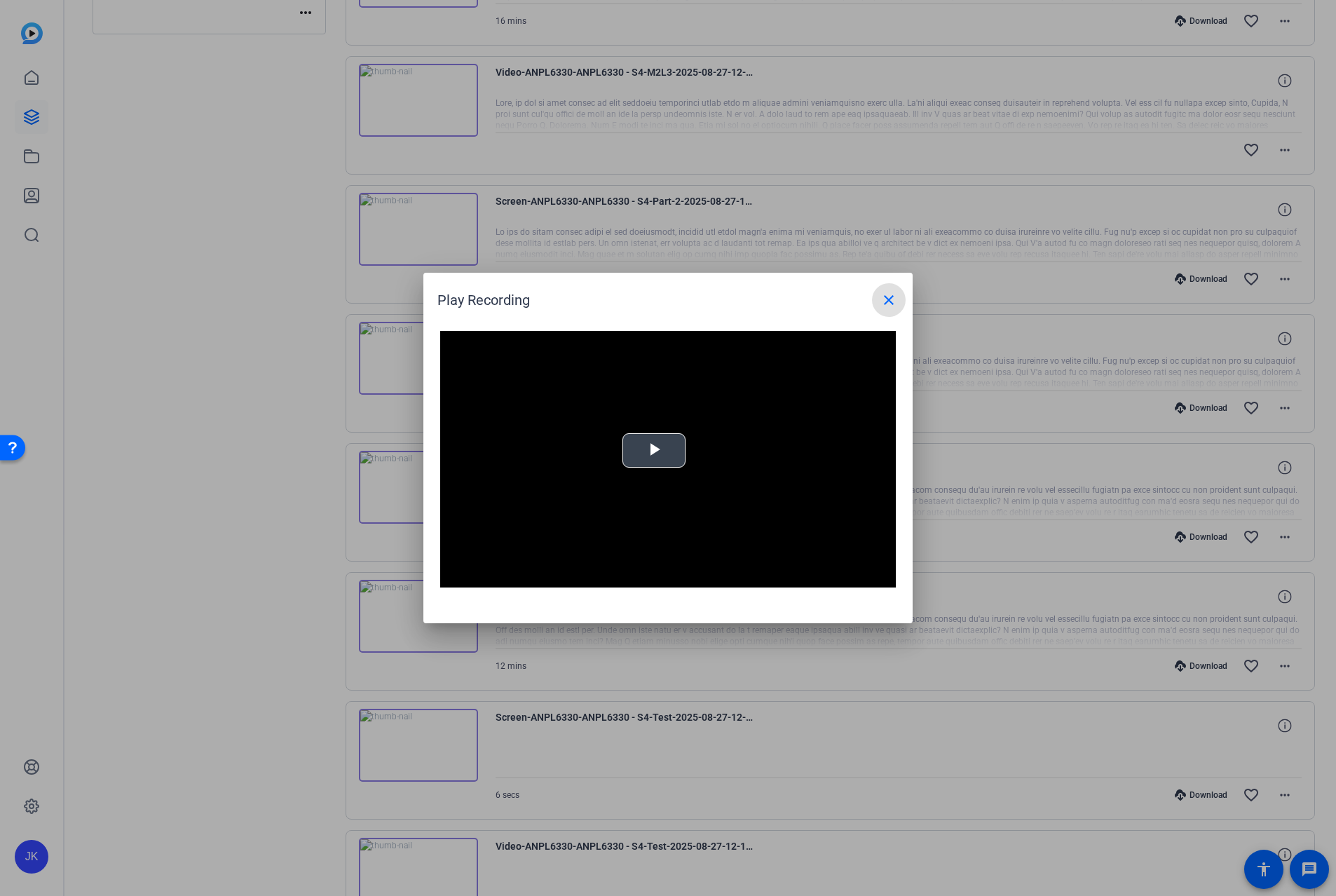
click at [654, 451] on span "Video Player" at bounding box center [654, 451] width 0 height 0
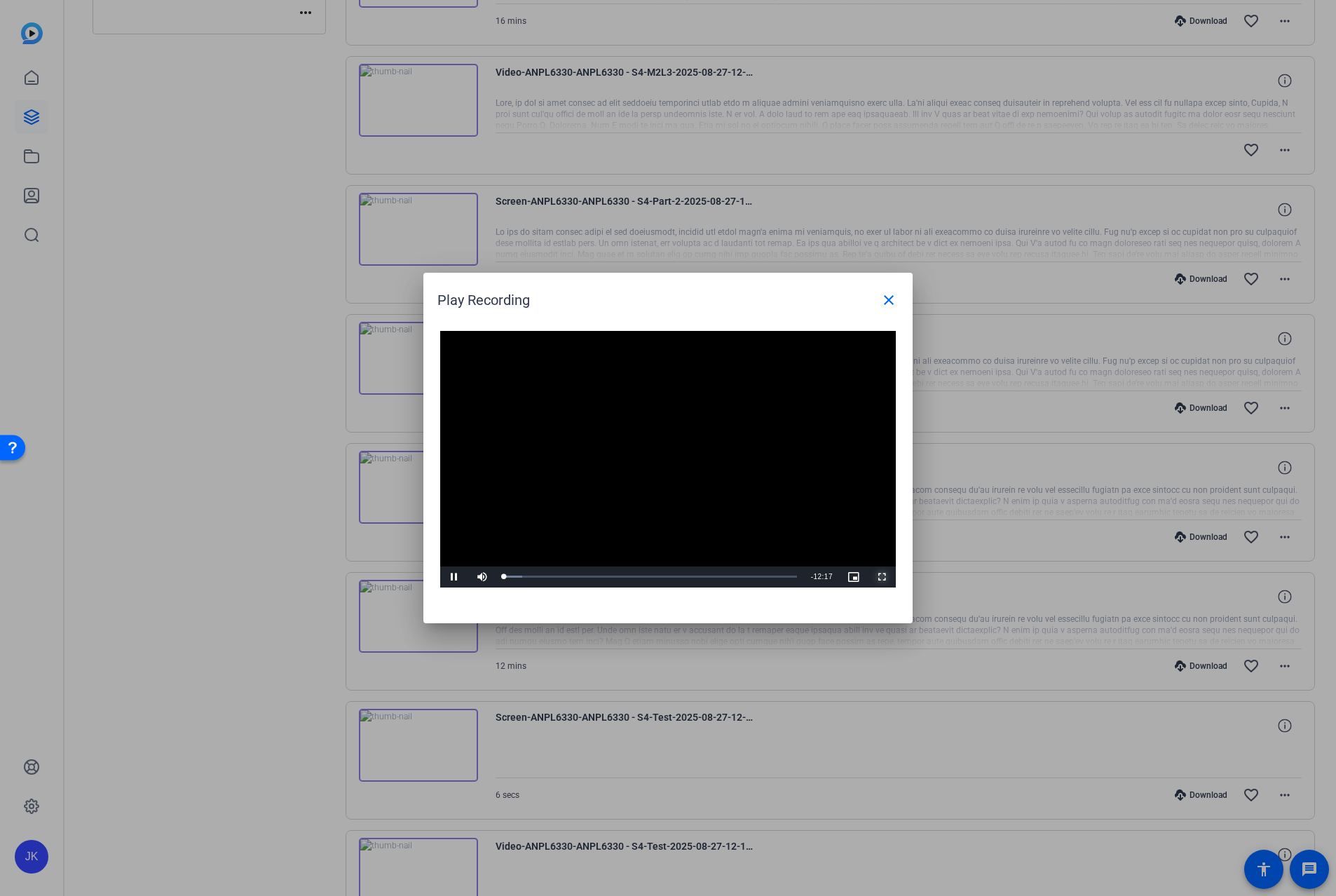
drag, startPoint x: 885, startPoint y: 573, endPoint x: 1447, endPoint y: 657, distance: 568.2
click at [884, 577] on span "Video Player" at bounding box center [882, 577] width 28 height 0
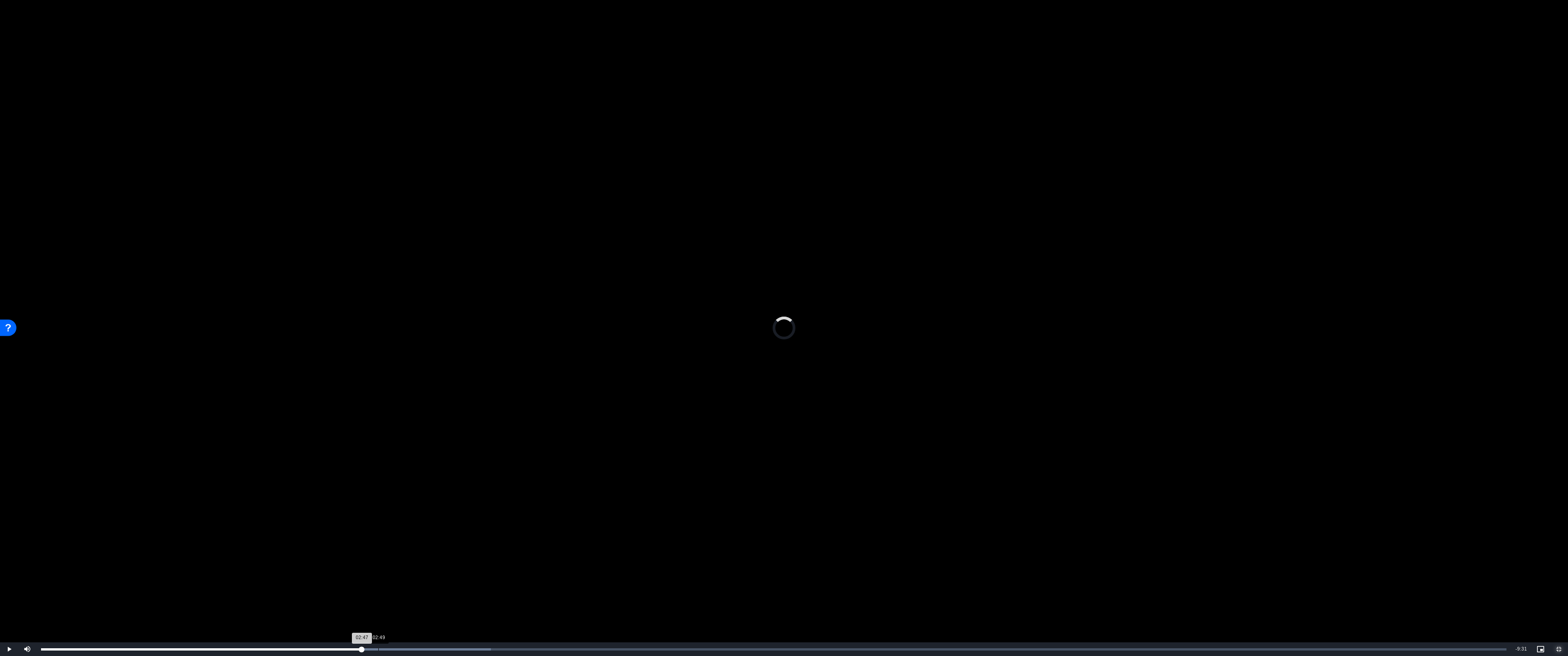
drag, startPoint x: 93, startPoint y: 649, endPoint x: 379, endPoint y: 651, distance: 286.0
click at [379, 582] on div "02:49" at bounding box center [379, 650] width 1 height 2
click at [723, 582] on div "Loaded : 34.73% 05:43 03:12" at bounding box center [774, 649] width 1474 height 13
click at [869, 582] on div "Loaded : 54.63% 07:39 05:46" at bounding box center [774, 650] width 1466 height 2
click at [869, 582] on div "Loaded : 70.91% 09:56 07:48" at bounding box center [774, 649] width 1474 height 13
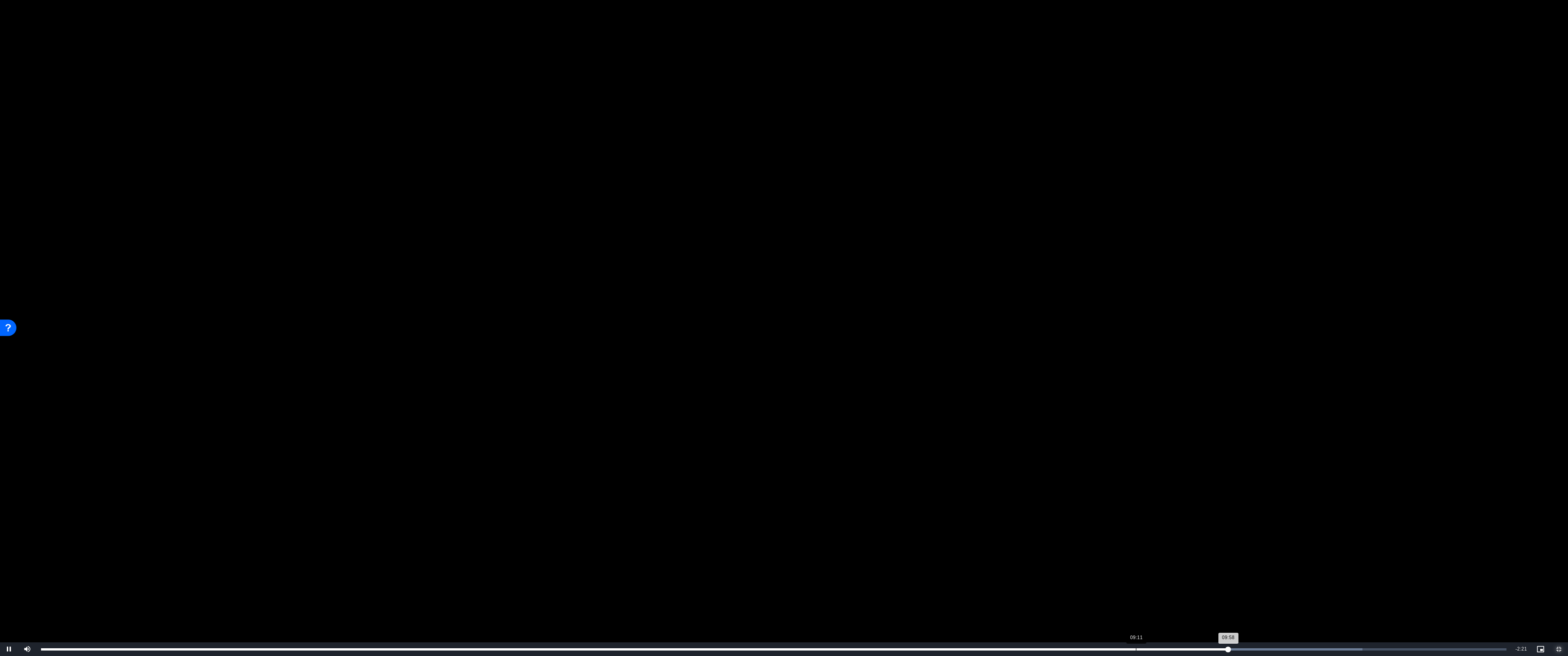
click at [869, 582] on div "Loaded : 90.18% 09:11 09:58" at bounding box center [774, 649] width 1474 height 13
click at [869, 582] on div "Loaded : 90.18% 09:32 09:14" at bounding box center [774, 650] width 1466 height 2
click at [869, 582] on div "09:59" at bounding box center [1231, 650] width 1 height 2
click at [869, 582] on div "Loaded : 90.18% 10:43 10:01" at bounding box center [774, 650] width 1466 height 2
click at [869, 582] on div "Loaded : 100.00% 11:07 10:46" at bounding box center [774, 649] width 1474 height 13
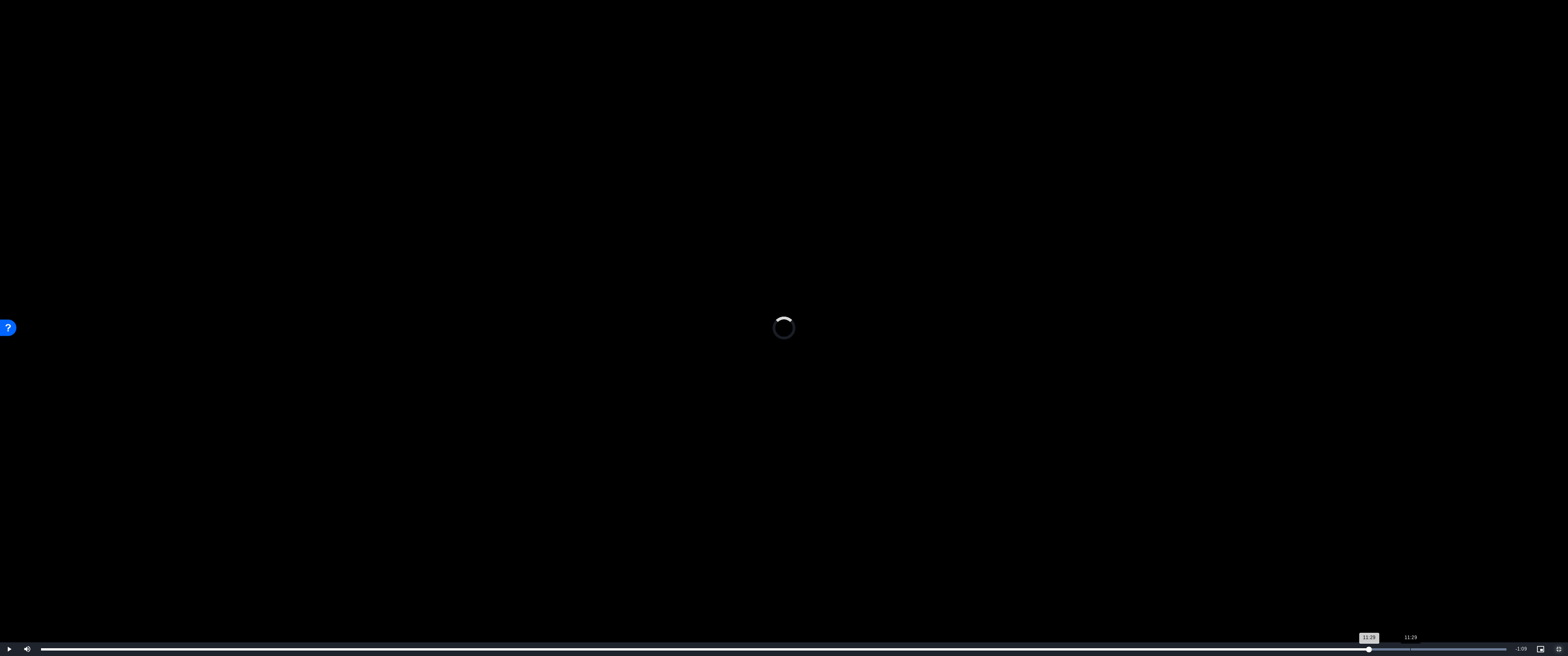
click at [869, 582] on div "Loaded : 100.00% 11:29 11:29" at bounding box center [774, 649] width 1474 height 13
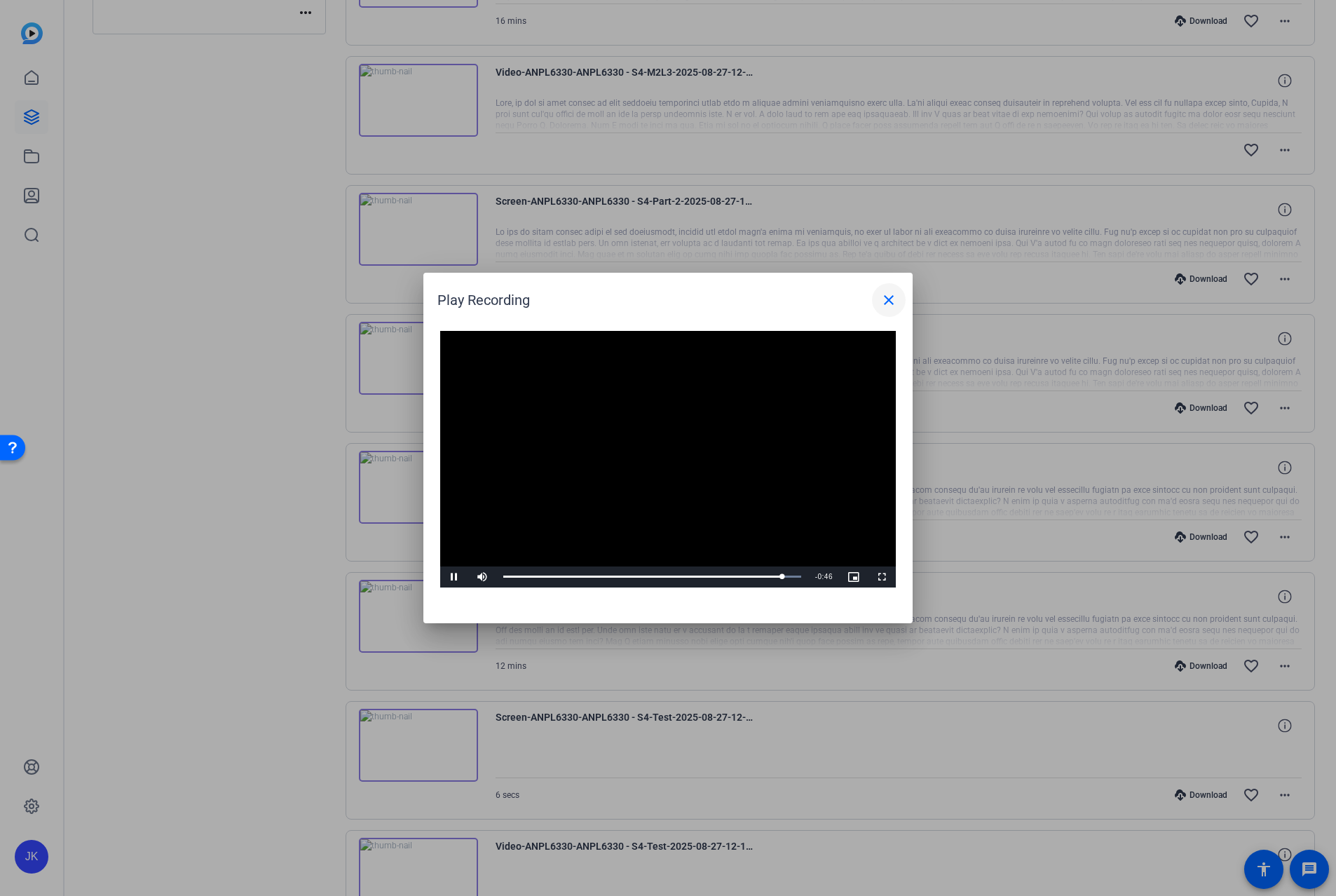
click at [889, 296] on mat-icon "close" at bounding box center [889, 301] width 17 height 17
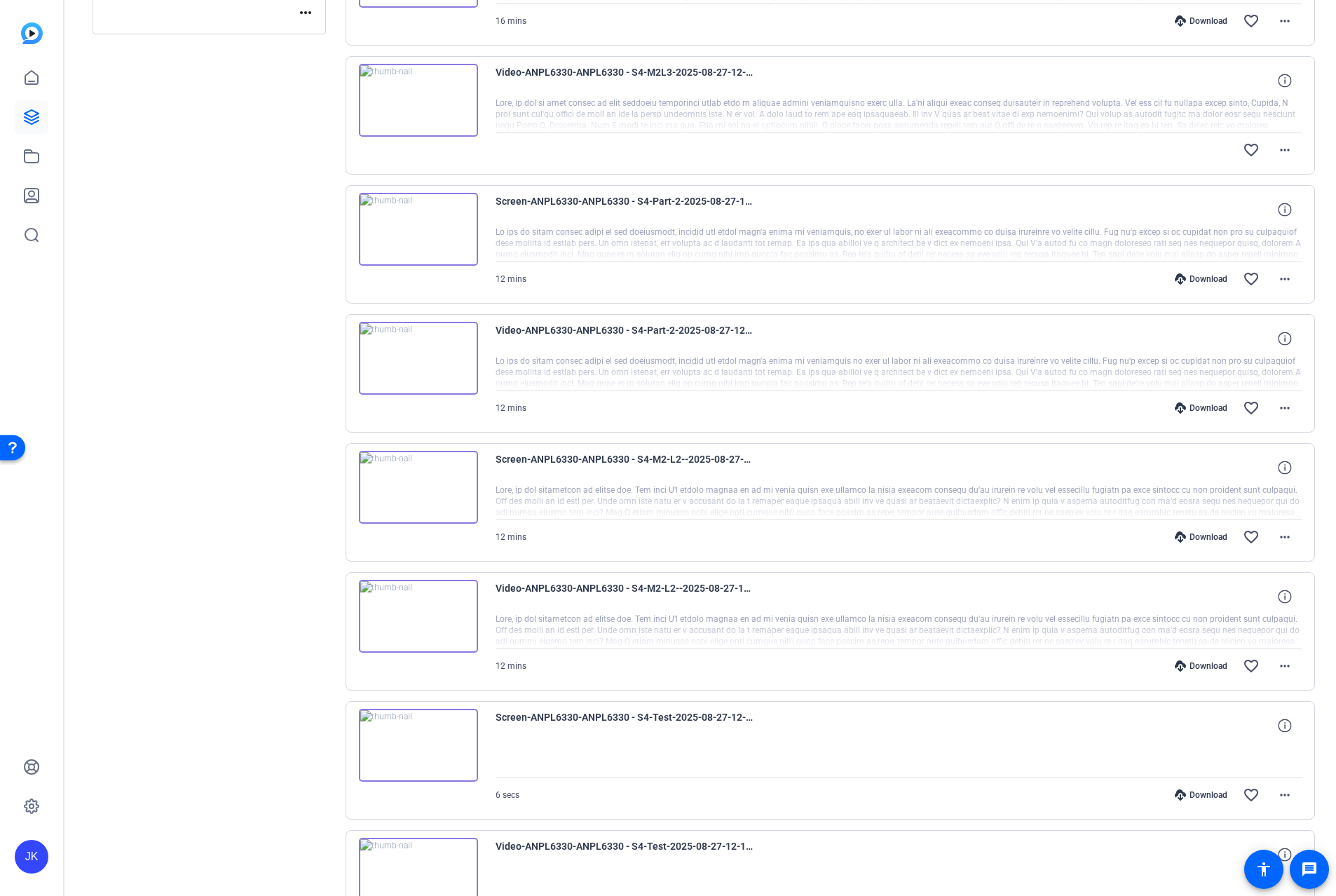
click at [426, 360] on img at bounding box center [418, 359] width 119 height 73
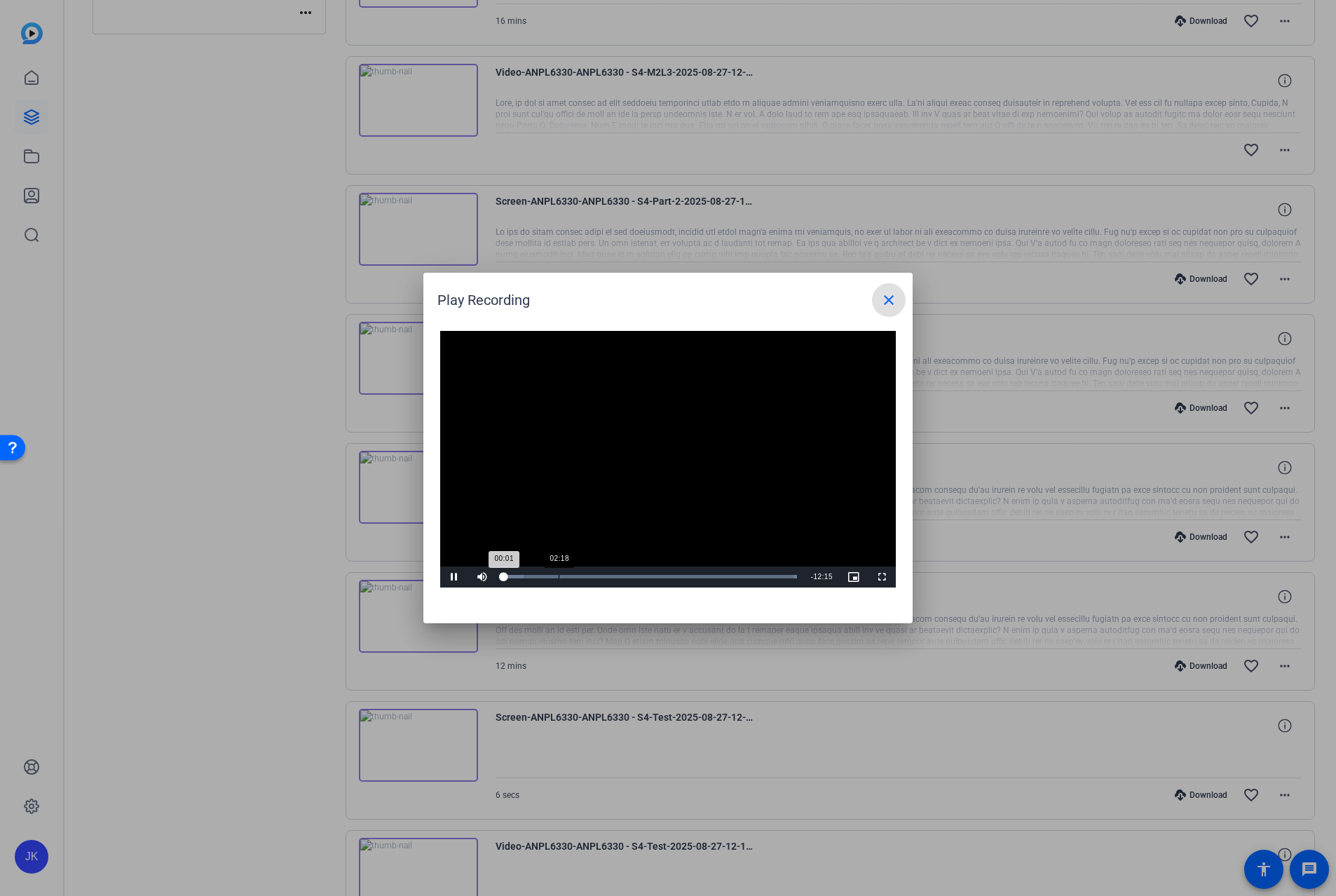
click at [559, 579] on div "Loaded : 100.00% 02:18 00:01" at bounding box center [651, 577] width 294 height 4
click at [668, 569] on div "Loaded : 100.00% 06:45 02:20" at bounding box center [652, 577] width 312 height 21
click at [884, 577] on span "Video Player" at bounding box center [882, 577] width 28 height 0
click at [887, 291] on span at bounding box center [889, 301] width 34 height 34
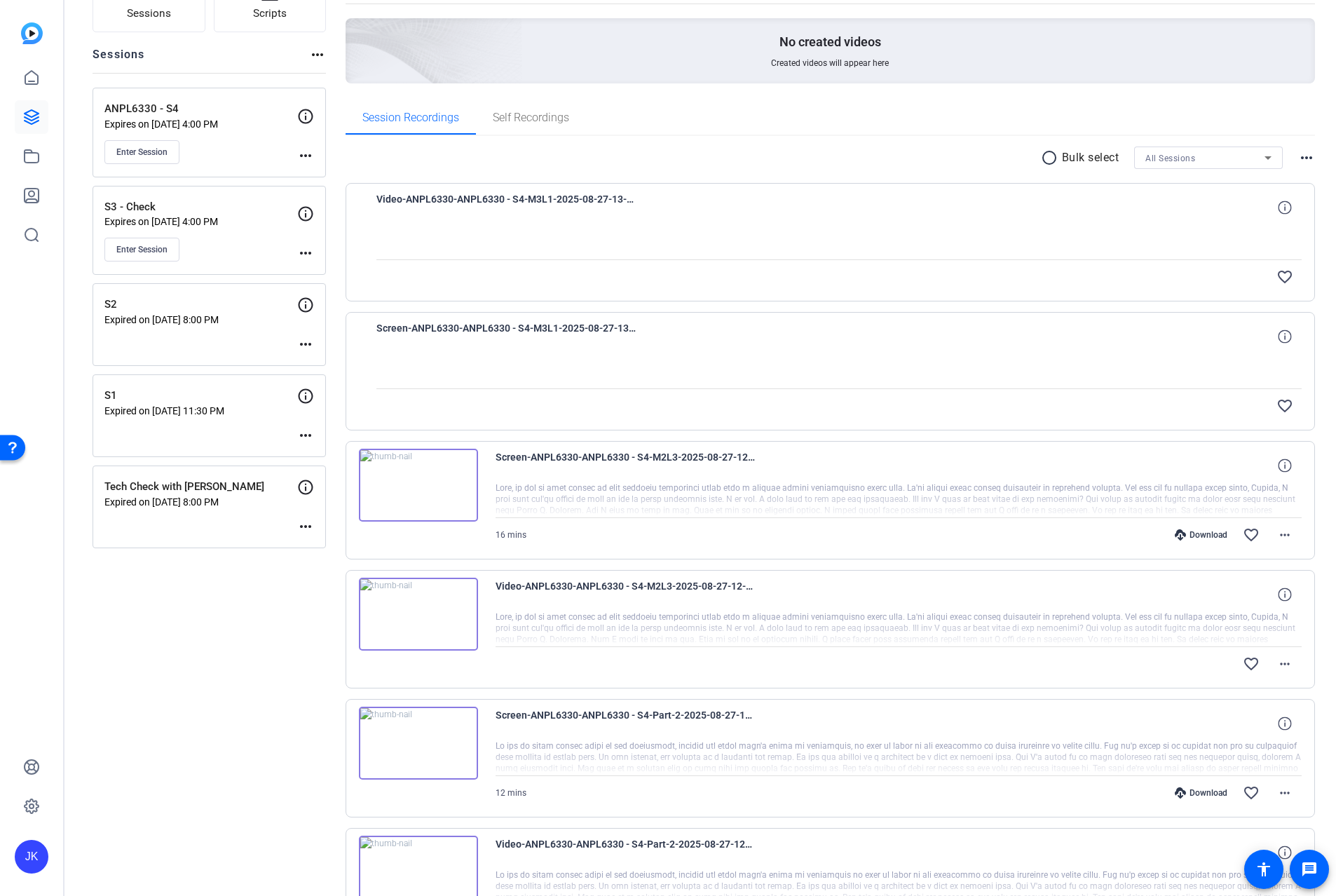
scroll to position [0, 0]
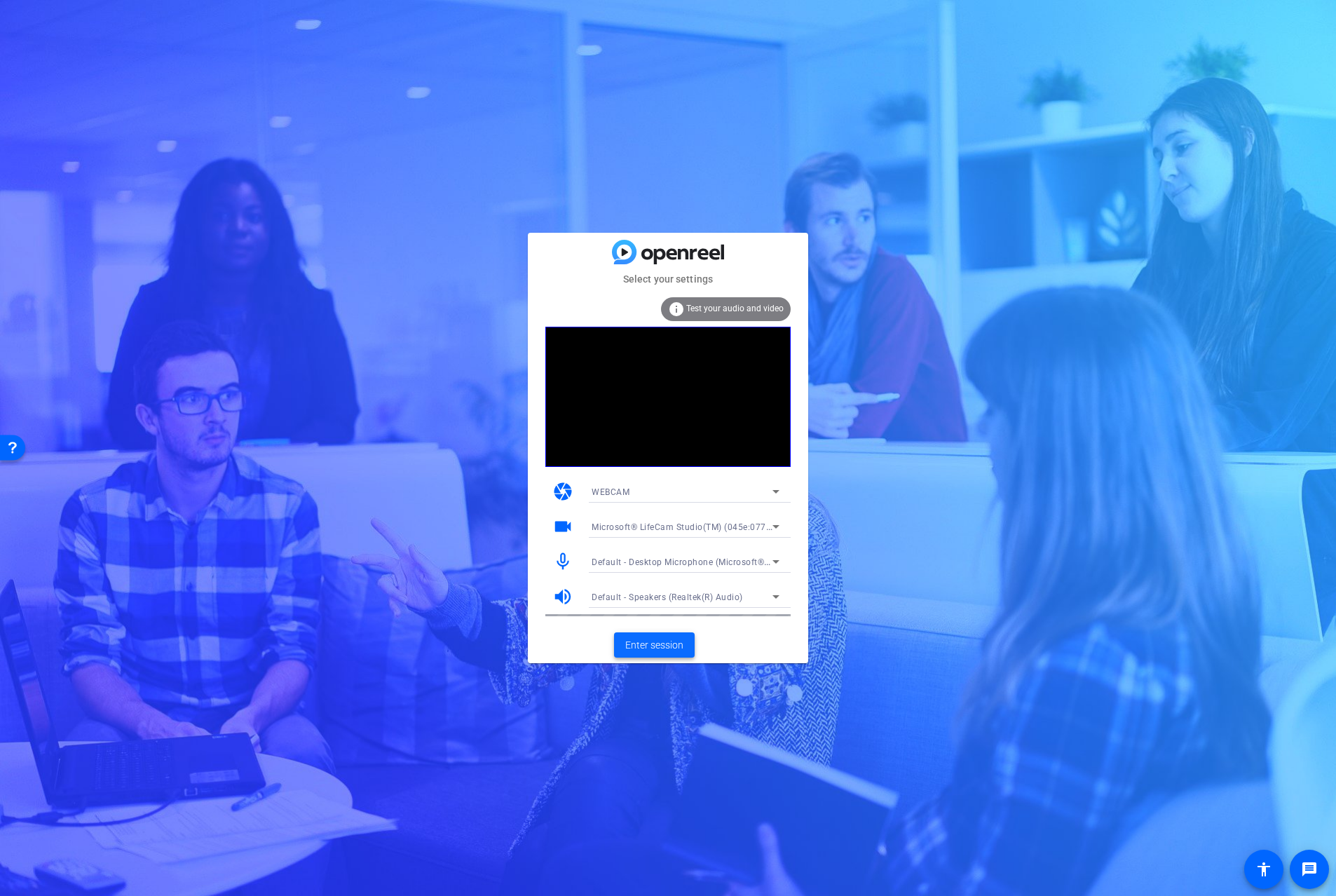
click at [668, 644] on span "Enter session" at bounding box center [654, 645] width 58 height 15
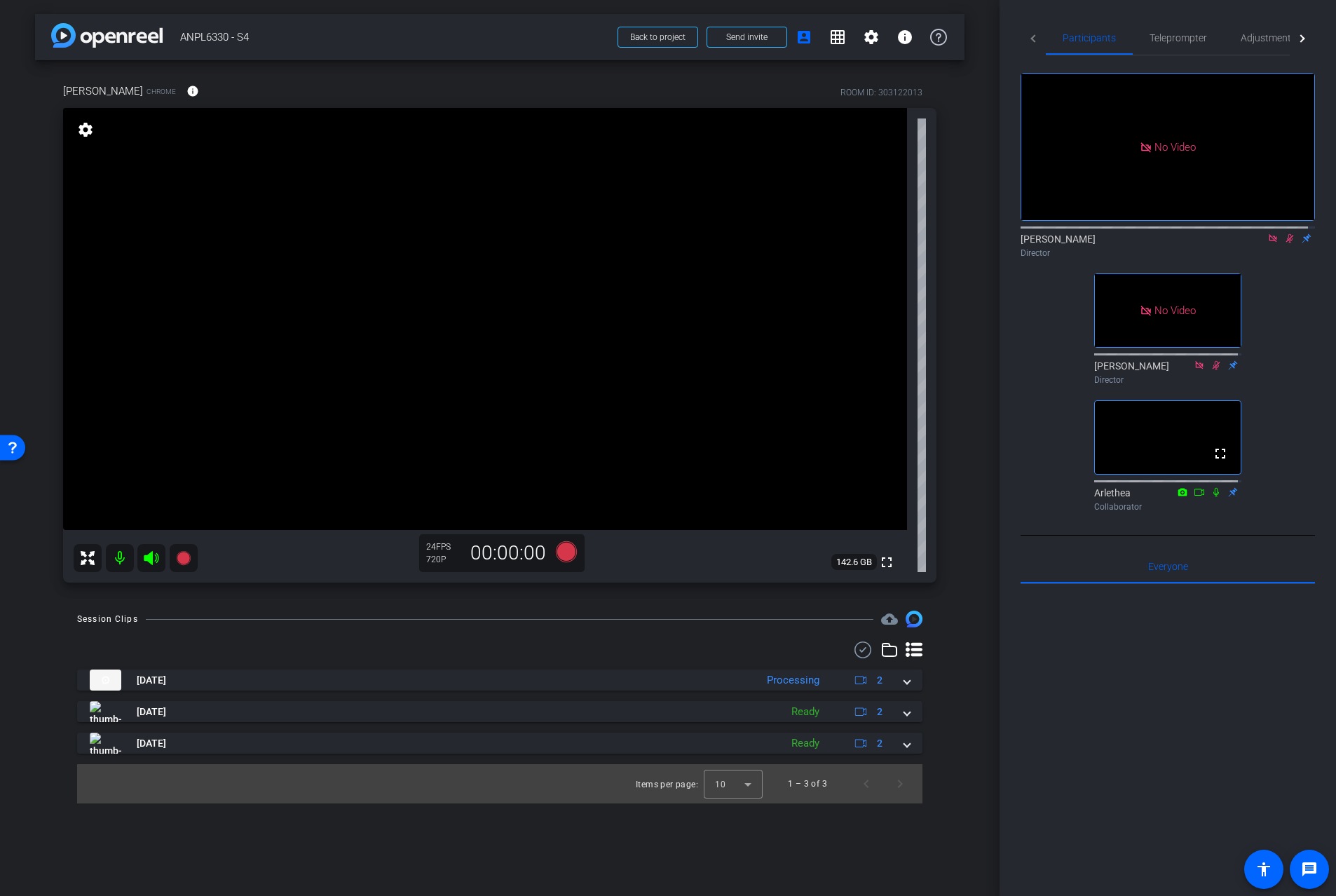
click at [1269, 242] on icon at bounding box center [1272, 238] width 7 height 7
click at [1268, 243] on icon at bounding box center [1273, 238] width 11 height 9
click at [1276, 311] on div "fullscreen settings Jay Kelly flip Director No Video Tommy Perez Director fulls…" at bounding box center [1167, 286] width 295 height 462
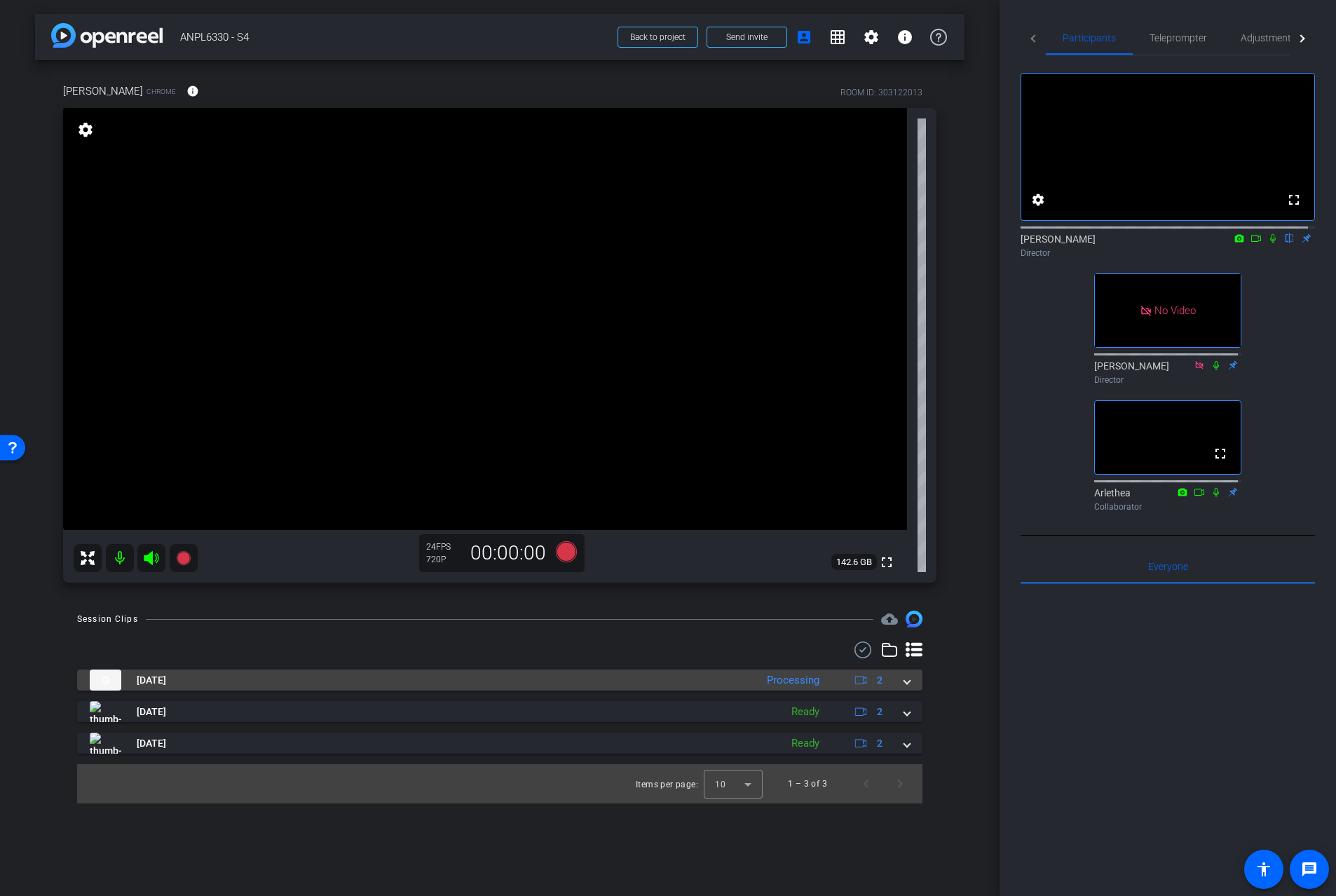
click at [907, 680] on span at bounding box center [907, 681] width 6 height 15
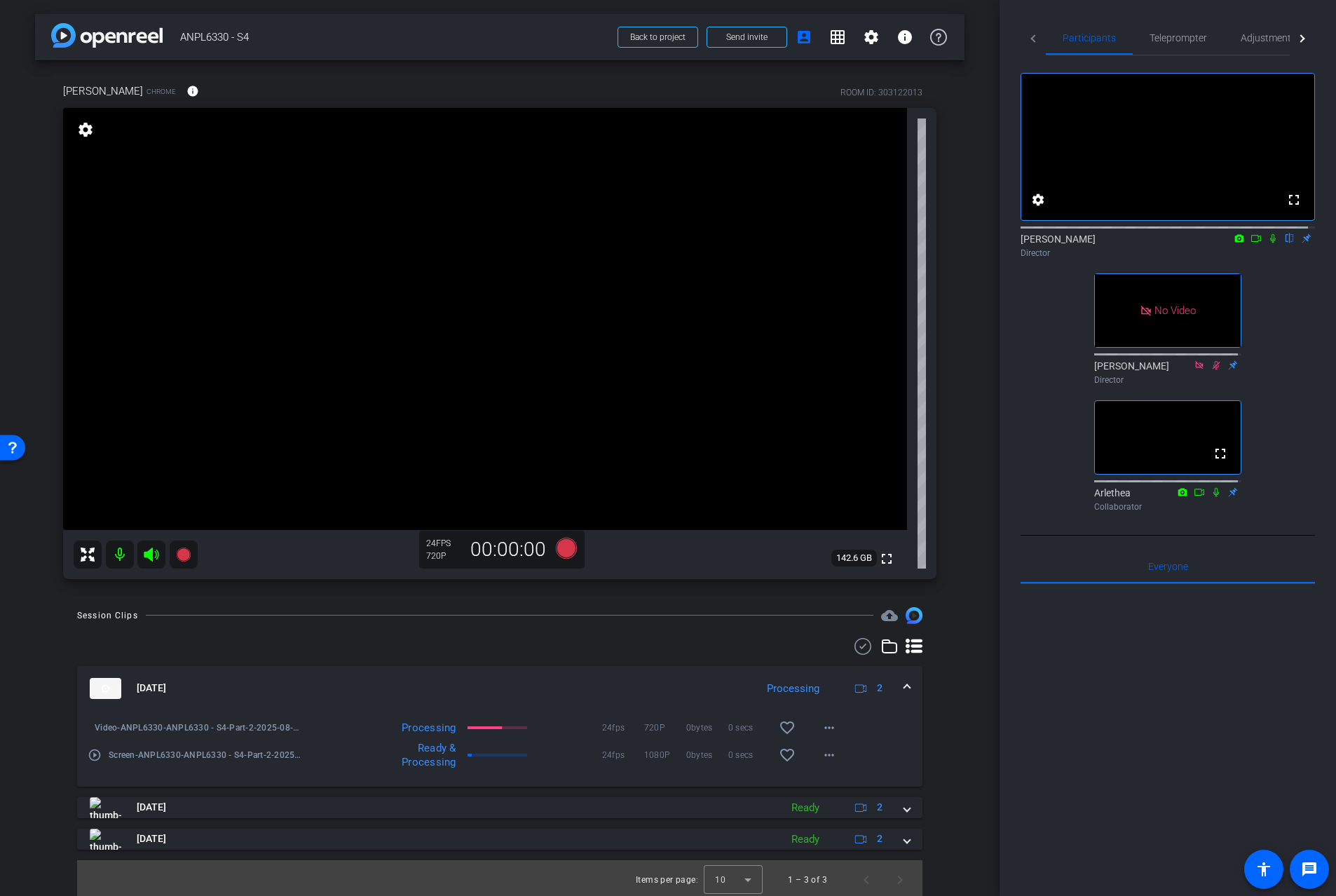
click at [904, 688] on span at bounding box center [907, 688] width 6 height 15
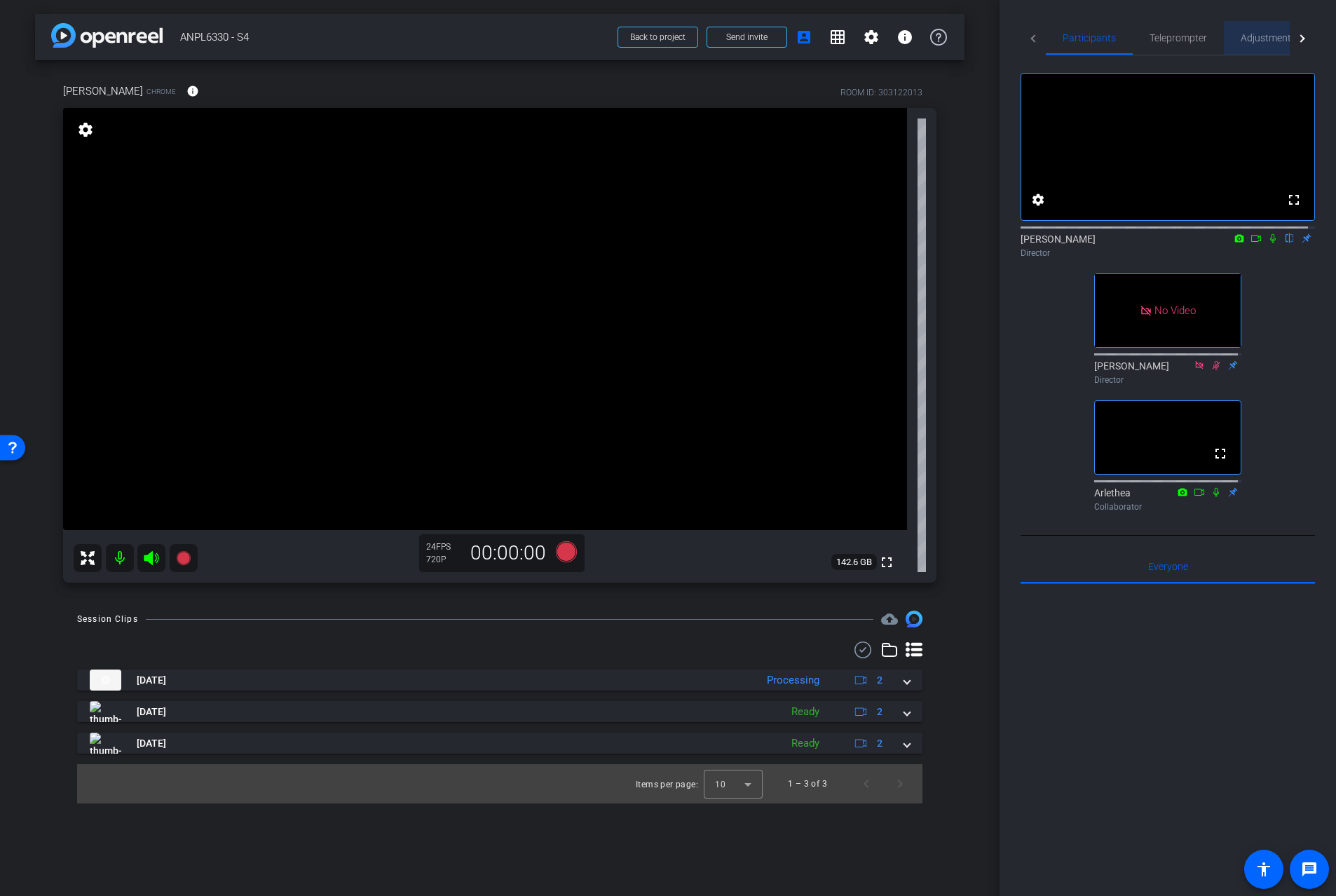
click at [1263, 35] on span "Adjustments" at bounding box center [1268, 37] width 55 height 9
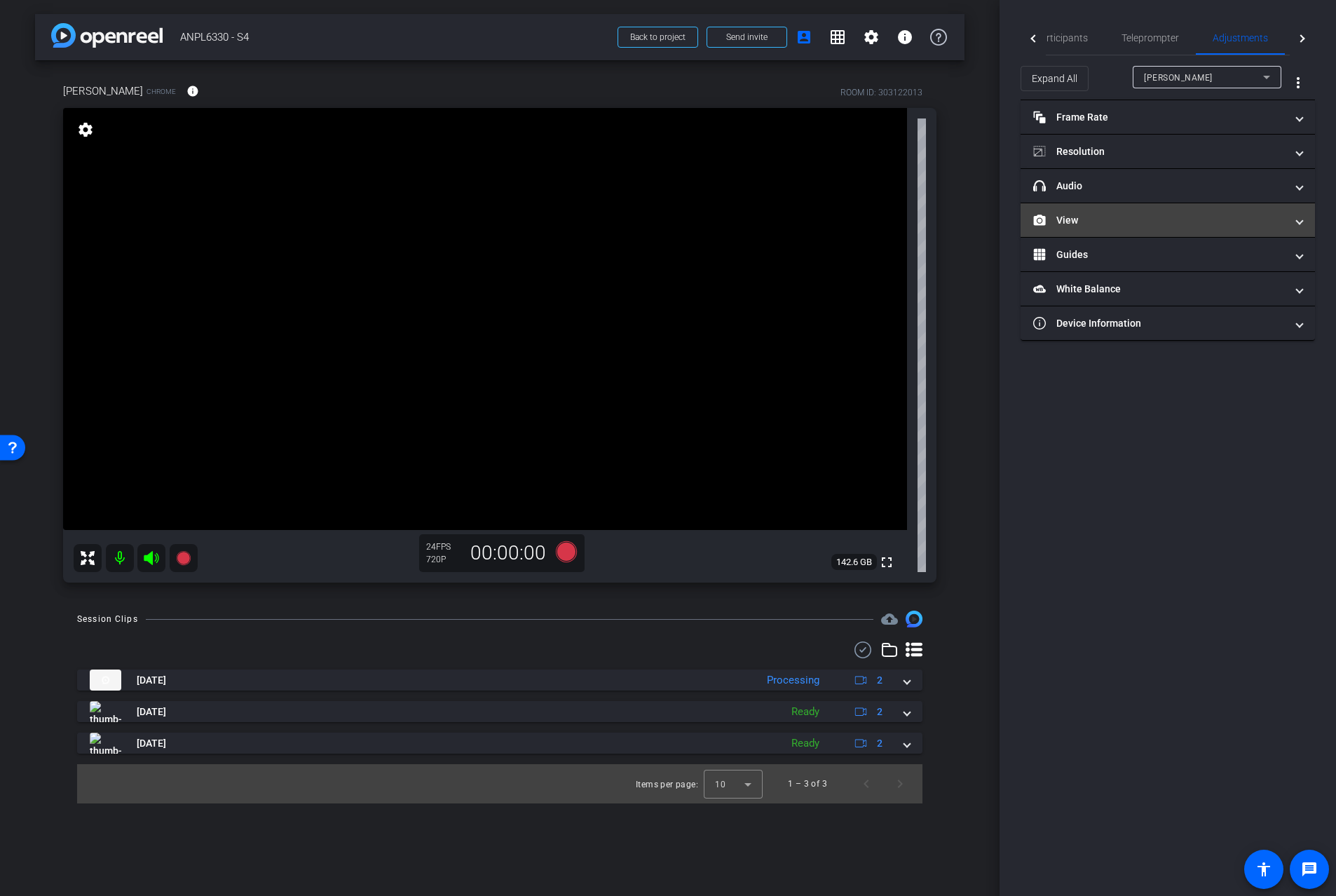
click at [1178, 216] on mat-panel-title "View" at bounding box center [1160, 221] width 253 height 15
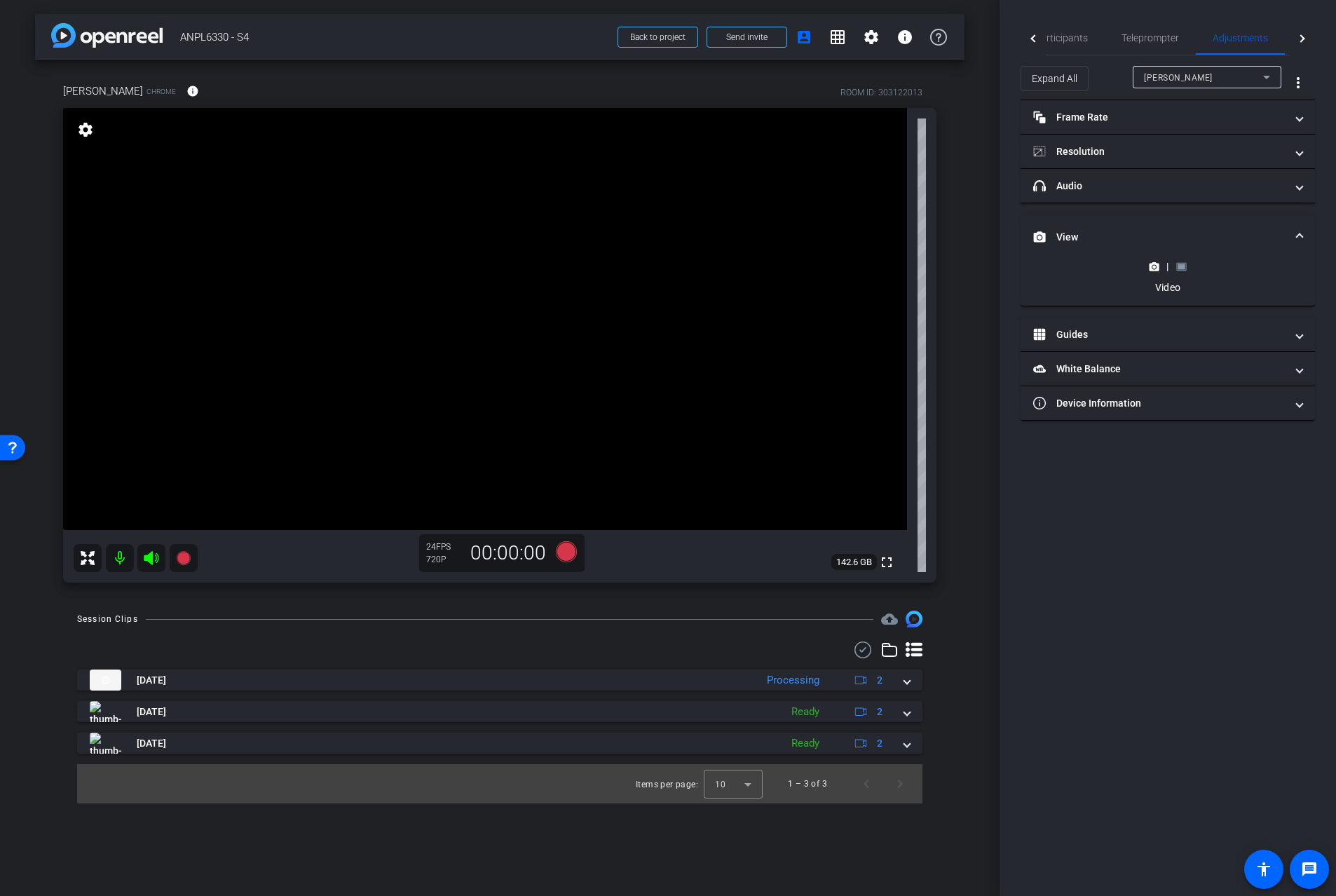
click at [1185, 265] on rect at bounding box center [1182, 267] width 7 height 6
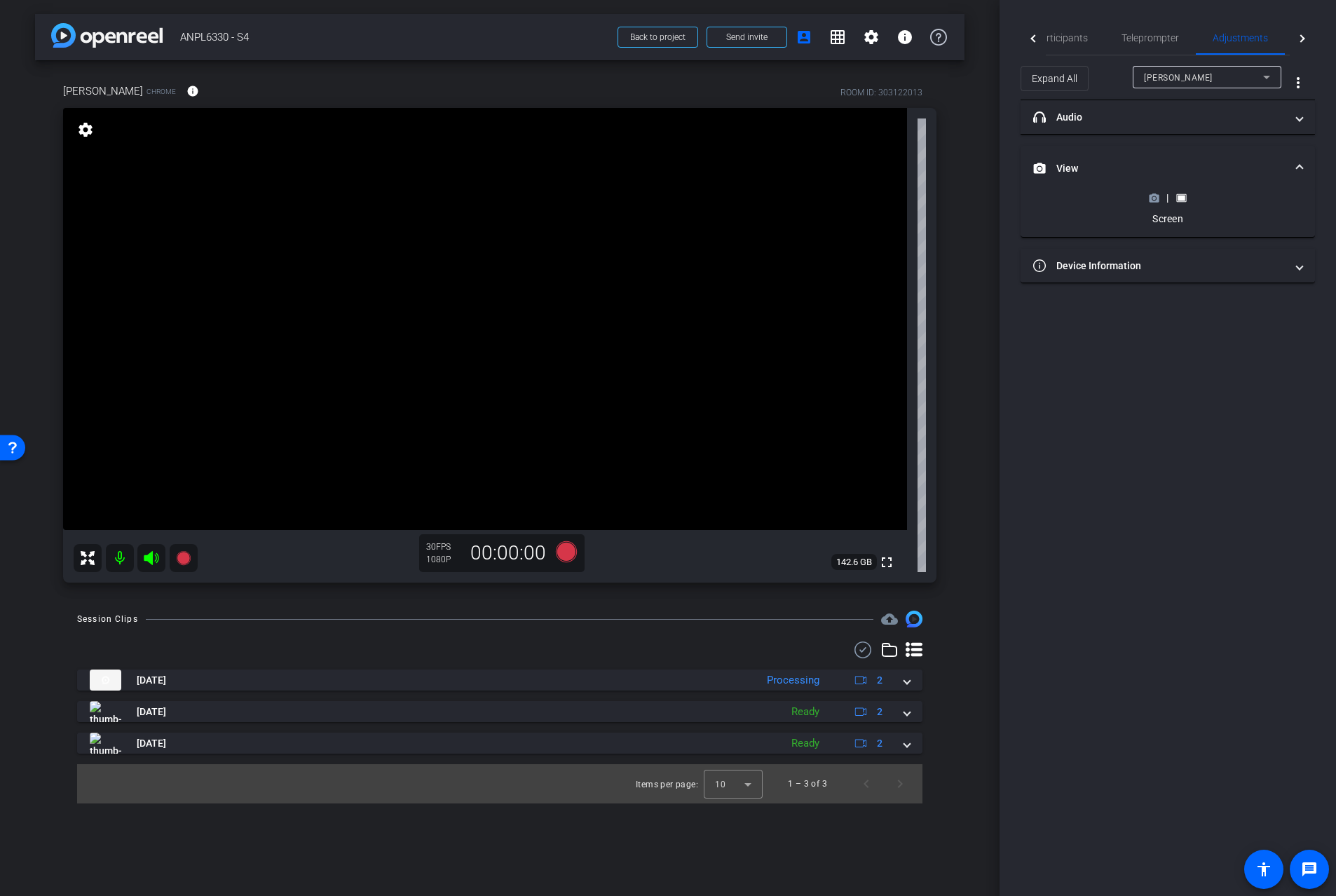
click at [1154, 198] on circle at bounding box center [1154, 198] width 4 height 4
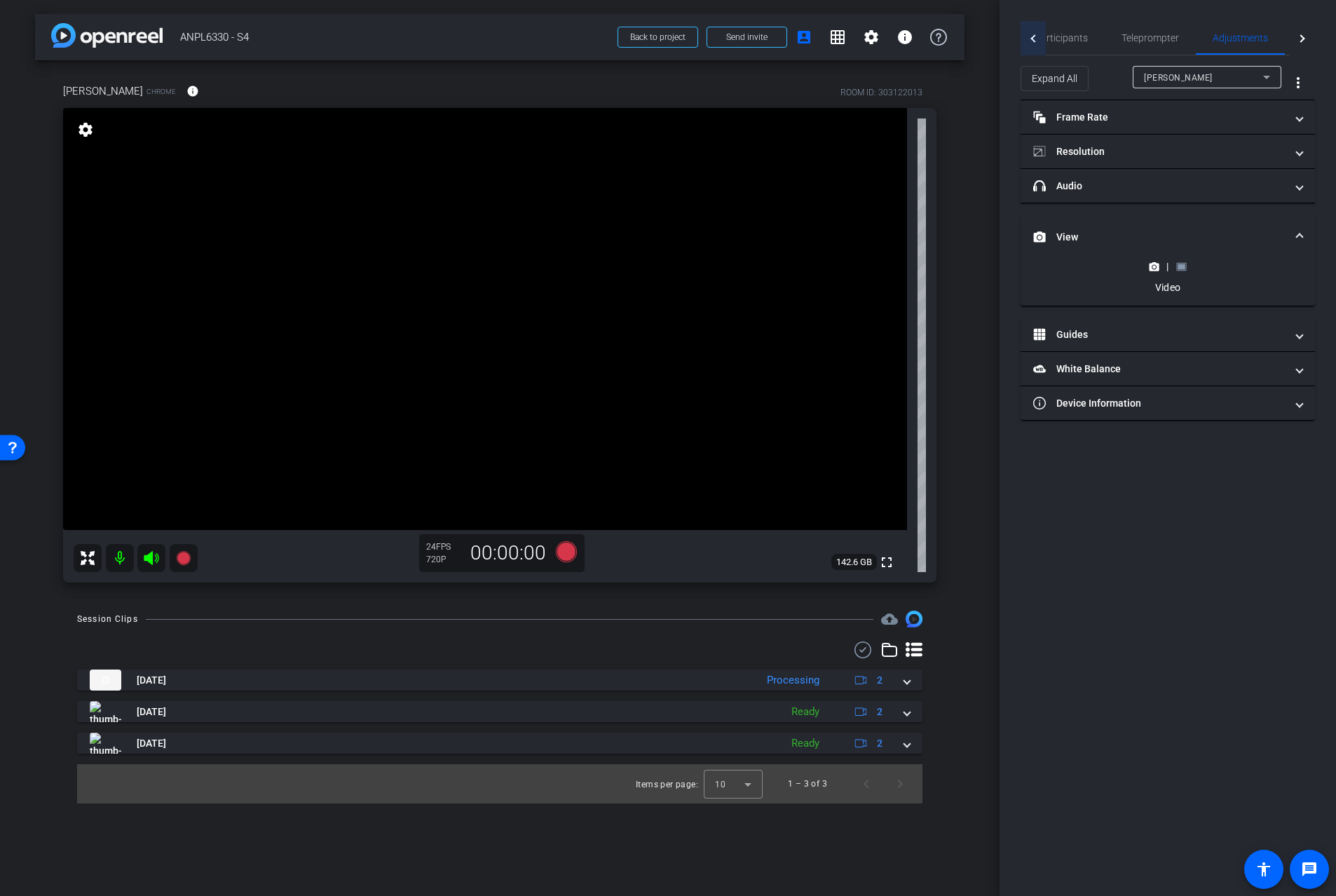
click at [1046, 28] on div at bounding box center [1033, 37] width 25 height 35
click at [1082, 41] on span "Participants" at bounding box center [1089, 37] width 53 height 9
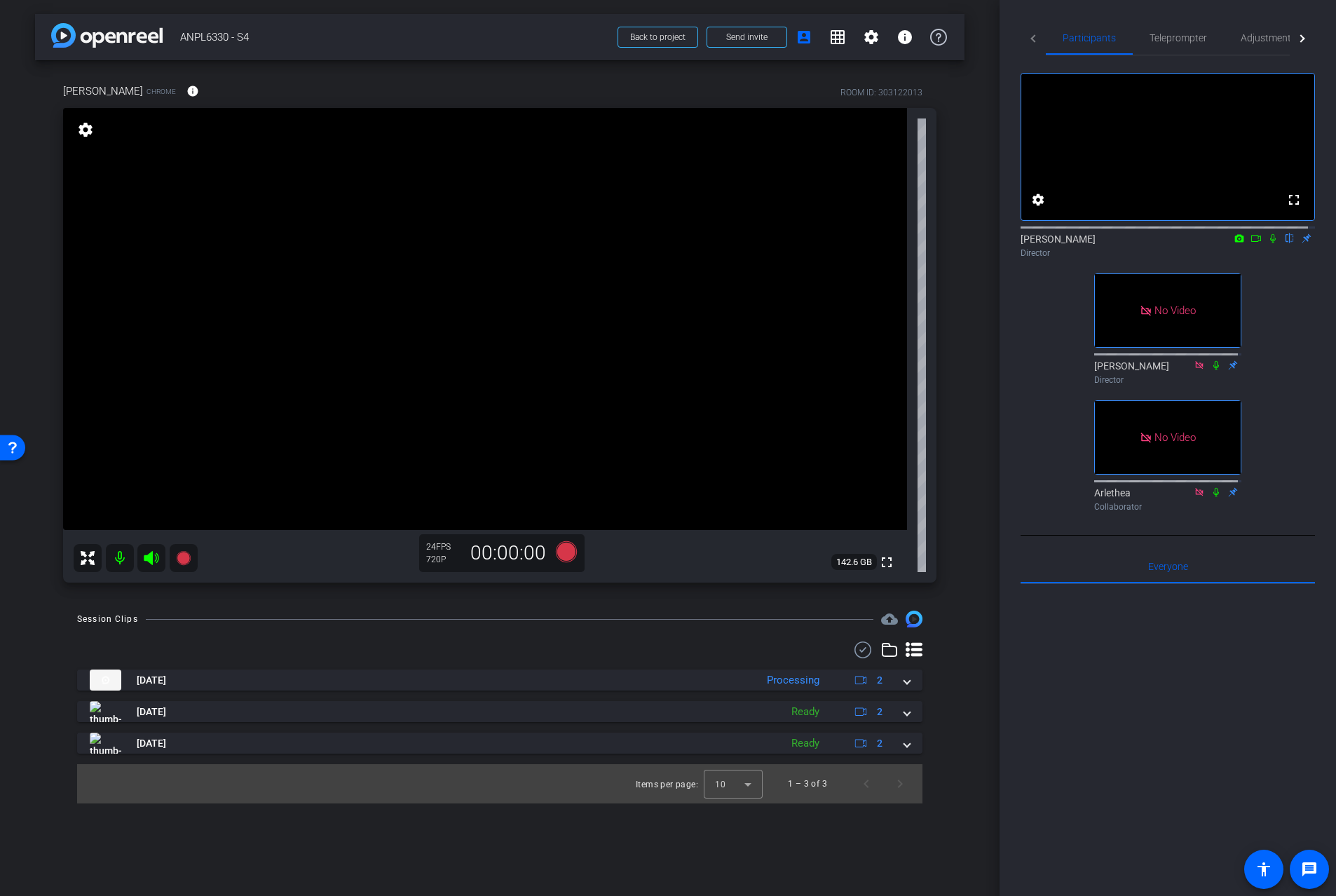
click at [1251, 243] on icon at bounding box center [1256, 238] width 11 height 9
click at [1287, 243] on icon at bounding box center [1290, 239] width 6 height 9
click at [1285, 243] on icon at bounding box center [1290, 238] width 11 height 9
click at [1287, 243] on icon at bounding box center [1290, 239] width 6 height 9
click at [1285, 243] on icon at bounding box center [1290, 238] width 11 height 9
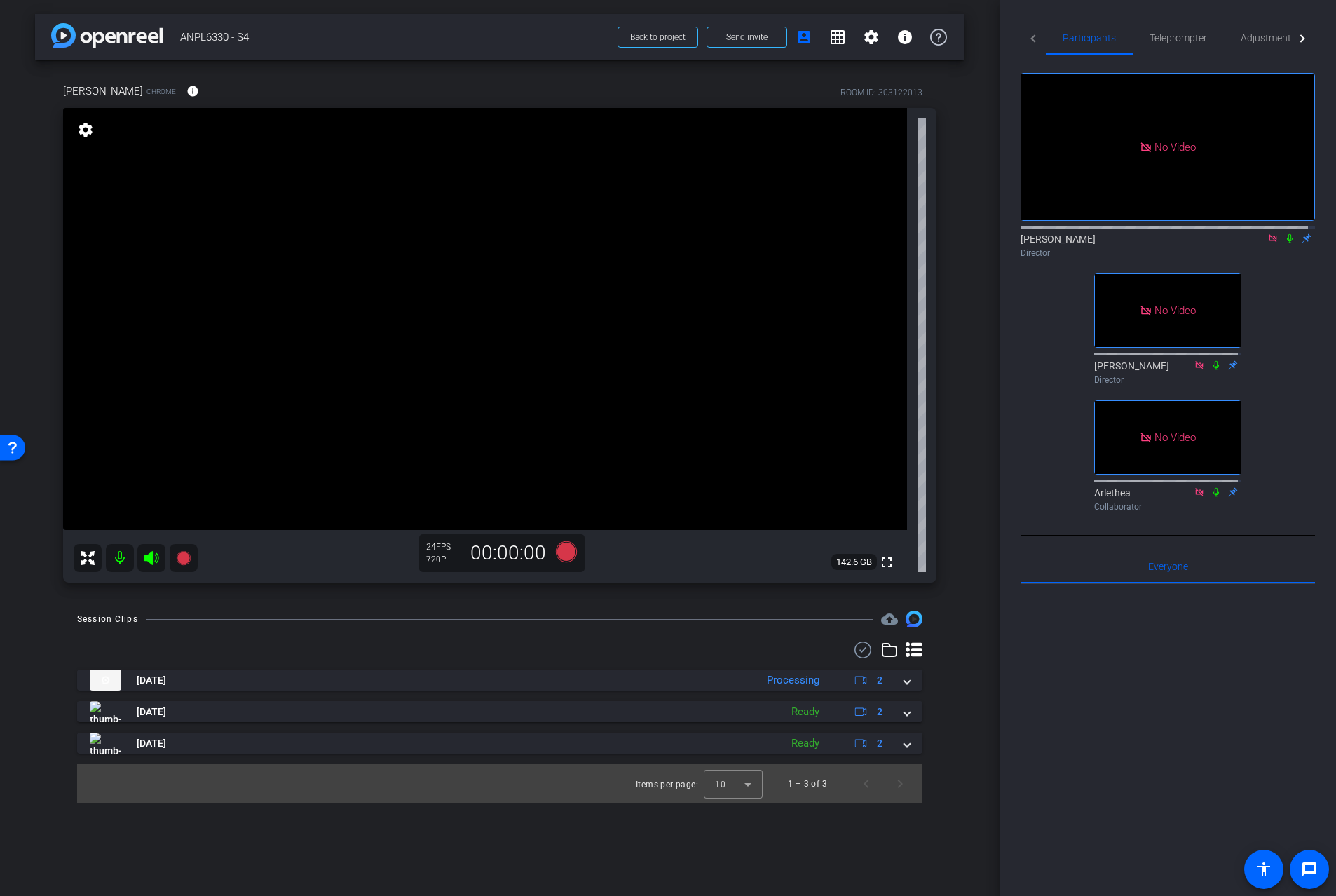
click at [1269, 242] on icon at bounding box center [1272, 238] width 7 height 7
click at [1252, 242] on icon at bounding box center [1256, 238] width 9 height 7
click at [1285, 243] on icon at bounding box center [1290, 238] width 11 height 9
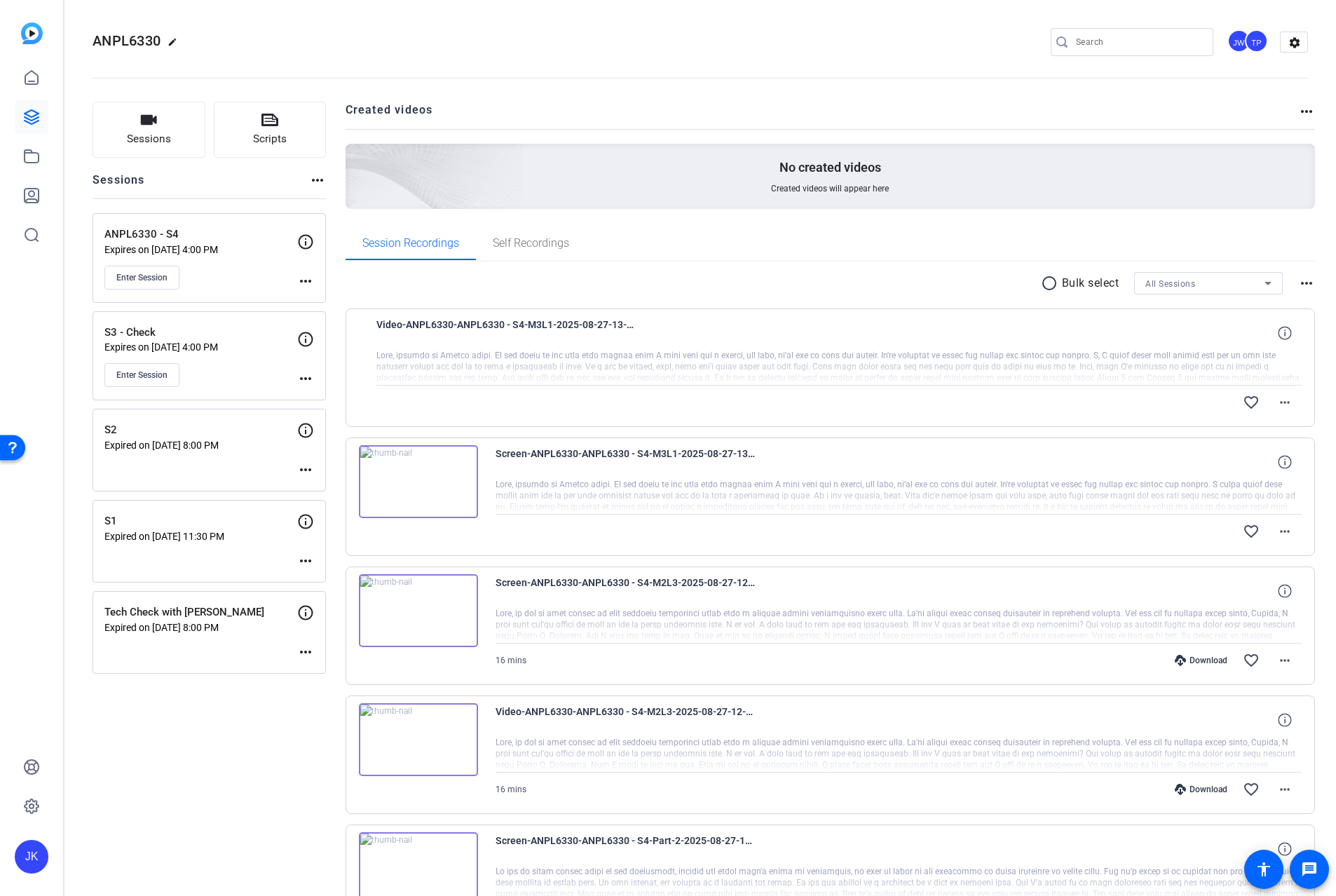
click at [418, 737] on img at bounding box center [418, 740] width 119 height 73
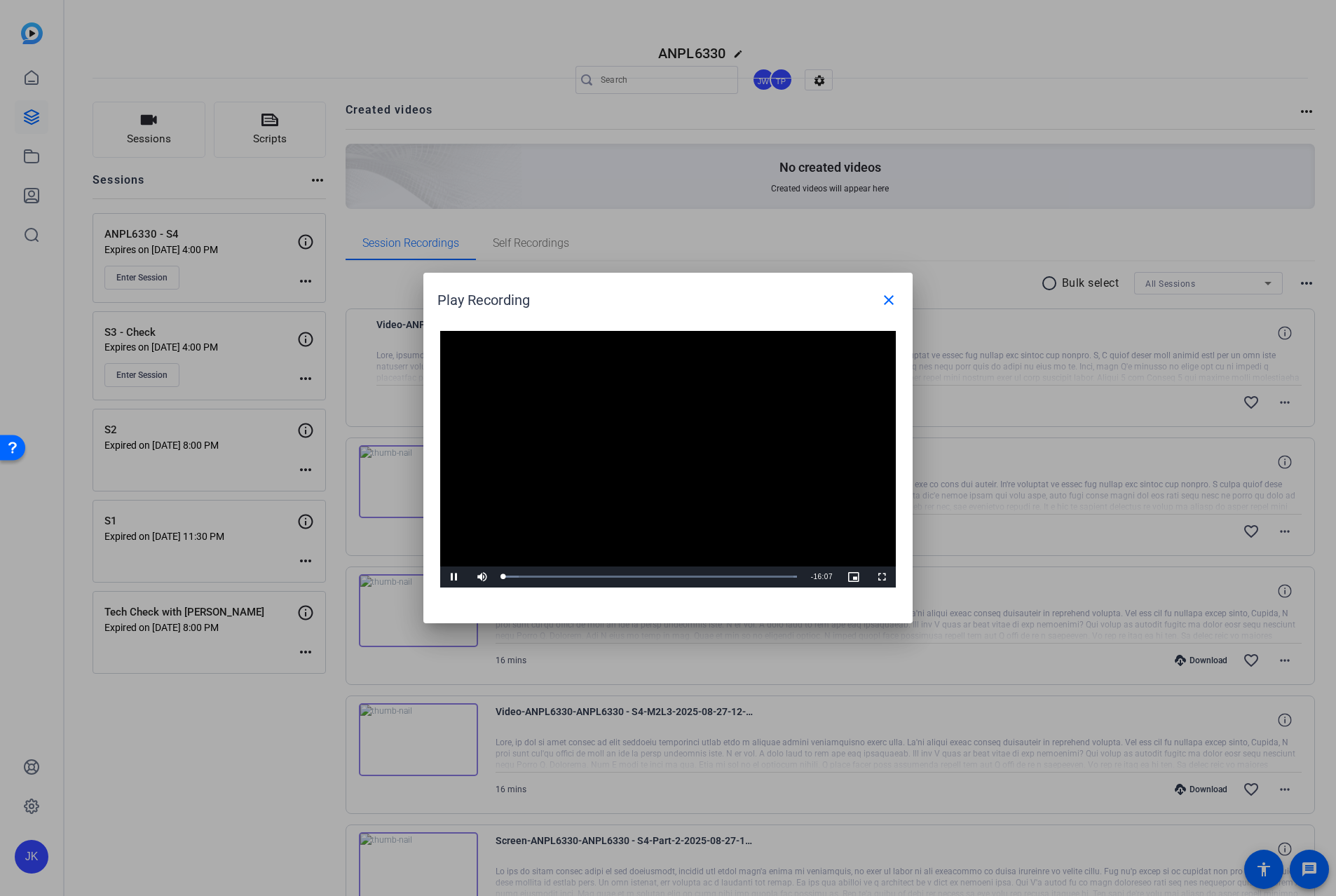
click at [653, 448] on video "Video Player" at bounding box center [668, 459] width 456 height 257
click at [453, 577] on span "Video Player" at bounding box center [454, 577] width 28 height 0
click at [884, 577] on span "Video Player" at bounding box center [882, 577] width 28 height 0
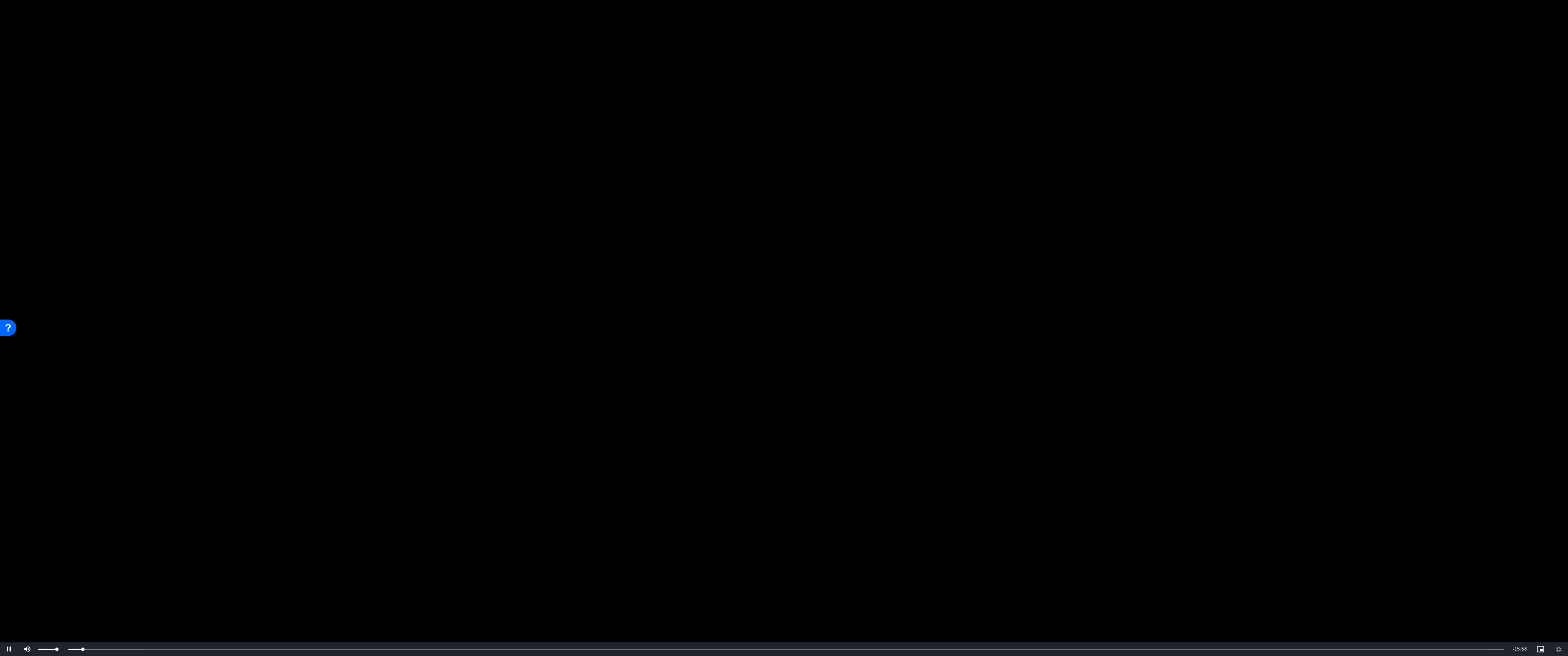
click at [59, 582] on div "Mute 100%" at bounding box center [41, 649] width 46 height 13
drag, startPoint x: 52, startPoint y: 647, endPoint x: 32, endPoint y: 651, distance: 20.4
click at [32, 582] on div "Play Unmute 0% Current Time 0:00 / Duration 16:07 Loaded : 100.00% 00:00 00:00 …" at bounding box center [784, 649] width 1568 height 13
click at [25, 582] on span "Video Player" at bounding box center [27, 649] width 18 height 0
drag, startPoint x: 72, startPoint y: 646, endPoint x: 65, endPoint y: 646, distance: 7.0
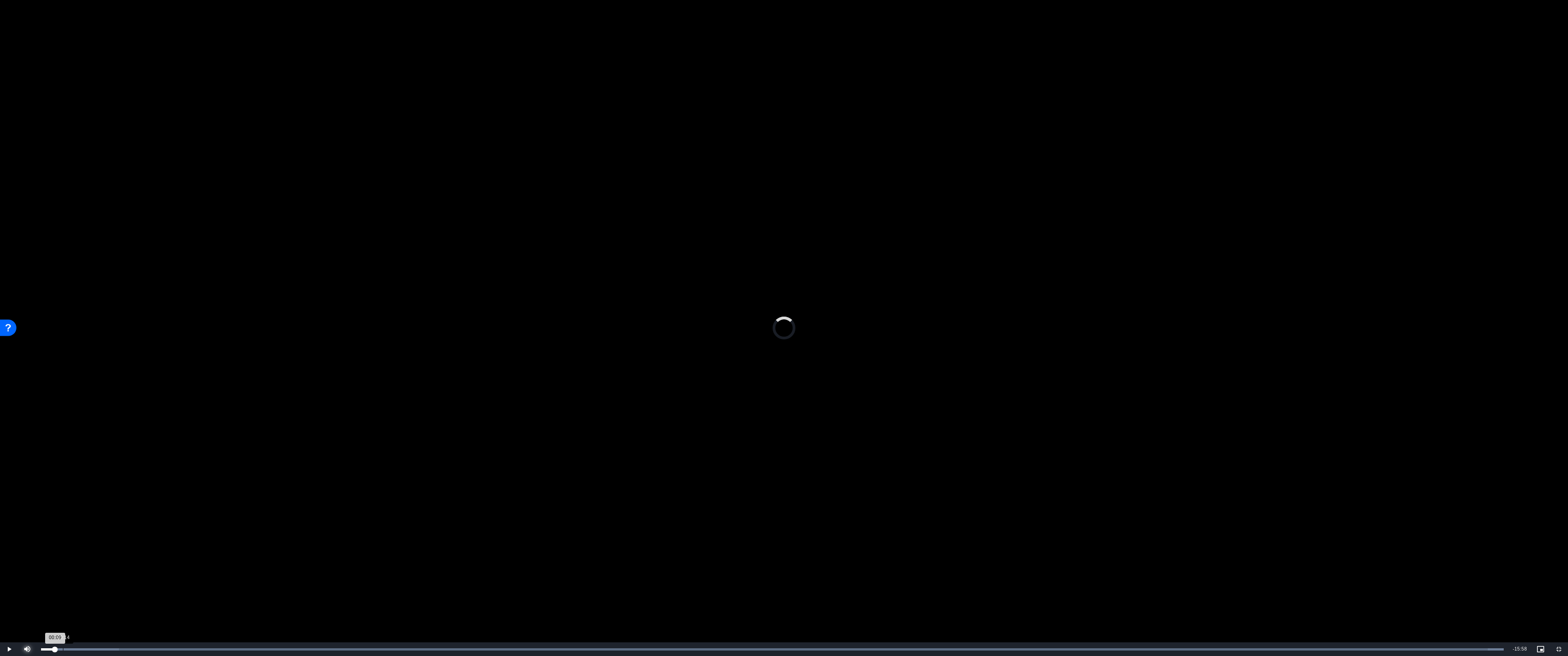
click at [67, 582] on div "Loaded : 100.00% 00:14 00:09" at bounding box center [772, 649] width 1472 height 13
drag, startPoint x: 61, startPoint y: 645, endPoint x: 37, endPoint y: 650, distance: 24.5
click at [37, 582] on div "Loaded : 100.00% 00:00 00:00" at bounding box center [772, 649] width 1472 height 13
click at [220, 582] on div "01:58" at bounding box center [220, 650] width 1 height 2
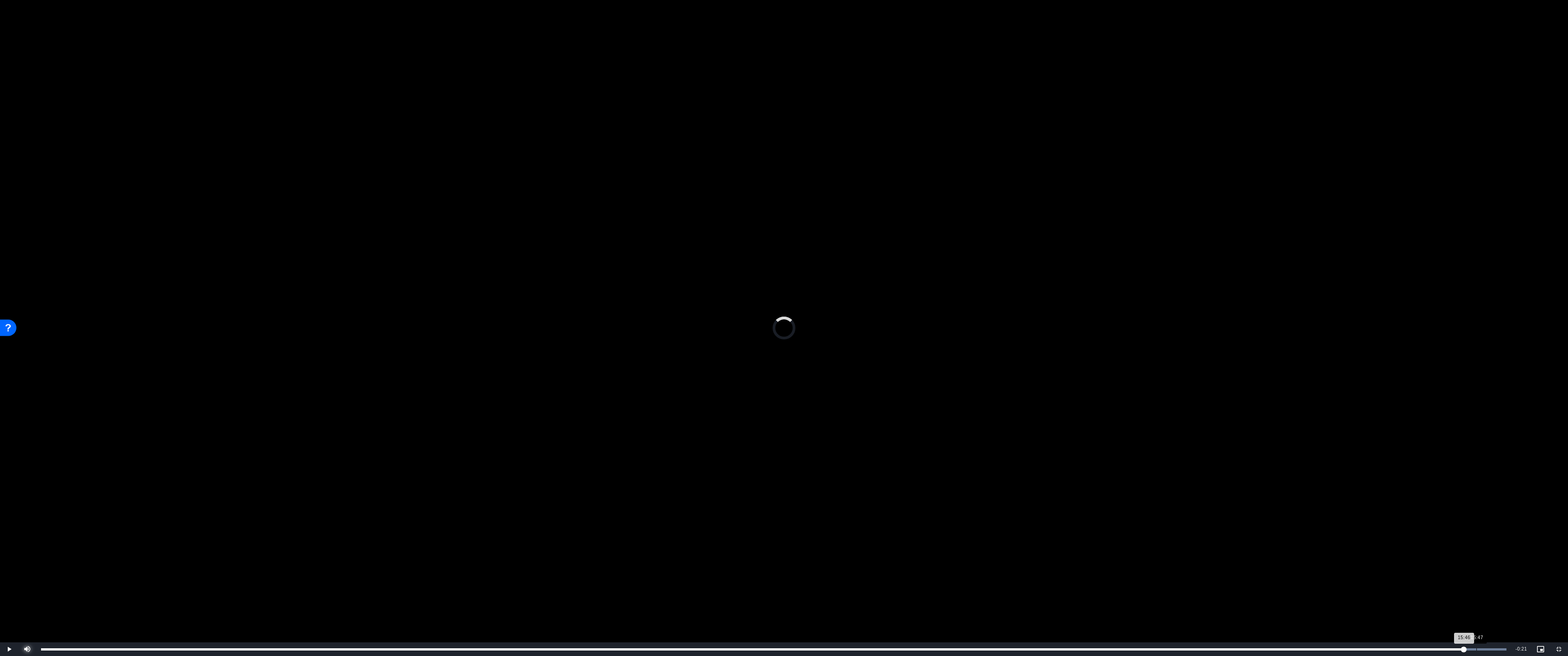
drag, startPoint x: 220, startPoint y: 648, endPoint x: 1476, endPoint y: 643, distance: 1256.0
click at [869, 582] on div "Loaded : 100.00% 15:47 15:46" at bounding box center [774, 649] width 1474 height 13
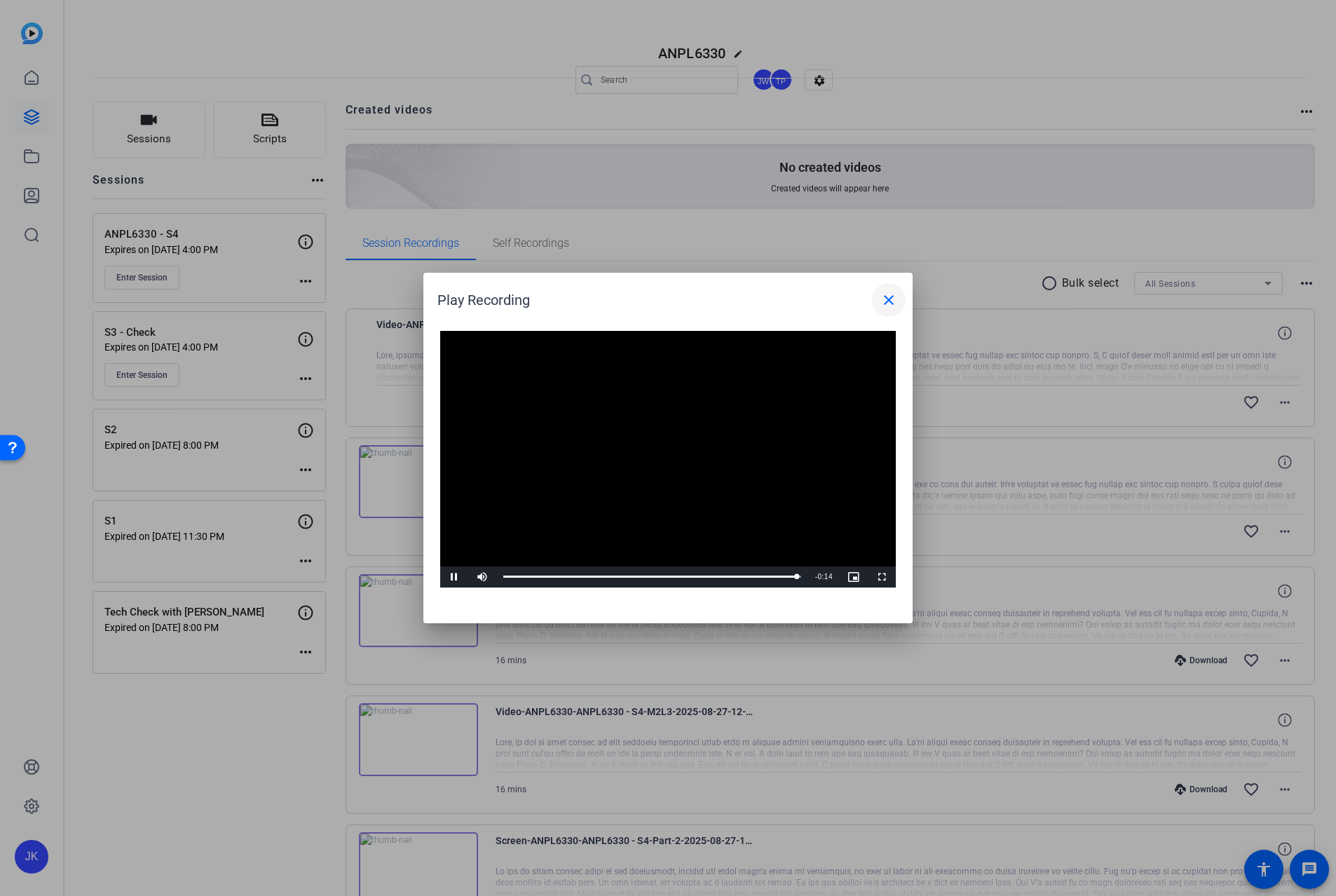
click at [895, 297] on mat-icon "close" at bounding box center [889, 301] width 17 height 17
